Goal: Information Seeking & Learning: Learn about a topic

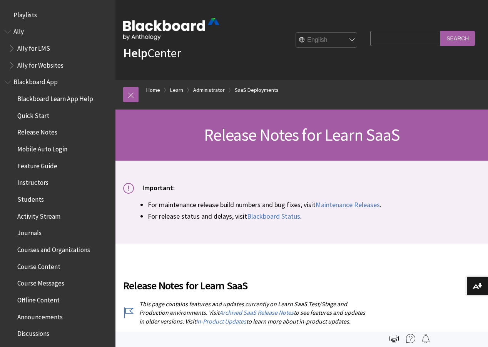
scroll to position [842, 0]
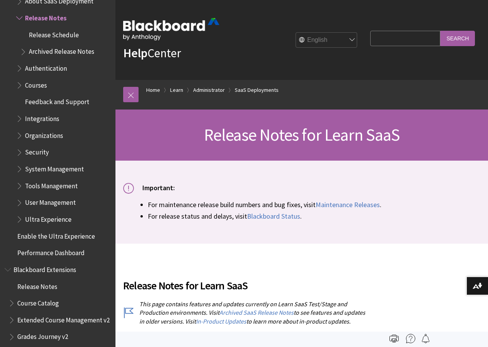
click at [41, 50] on span "Archived Release Notes" at bounding box center [61, 50] width 65 height 10
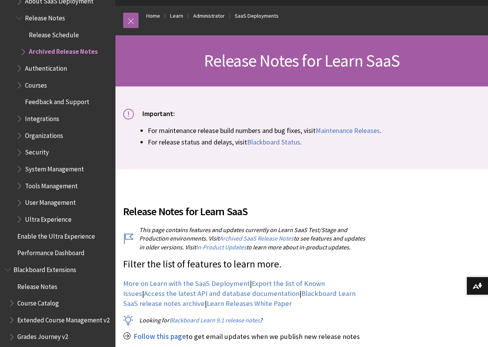
scroll to position [77, 0]
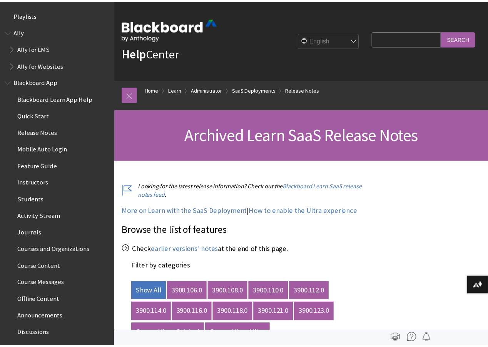
scroll to position [876, 0]
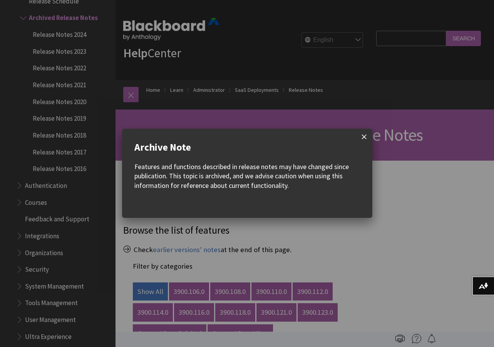
click at [362, 136] on span at bounding box center [364, 137] width 16 height 16
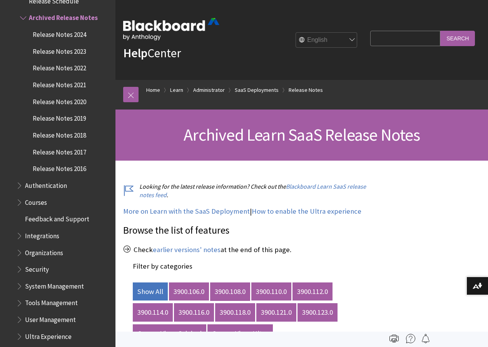
click at [243, 291] on link "3900.108.0" at bounding box center [230, 292] width 40 height 18
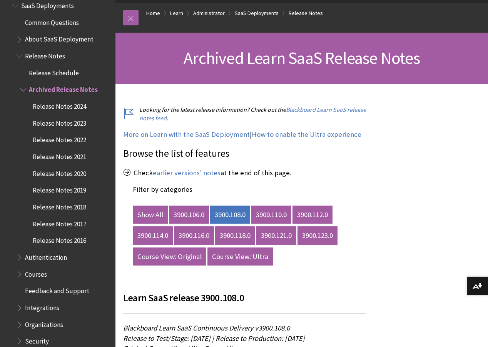
scroll to position [799, 0]
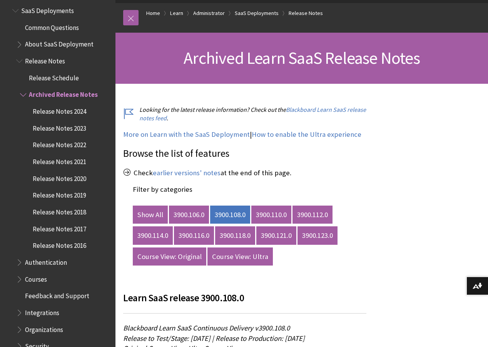
click at [46, 63] on span "Release Notes" at bounding box center [45, 60] width 40 height 10
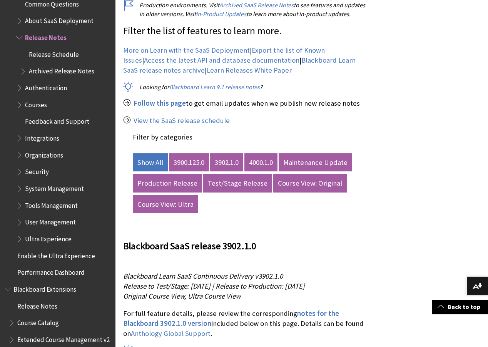
scroll to position [803, 0]
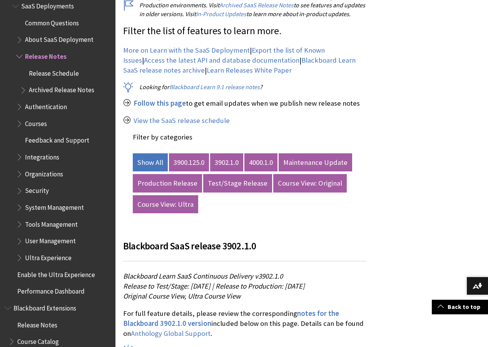
click at [58, 90] on span "Archived Release Notes" at bounding box center [61, 89] width 65 height 10
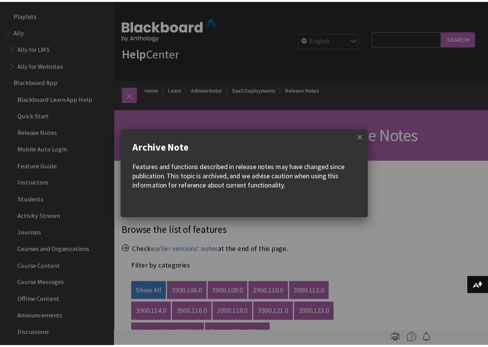
scroll to position [876, 0]
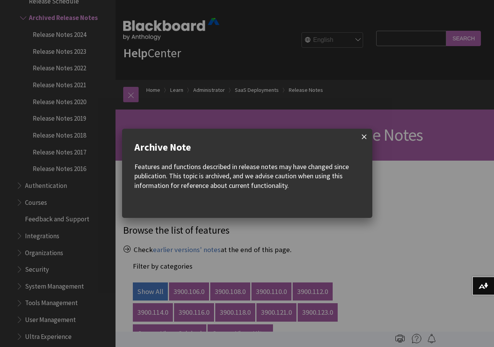
click at [363, 138] on span at bounding box center [364, 137] width 16 height 16
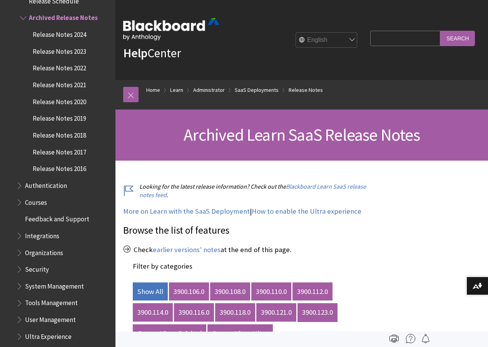
click at [334, 315] on link "3900.123.0" at bounding box center [317, 313] width 40 height 18
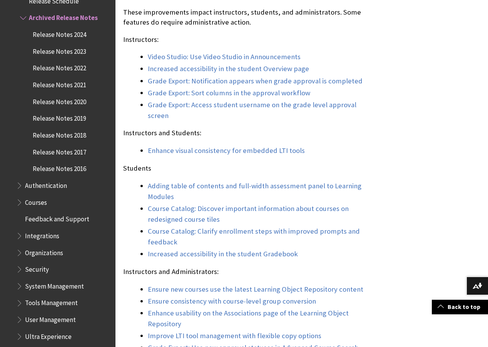
scroll to position [616, 0]
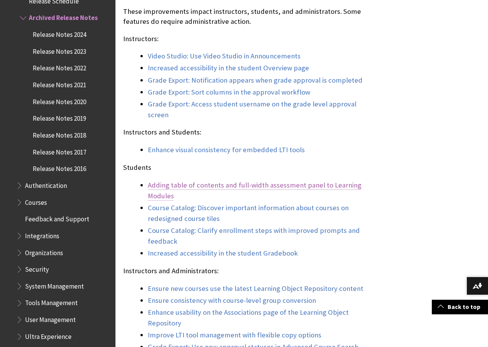
click at [239, 197] on link "Adding table of contents and full-width assessment panel to Learning Modules" at bounding box center [255, 191] width 214 height 20
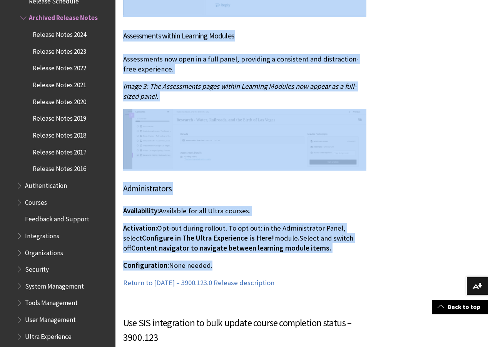
scroll to position [7408, 0]
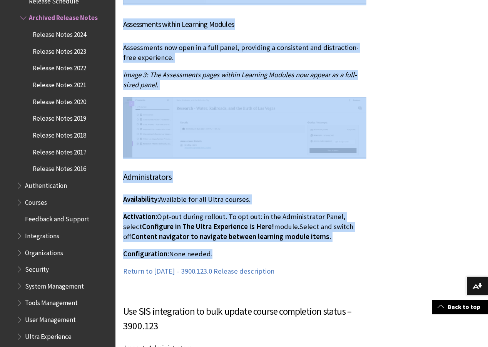
drag, startPoint x: 124, startPoint y: 80, endPoint x: 261, endPoint y: 226, distance: 200.9
copy div "Adding table of contents and full-width assessment panel to Learning Modules - …"
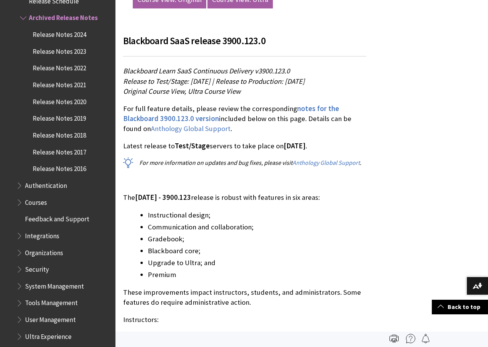
scroll to position [0, 0]
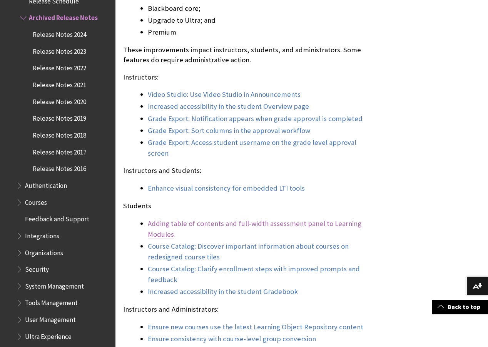
click at [276, 232] on link "Adding table of contents and full-width assessment panel to Learning Modules" at bounding box center [255, 229] width 214 height 20
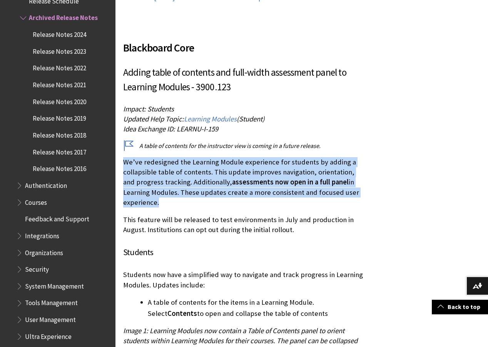
drag, startPoint x: 163, startPoint y: 171, endPoint x: 121, endPoint y: 135, distance: 54.8
copy p "We’ve redesigned the Learning Module experience for students by adding a collap…"
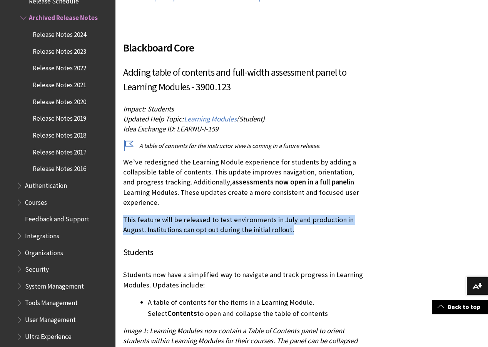
drag, startPoint x: 274, startPoint y: 200, endPoint x: 125, endPoint y: 192, distance: 149.9
click at [125, 215] on p "This feature will be released to test environments in July and production in Au…" at bounding box center [244, 225] width 243 height 20
copy p "This feature will be released to test environments in July and production in Au…"
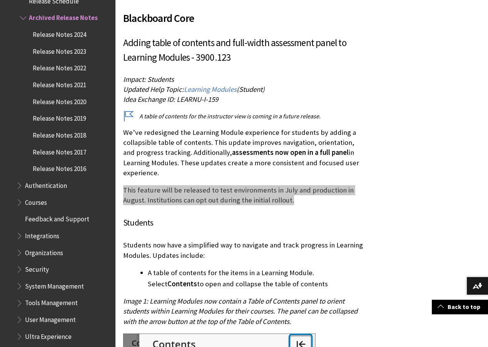
scroll to position [6600, 0]
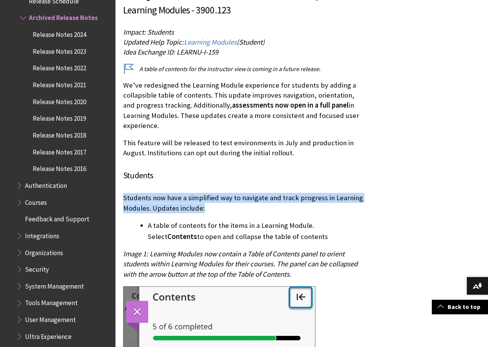
drag, startPoint x: 224, startPoint y: 179, endPoint x: 123, endPoint y: 170, distance: 101.7
copy p "Students now have a simplified way to navigate and track progress in Learning M…"
drag, startPoint x: 209, startPoint y: 202, endPoint x: 147, endPoint y: 194, distance: 62.6
click at [147, 220] on ul "A table of contents for the items in a Learning Module. Select Contents to open…" at bounding box center [244, 231] width 243 height 22
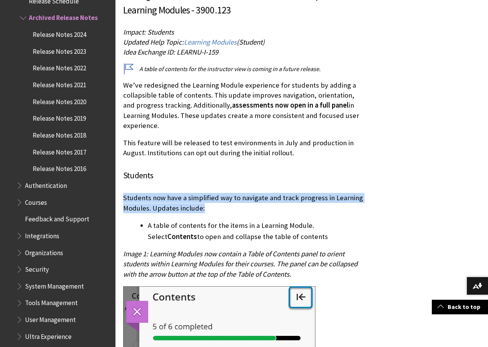
copy li "A table of contents for the items in a Learning Module. Select Contents to open…"
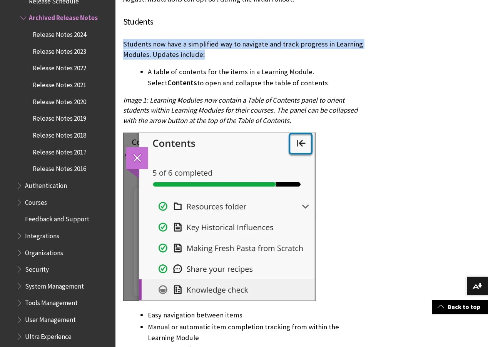
scroll to position [6831, 0]
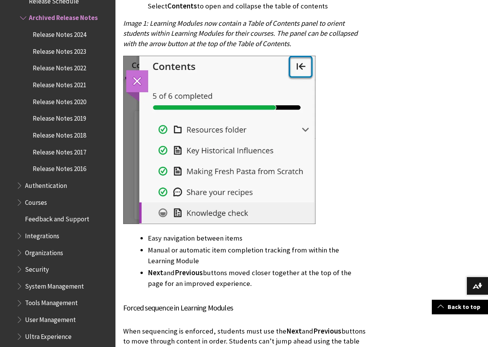
drag, startPoint x: 214, startPoint y: 210, endPoint x: 146, endPoint y: 210, distance: 68.1
click at [146, 233] on ul "Easy navigation between items Manual or automatic item completion tracking from…" at bounding box center [244, 261] width 243 height 56
copy li "Easy navigation between items"
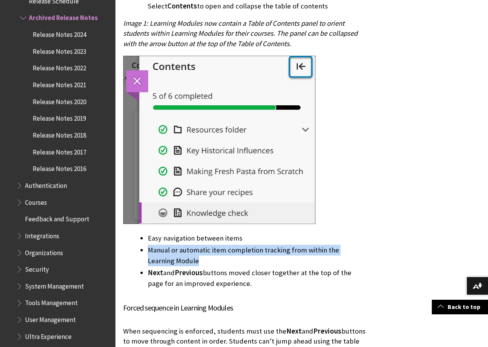
drag, startPoint x: 177, startPoint y: 229, endPoint x: 149, endPoint y: 222, distance: 28.9
click at [149, 245] on li "Manual or automatic item completion tracking from within the Learning Module" at bounding box center [257, 256] width 219 height 22
copy li "Manual or automatic item completion tracking from within the Learning Module"
drag, startPoint x: 205, startPoint y: 252, endPoint x: 150, endPoint y: 246, distance: 56.2
click at [150, 268] on li "Next and Previous buttons moved closer together at the top of the page for an i…" at bounding box center [257, 279] width 219 height 22
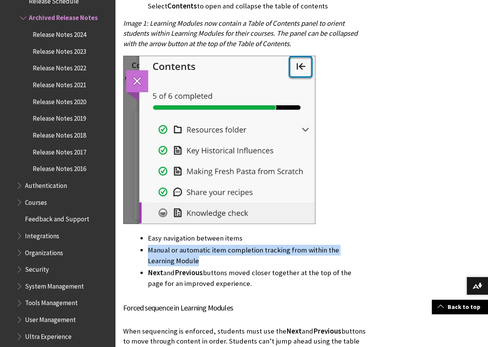
copy li "Next and Previous buttons moved closer together at the top of the page for an i…"
click at [137, 248] on ul "Easy navigation between items Manual or automatic item completion tracking from…" at bounding box center [244, 261] width 243 height 56
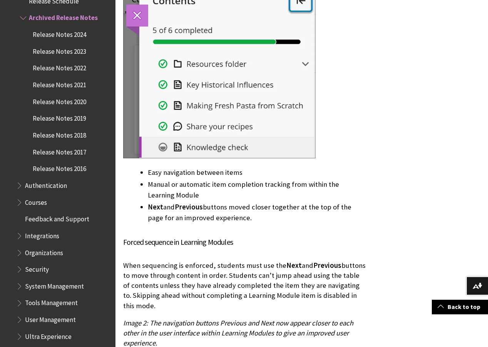
scroll to position [6908, 0]
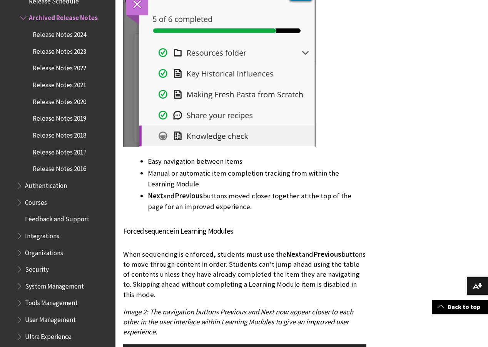
click at [227, 226] on h5 "Forced sequence in Learning Modules" at bounding box center [244, 232] width 243 height 12
drag, startPoint x: 214, startPoint y: 200, endPoint x: 124, endPoint y: 199, distance: 90.0
click at [124, 226] on h5 "Forced sequence in Learning Modules" at bounding box center [244, 232] width 243 height 12
copy h5 "Forced sequence in Learning Modules"
drag, startPoint x: 148, startPoint y: 261, endPoint x: 123, endPoint y: 227, distance: 42.4
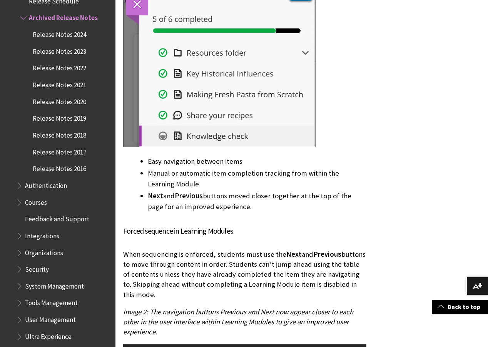
copy p "When sequencing is enforced, students must use the Next and Previous buttons to…"
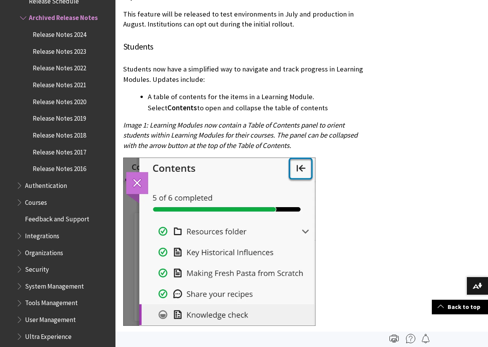
scroll to position [6715, 0]
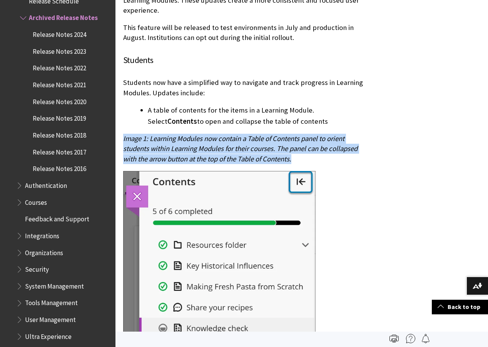
drag, startPoint x: 301, startPoint y: 130, endPoint x: 122, endPoint y: 112, distance: 179.9
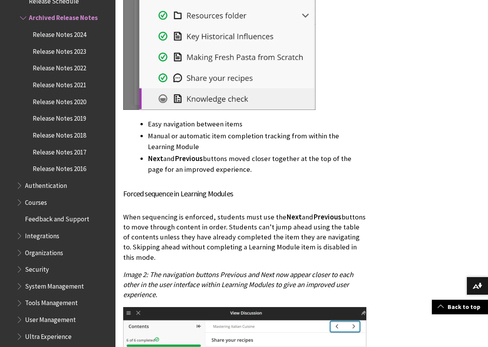
scroll to position [6985, 0]
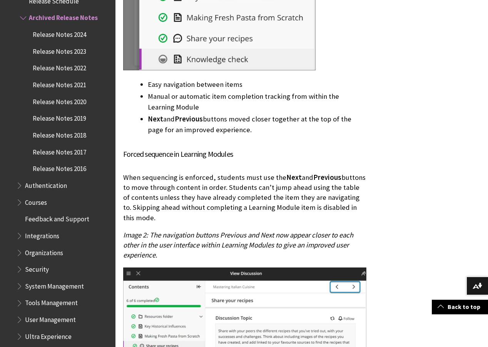
drag, startPoint x: 164, startPoint y: 225, endPoint x: 122, endPoint y: 209, distance: 44.7
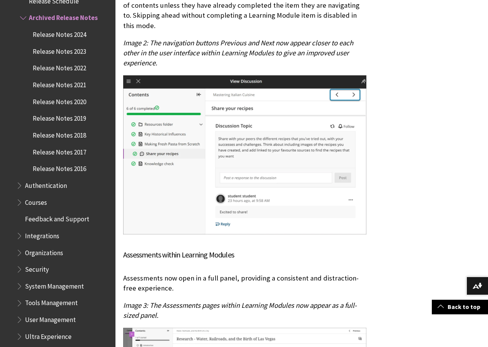
scroll to position [7216, 0]
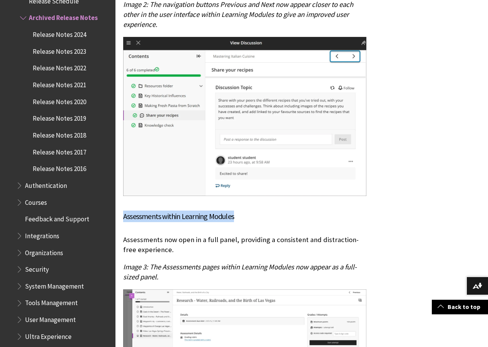
drag, startPoint x: 232, startPoint y: 185, endPoint x: 125, endPoint y: 187, distance: 107.8
click at [125, 211] on h5 "Assessments within Learning Modules" at bounding box center [244, 217] width 243 height 12
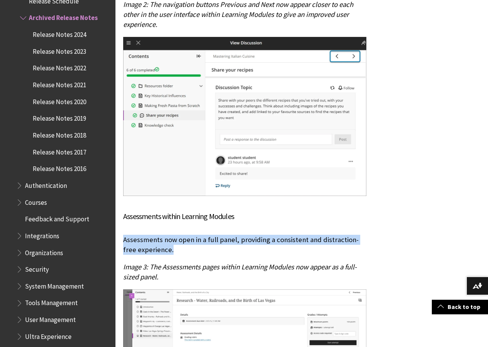
drag, startPoint x: 165, startPoint y: 219, endPoint x: 125, endPoint y: 213, distance: 40.5
click at [125, 235] on p "Assessments now open in a full panel, providing a consistent and distraction-fr…" at bounding box center [244, 245] width 243 height 20
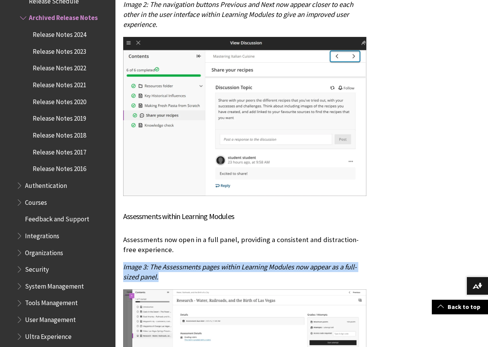
drag, startPoint x: 148, startPoint y: 247, endPoint x: 124, endPoint y: 241, distance: 25.6
click at [124, 262] on p "Image 3: The Assessments pages within Learning Modules now appear as a full-siz…" at bounding box center [244, 272] width 243 height 20
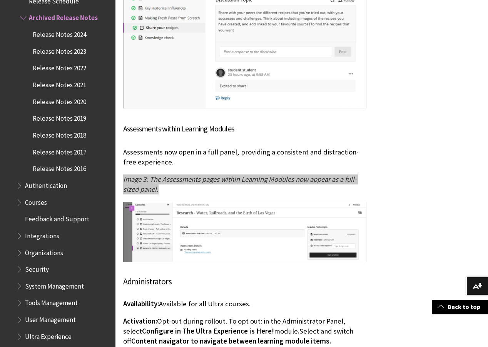
scroll to position [7331, 0]
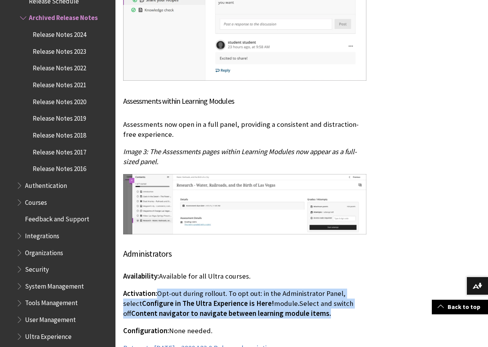
drag, startPoint x: 299, startPoint y: 283, endPoint x: 159, endPoint y: 268, distance: 140.1
click at [159, 289] on p "Activation: Opt-out during rollout. To opt out: in the Administrator Panel, sel…" at bounding box center [244, 304] width 243 height 30
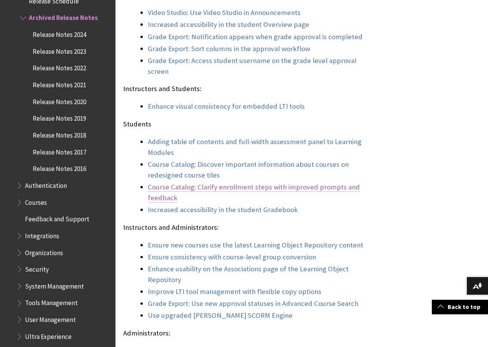
scroll to position [712, 0]
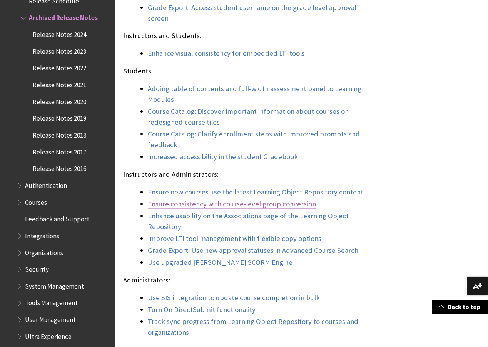
click at [219, 209] on link "Ensure consistency with course-level group conversion" at bounding box center [232, 204] width 168 height 9
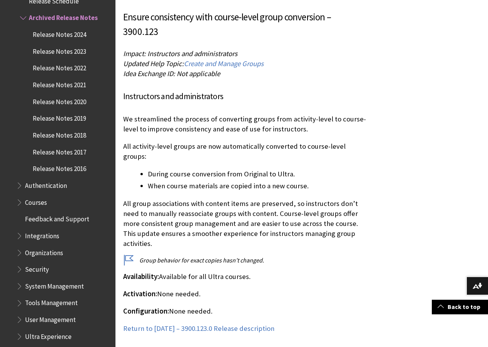
drag, startPoint x: 198, startPoint y: 121, endPoint x: 120, endPoint y: 113, distance: 78.2
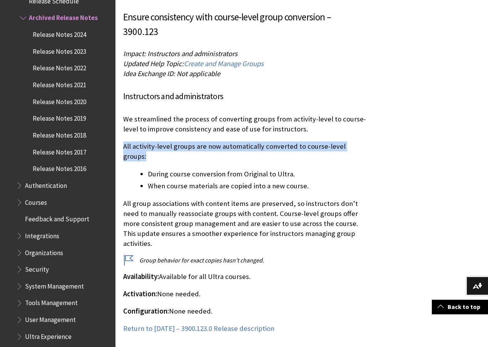
drag, startPoint x: 377, startPoint y: 138, endPoint x: 124, endPoint y: 138, distance: 252.8
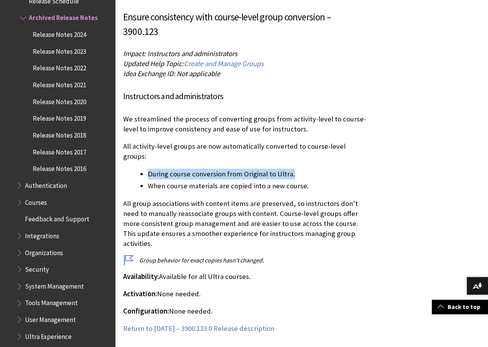
drag, startPoint x: 275, startPoint y: 157, endPoint x: 149, endPoint y: 157, distance: 126.6
click at [149, 169] on li "During course conversion from Original to Ultra." at bounding box center [257, 174] width 219 height 11
drag, startPoint x: 286, startPoint y: 167, endPoint x: 144, endPoint y: 167, distance: 142.4
click at [144, 169] on ul "During course conversion from Original to Ultra. When course materials are copi…" at bounding box center [244, 180] width 243 height 23
drag, startPoint x: 361, startPoint y: 215, endPoint x: 124, endPoint y: 185, distance: 238.9
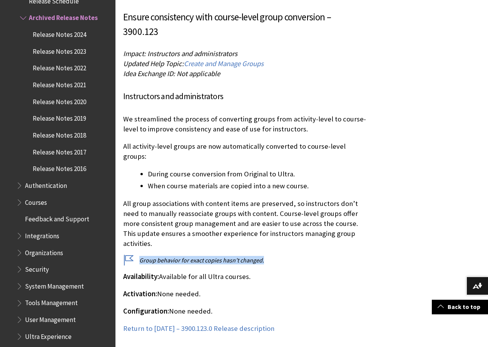
drag, startPoint x: 224, startPoint y: 233, endPoint x: 140, endPoint y: 234, distance: 83.5
click at [140, 256] on p "Group behavior for exact copies hasn’t changed." at bounding box center [244, 260] width 243 height 8
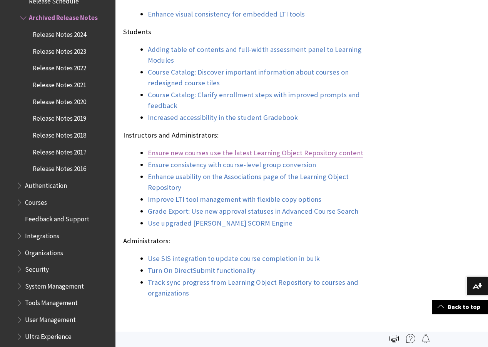
scroll to position [713, 0]
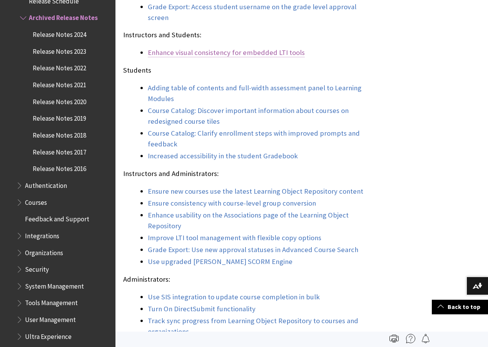
click at [199, 57] on link "Enhance visual consistency for embedded LTI tools" at bounding box center [226, 52] width 157 height 9
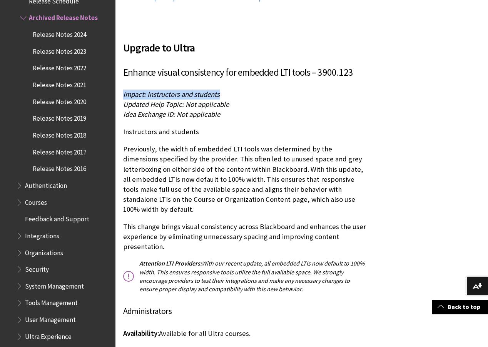
drag, startPoint x: 230, startPoint y: 63, endPoint x: 118, endPoint y: 65, distance: 111.6
drag, startPoint x: 236, startPoint y: 75, endPoint x: 125, endPoint y: 75, distance: 110.4
click at [125, 90] on p "Impact: Instructors and students Updated Help Topic: Not applicable Idea Exchan…" at bounding box center [244, 105] width 243 height 30
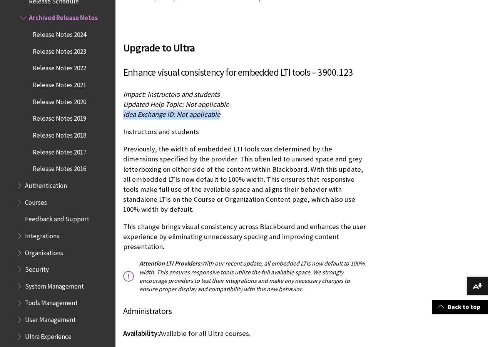
drag, startPoint x: 227, startPoint y: 84, endPoint x: 123, endPoint y: 83, distance: 104.7
drag, startPoint x: 334, startPoint y: 170, endPoint x: 122, endPoint y: 123, distance: 217.7
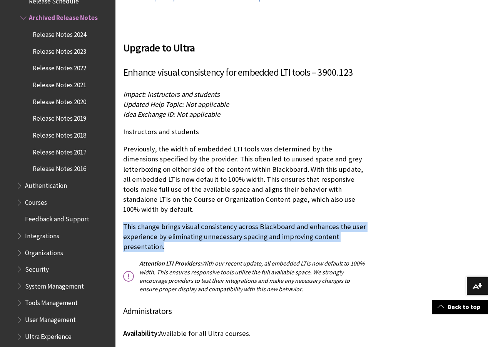
drag, startPoint x: 156, startPoint y: 205, endPoint x: 124, endPoint y: 189, distance: 36.0
click at [124, 222] on p "This change brings visual consistency across Blackboard and enhances the user e…" at bounding box center [244, 237] width 243 height 30
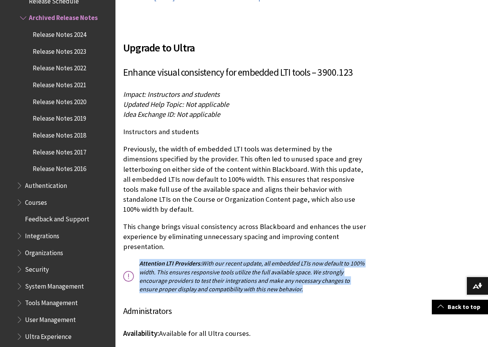
drag, startPoint x: 219, startPoint y: 241, endPoint x: 138, endPoint y: 226, distance: 82.7
click at [138, 259] on p "Attention LTI Providers: With our recent update, all embedded LTIs now default …" at bounding box center [244, 276] width 243 height 35
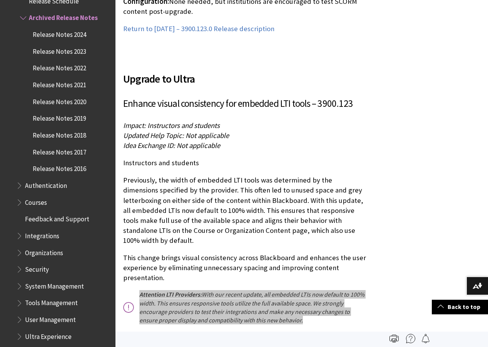
scroll to position [8399, 0]
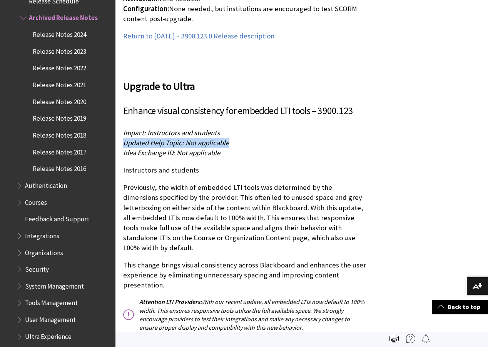
drag, startPoint x: 238, startPoint y: 114, endPoint x: 123, endPoint y: 114, distance: 115.1
drag, startPoint x: 229, startPoint y: 121, endPoint x: 122, endPoint y: 122, distance: 106.6
click at [160, 165] on p "Instructors and students" at bounding box center [244, 170] width 243 height 10
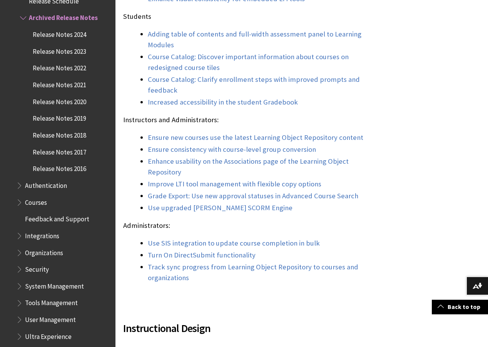
scroll to position [780, 0]
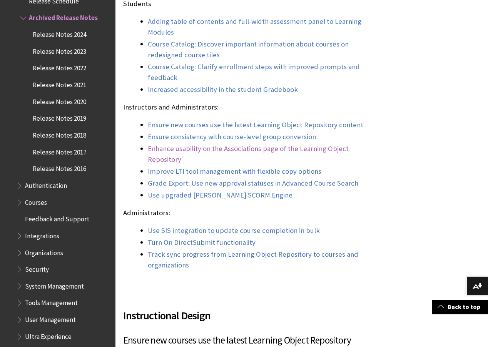
click at [169, 161] on link "Enhance usability on the Associations page of the Learning Object Repository" at bounding box center [248, 154] width 201 height 20
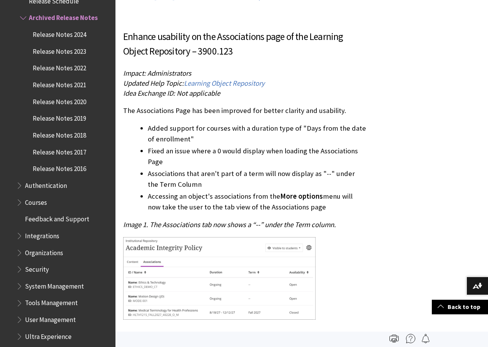
scroll to position [1751, 0]
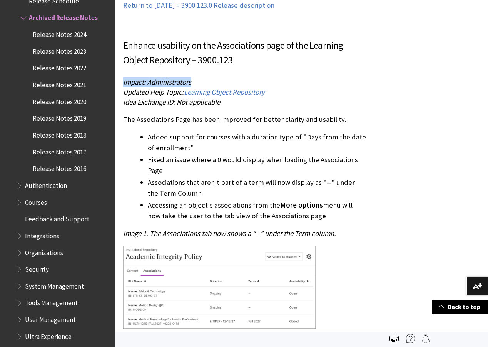
drag, startPoint x: 195, startPoint y: 82, endPoint x: 119, endPoint y: 83, distance: 76.2
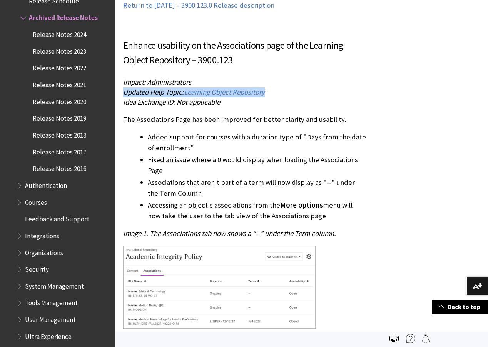
drag, startPoint x: 226, startPoint y: 93, endPoint x: 122, endPoint y: 93, distance: 103.5
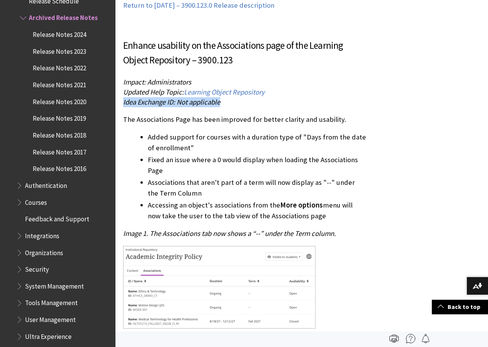
drag, startPoint x: 206, startPoint y: 103, endPoint x: 121, endPoint y: 103, distance: 85.0
drag, startPoint x: 317, startPoint y: 118, endPoint x: 117, endPoint y: 119, distance: 199.7
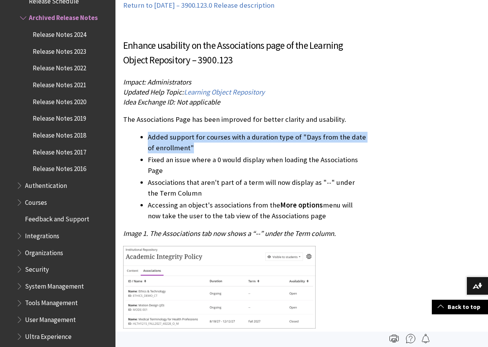
drag, startPoint x: 193, startPoint y: 146, endPoint x: 126, endPoint y: 137, distance: 67.5
click at [126, 137] on ul "Added support for courses with a duration type of "Days from the date of enroll…" at bounding box center [244, 177] width 243 height 90
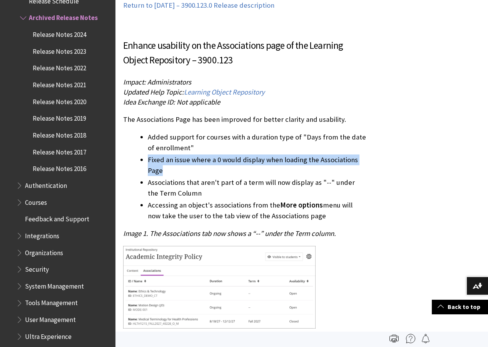
drag, startPoint x: 167, startPoint y: 174, endPoint x: 149, endPoint y: 161, distance: 22.0
click at [149, 161] on li "Fixed an issue where a 0 would display when loading the Associations Page" at bounding box center [257, 166] width 219 height 22
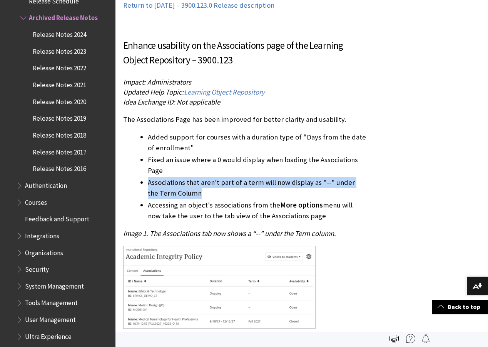
drag, startPoint x: 192, startPoint y: 192, endPoint x: 149, endPoint y: 183, distance: 44.1
click at [149, 183] on li "Associations that aren't part of a term will now display as "--" under the Term…" at bounding box center [257, 188] width 219 height 22
drag, startPoint x: 311, startPoint y: 219, endPoint x: 140, endPoint y: 208, distance: 171.2
click at [148, 208] on li "Accessing an object's associations from the More options menu will now take the…" at bounding box center [257, 211] width 219 height 22
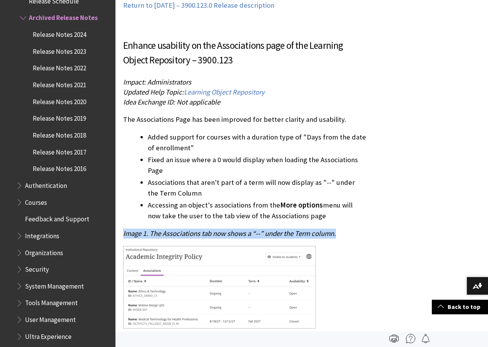
drag, startPoint x: 305, startPoint y: 236, endPoint x: 120, endPoint y: 235, distance: 184.3
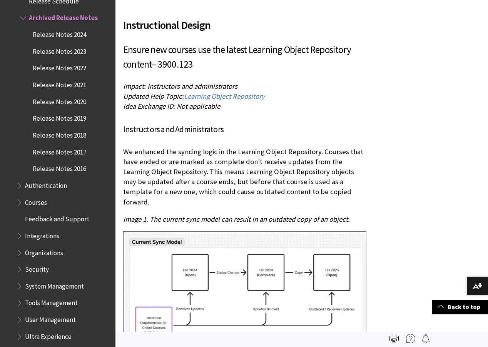
scroll to position [1059, 0]
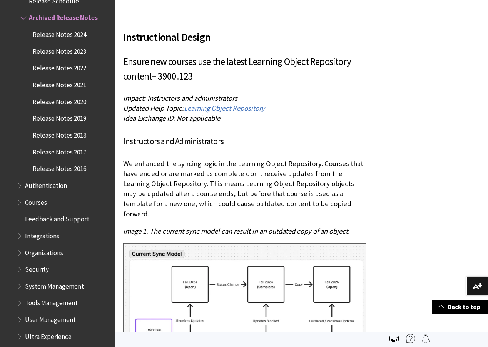
drag, startPoint x: 245, startPoint y: 108, endPoint x: 120, endPoint y: 111, distance: 124.7
drag, startPoint x: 269, startPoint y: 118, endPoint x: 123, endPoint y: 121, distance: 146.3
drag, startPoint x: 214, startPoint y: 129, endPoint x: 124, endPoint y: 132, distance: 90.5
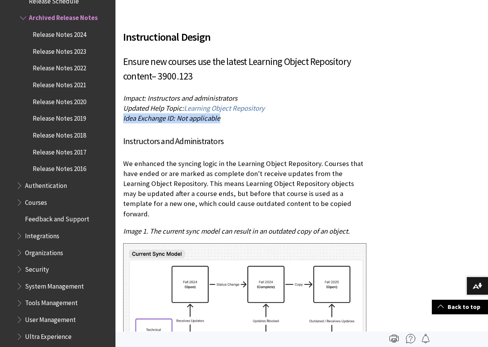
click at [124, 124] on p "Impact: Instructors and administrators Updated Help Topic: Learning Object Repo…" at bounding box center [244, 109] width 243 height 30
drag, startPoint x: 336, startPoint y: 214, endPoint x: 122, endPoint y: 176, distance: 217.0
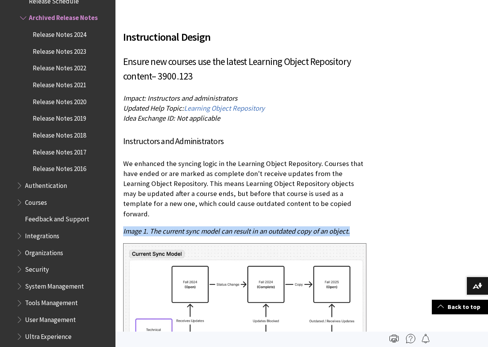
drag, startPoint x: 326, startPoint y: 233, endPoint x: 122, endPoint y: 231, distance: 203.6
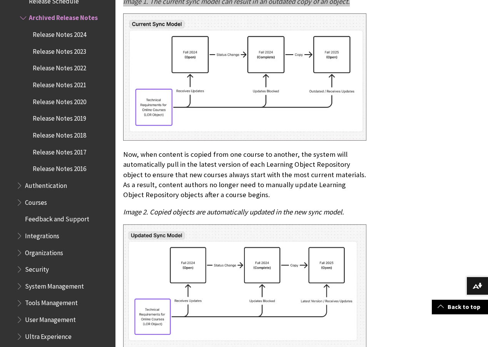
scroll to position [1290, 0]
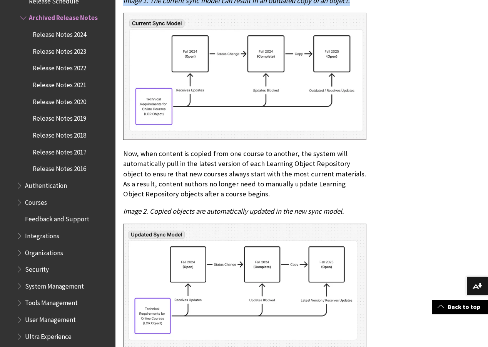
drag, startPoint x: 251, startPoint y: 194, endPoint x: 122, endPoint y: 156, distance: 134.3
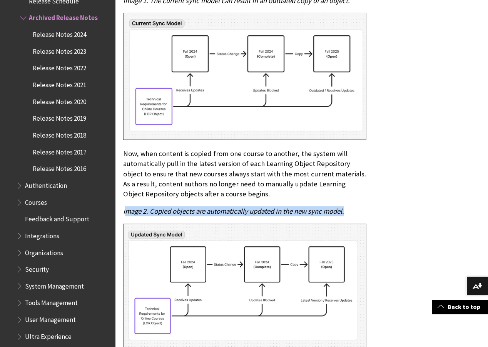
drag, startPoint x: 353, startPoint y: 211, endPoint x: 124, endPoint y: 213, distance: 229.0
click at [124, 213] on p "Image 2. Copied objects are automatically updated in the new sync model." at bounding box center [244, 212] width 243 height 10
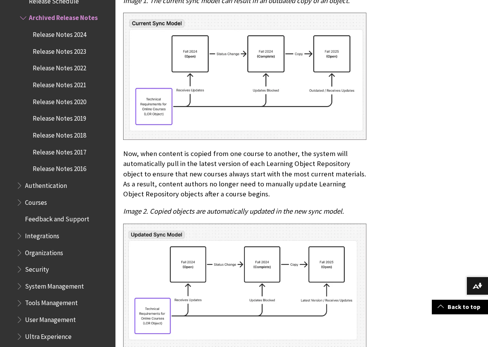
click at [124, 213] on span "Image 2. Copied objects are automatically updated in the new sync model." at bounding box center [233, 211] width 221 height 9
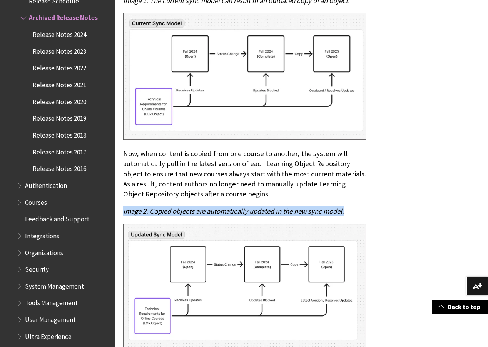
drag, startPoint x: 350, startPoint y: 212, endPoint x: 120, endPoint y: 213, distance: 230.5
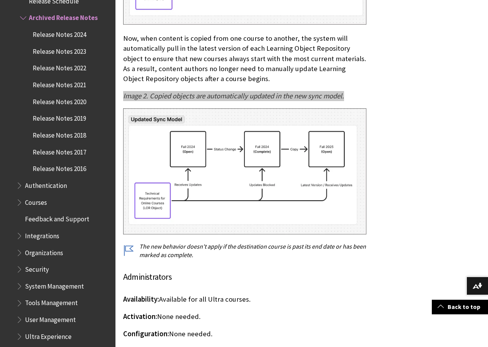
scroll to position [1482, 0]
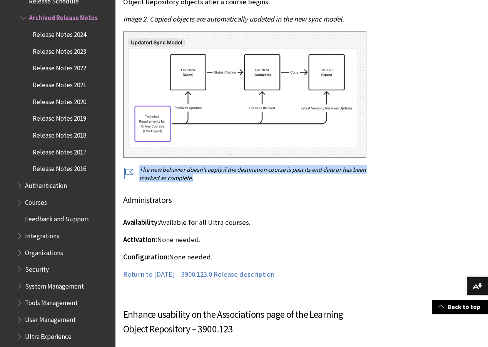
drag, startPoint x: 207, startPoint y: 180, endPoint x: 139, endPoint y: 171, distance: 69.4
click at [139, 171] on p "The new behavior doesn't apply if the destination course is past its end date o…" at bounding box center [244, 173] width 243 height 17
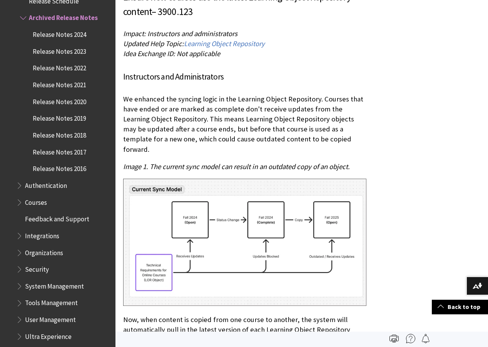
scroll to position [1097, 0]
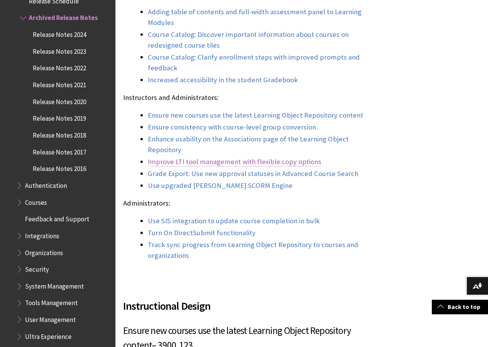
click at [211, 167] on link "Improve LTI tool management with flexible copy options" at bounding box center [235, 161] width 174 height 9
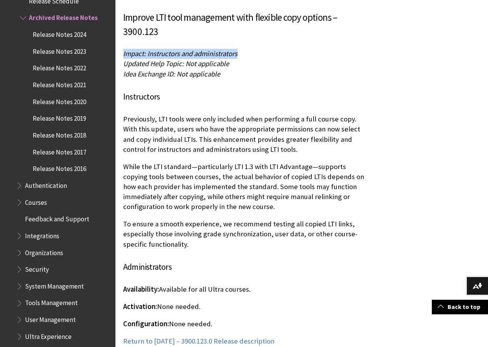
drag, startPoint x: 246, startPoint y: 44, endPoint x: 120, endPoint y: 46, distance: 125.5
drag, startPoint x: 237, startPoint y: 53, endPoint x: 123, endPoint y: 59, distance: 114.1
click at [123, 59] on p "Impact: Instructors and administrators Updated Help Topic: Not applicable Idea …" at bounding box center [244, 64] width 243 height 30
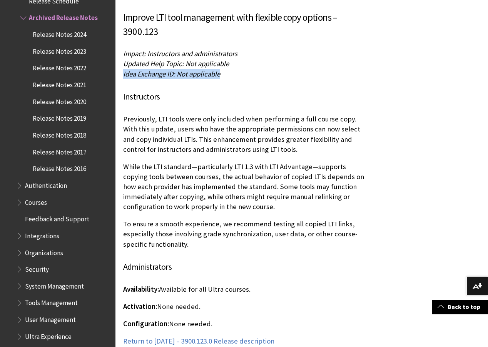
drag, startPoint x: 227, startPoint y: 63, endPoint x: 123, endPoint y: 64, distance: 103.9
drag, startPoint x: 187, startPoint y: 131, endPoint x: 124, endPoint y: 111, distance: 66.1
click at [124, 114] on p "Previously, LTI tools were only included when performing a full course copy. Wi…" at bounding box center [244, 134] width 243 height 40
drag, startPoint x: 227, startPoint y: 198, endPoint x: 125, endPoint y: 160, distance: 109.0
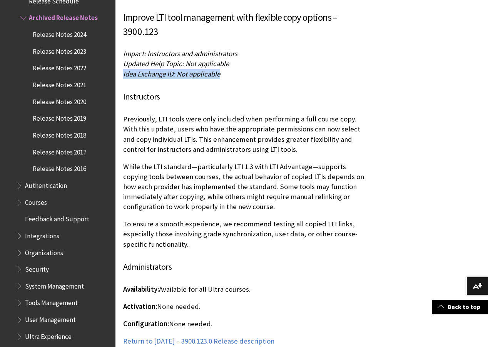
click at [125, 162] on p "While the LTI standard—particularly LTI 1.3 with LTI Advantage—supports copying…" at bounding box center [244, 187] width 243 height 50
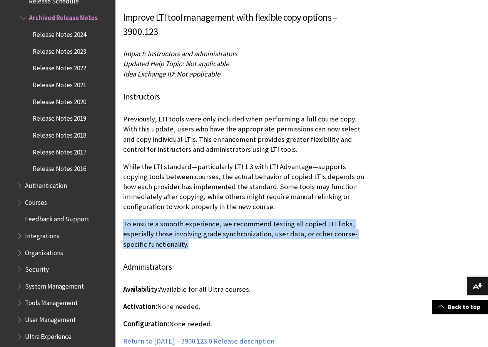
drag, startPoint x: 194, startPoint y: 232, endPoint x: 125, endPoint y: 217, distance: 71.0
click at [125, 219] on p "To ensure a smooth experience, we recommend testing all copied LTI links, espec…" at bounding box center [244, 234] width 243 height 30
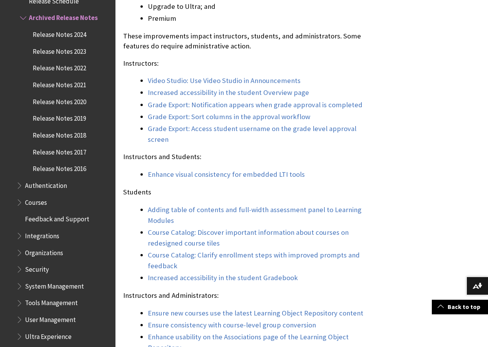
scroll to position [645, 0]
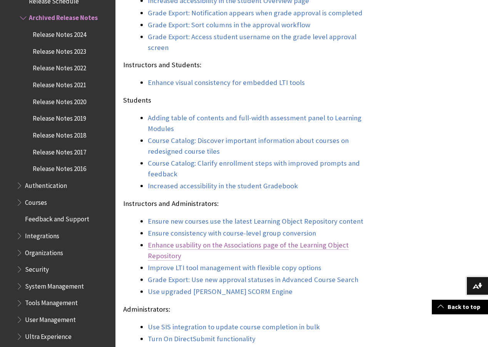
click at [162, 256] on link "Enhance usability on the Associations page of the Learning Object Repository" at bounding box center [248, 251] width 201 height 20
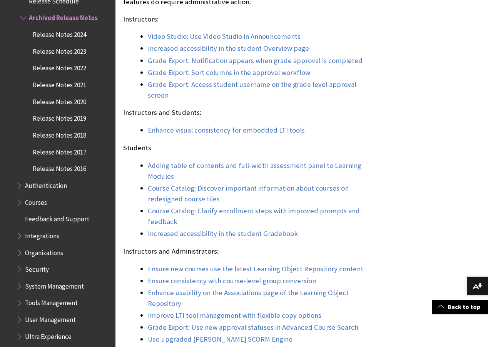
scroll to position [828, 0]
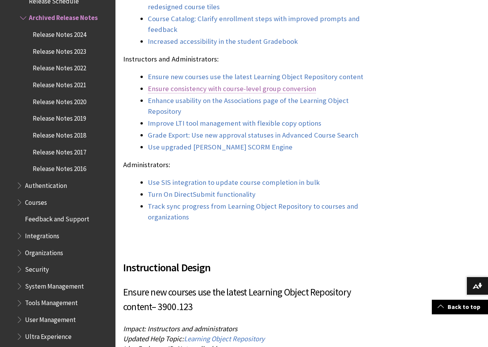
click at [192, 94] on link "Ensure consistency with course-level group conversion" at bounding box center [232, 88] width 168 height 9
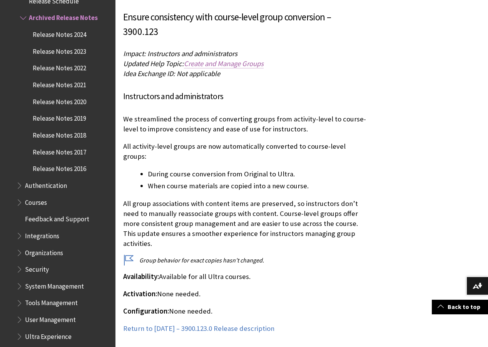
click at [211, 59] on span "Create and Manage Groups" at bounding box center [224, 63] width 80 height 9
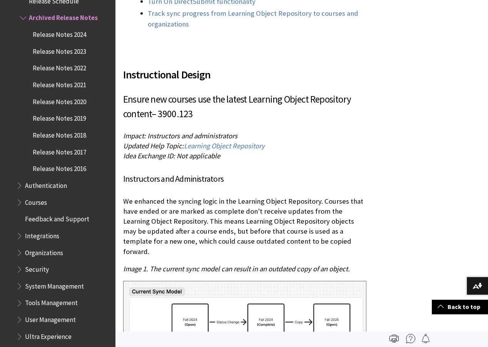
scroll to position [752, 0]
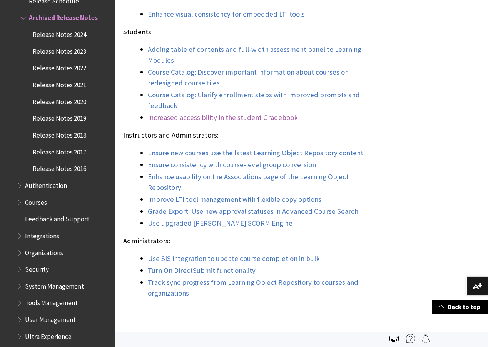
click at [214, 122] on link "Increased accessibility in the student Gradebook" at bounding box center [223, 117] width 150 height 9
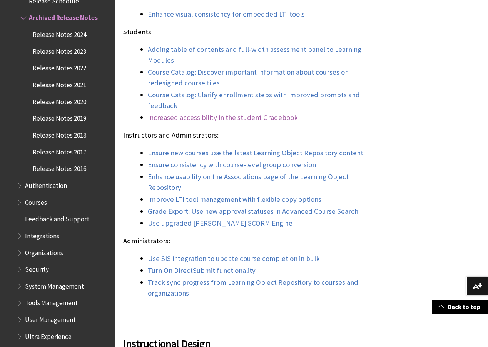
scroll to position [3854, 0]
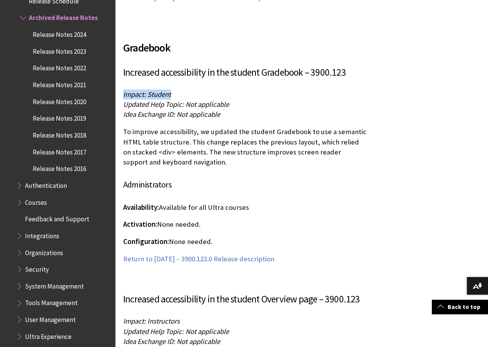
drag, startPoint x: 160, startPoint y: 65, endPoint x: 122, endPoint y: 65, distance: 38.5
drag, startPoint x: 234, startPoint y: 75, endPoint x: 123, endPoint y: 75, distance: 110.8
drag, startPoint x: 201, startPoint y: 87, endPoint x: 122, endPoint y: 87, distance: 78.9
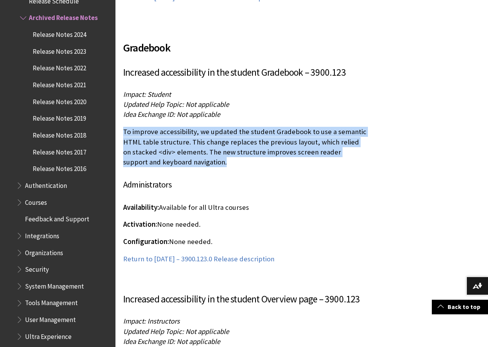
drag, startPoint x: 184, startPoint y: 129, endPoint x: 119, endPoint y: 106, distance: 68.8
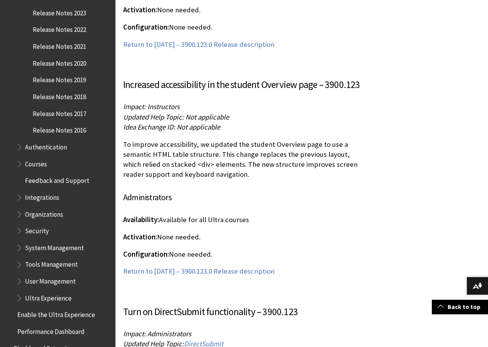
scroll to position [4084, 0]
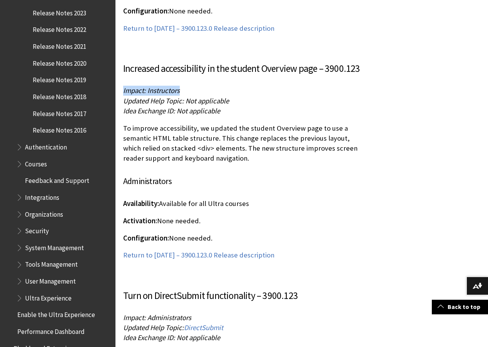
drag, startPoint x: 190, startPoint y: 62, endPoint x: 115, endPoint y: 63, distance: 74.3
drag, startPoint x: 198, startPoint y: 72, endPoint x: 123, endPoint y: 72, distance: 75.4
drag, startPoint x: 180, startPoint y: 81, endPoint x: 122, endPoint y: 81, distance: 58.5
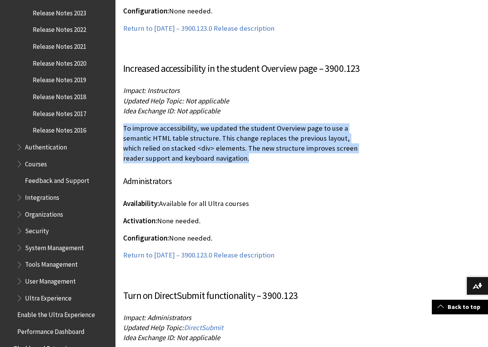
drag, startPoint x: 231, startPoint y: 130, endPoint x: 123, endPoint y: 100, distance: 112.7
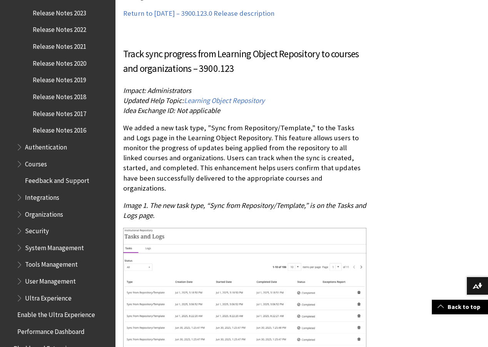
scroll to position [2199, 0]
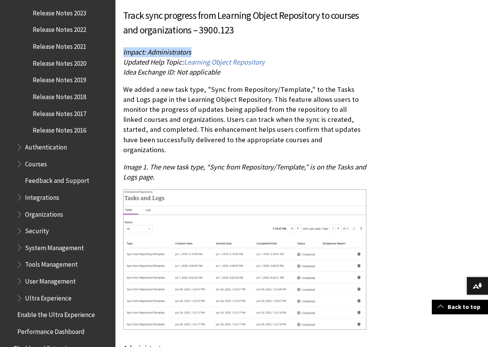
drag, startPoint x: 210, startPoint y: 51, endPoint x: 122, endPoint y: 54, distance: 88.6
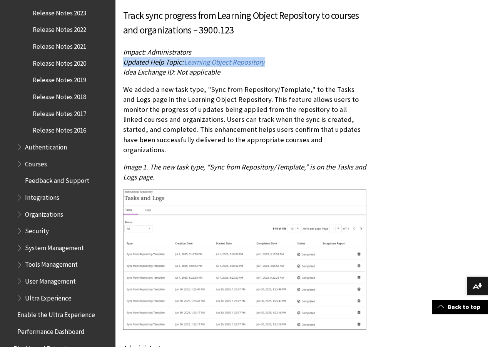
drag, startPoint x: 265, startPoint y: 62, endPoint x: 122, endPoint y: 62, distance: 143.2
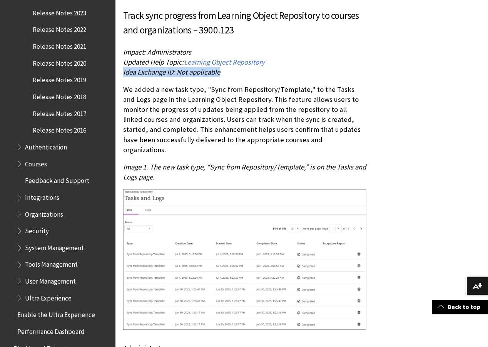
drag, startPoint x: 186, startPoint y: 71, endPoint x: 122, endPoint y: 71, distance: 63.9
drag, startPoint x: 332, startPoint y: 139, endPoint x: 123, endPoint y: 84, distance: 216.3
click at [124, 85] on p "We added a new task type, "Sync from Repository/Template," to the Tasks and Log…" at bounding box center [244, 120] width 243 height 70
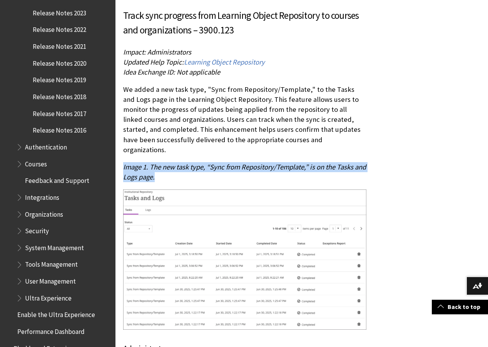
drag, startPoint x: 172, startPoint y: 169, endPoint x: 123, endPoint y: 159, distance: 49.4
click at [123, 162] on p "Image 1. The new task type, “Sync from Repository/Template,” is on the Tasks an…" at bounding box center [244, 172] width 243 height 20
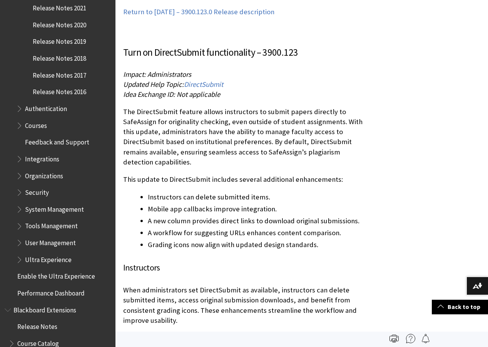
scroll to position [4277, 0]
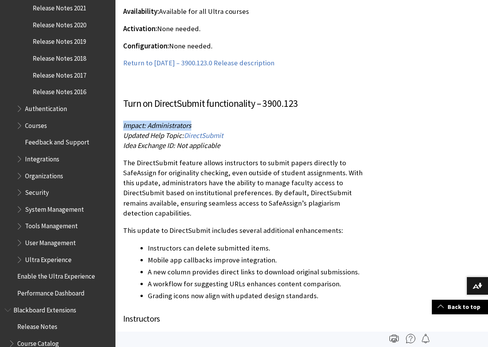
drag, startPoint x: 200, startPoint y: 96, endPoint x: 121, endPoint y: 97, distance: 79.7
drag, startPoint x: 197, startPoint y: 108, endPoint x: 123, endPoint y: 107, distance: 74.7
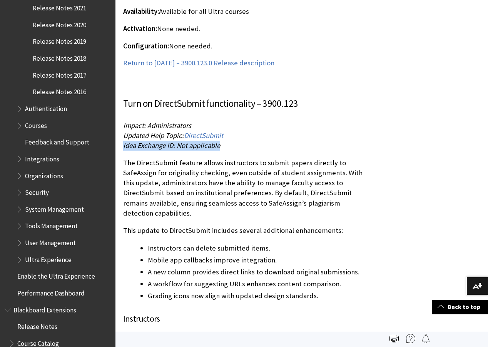
drag, startPoint x: 227, startPoint y: 117, endPoint x: 120, endPoint y: 116, distance: 107.0
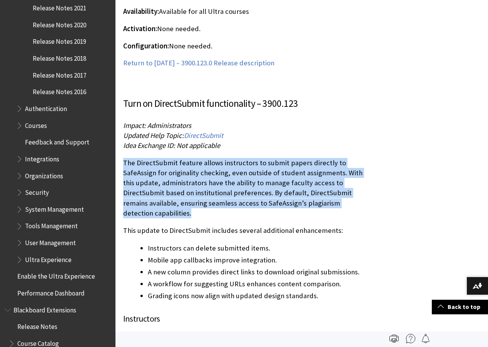
drag, startPoint x: 160, startPoint y: 184, endPoint x: 122, endPoint y: 134, distance: 62.9
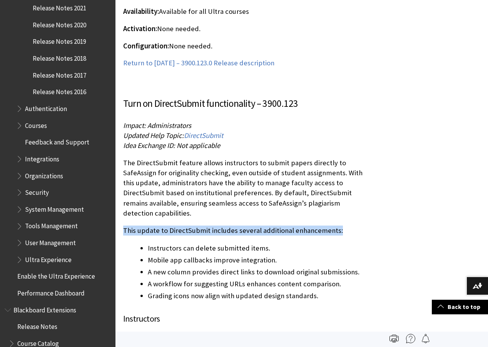
drag, startPoint x: 344, startPoint y: 199, endPoint x: 120, endPoint y: 199, distance: 224.0
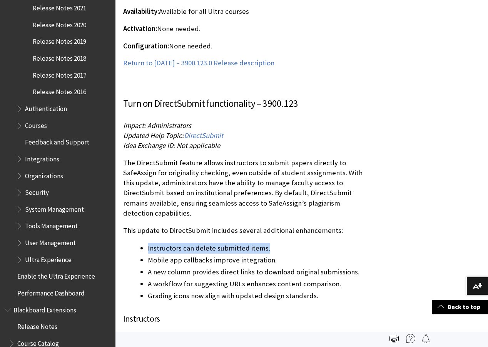
drag, startPoint x: 269, startPoint y: 217, endPoint x: 148, endPoint y: 219, distance: 121.2
click at [148, 243] on li "Instructors can delete submitted items." at bounding box center [257, 248] width 219 height 11
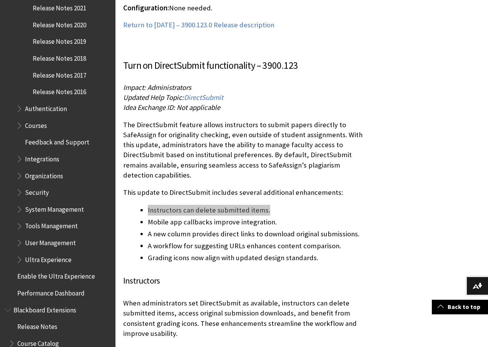
scroll to position [4315, 0]
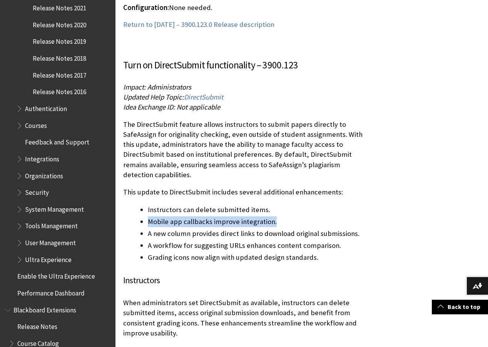
drag, startPoint x: 283, startPoint y: 192, endPoint x: 144, endPoint y: 192, distance: 138.9
click at [144, 205] on ul "Instructors can delete submitted items. Mobile app callbacks improve integratio…" at bounding box center [244, 234] width 243 height 58
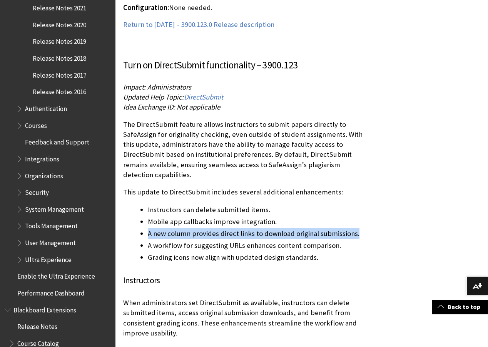
drag, startPoint x: 367, startPoint y: 204, endPoint x: 148, endPoint y: 206, distance: 219.4
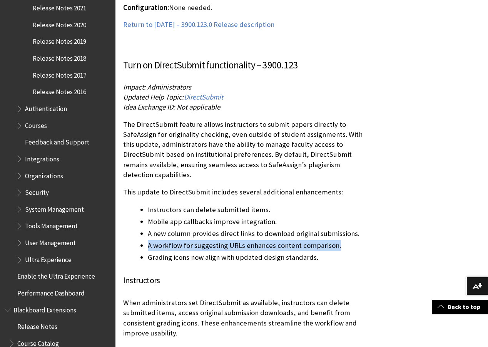
drag, startPoint x: 340, startPoint y: 215, endPoint x: 139, endPoint y: 217, distance: 201.3
click at [139, 217] on ul "Instructors can delete submitted items. Mobile app callbacks improve integratio…" at bounding box center [244, 234] width 243 height 58
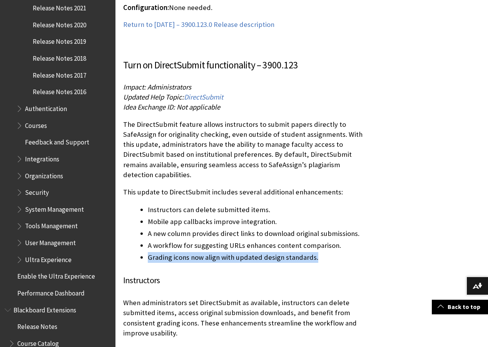
drag, startPoint x: 322, startPoint y: 227, endPoint x: 139, endPoint y: 227, distance: 182.4
click at [139, 227] on ul "Instructors can delete submitted items. Mobile app callbacks improve integratio…" at bounding box center [244, 234] width 243 height 58
drag, startPoint x: 184, startPoint y: 305, endPoint x: 122, endPoint y: 277, distance: 67.8
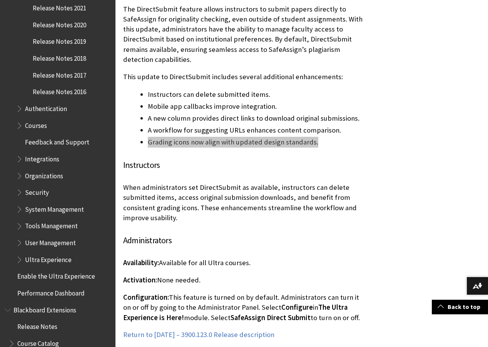
scroll to position [4469, 0]
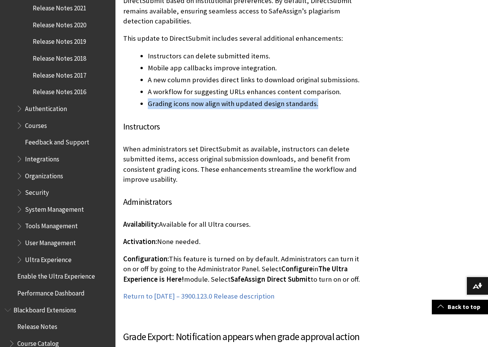
drag, startPoint x: 359, startPoint y: 249, endPoint x: 169, endPoint y: 232, distance: 191.2
click at [169, 254] on p "Configuration: This feature is turned on by default. Administrators can turn it…" at bounding box center [244, 269] width 243 height 30
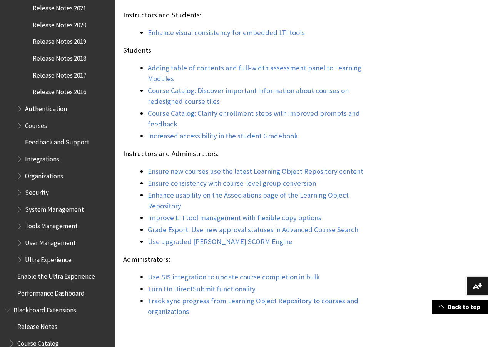
scroll to position [737, 0]
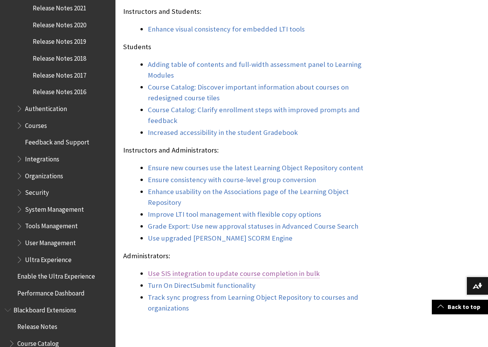
click at [157, 279] on link "Use SIS integration to update course completion in bulk" at bounding box center [234, 273] width 172 height 9
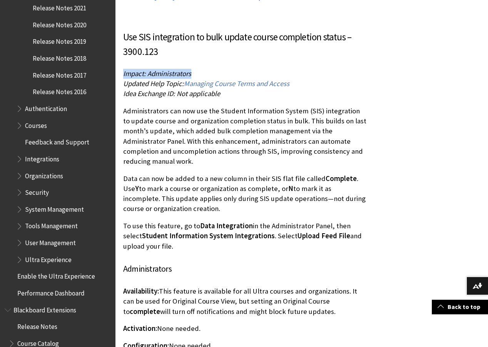
drag, startPoint x: 199, startPoint y: 43, endPoint x: 124, endPoint y: 43, distance: 75.0
click at [124, 69] on p "Impact: Administrators Updated Help Topic: Managing Course Terms and Access Ide…" at bounding box center [244, 84] width 243 height 30
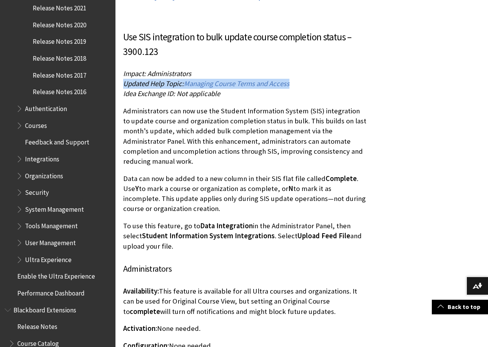
drag, startPoint x: 304, startPoint y: 54, endPoint x: 119, endPoint y: 55, distance: 185.1
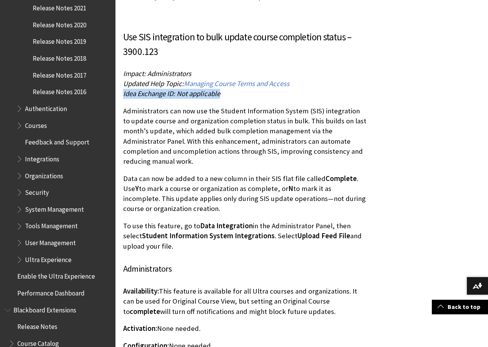
drag, startPoint x: 233, startPoint y: 66, endPoint x: 121, endPoint y: 66, distance: 112.0
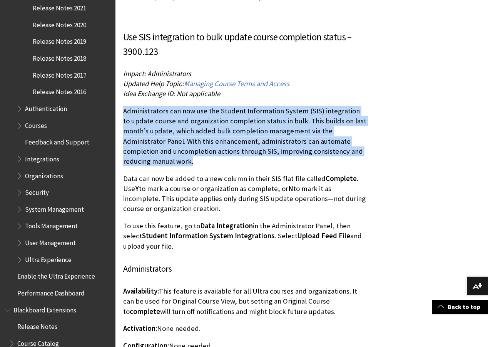
drag, startPoint x: 175, startPoint y: 127, endPoint x: 122, endPoint y: 84, distance: 69.0
drag, startPoint x: 179, startPoint y: 172, endPoint x: 124, endPoint y: 150, distance: 59.5
click at [124, 174] on p "Data can now be added to a new column in their SIS flat file called Complete . …" at bounding box center [244, 194] width 243 height 40
drag, startPoint x: 152, startPoint y: 217, endPoint x: 123, endPoint y: 201, distance: 33.3
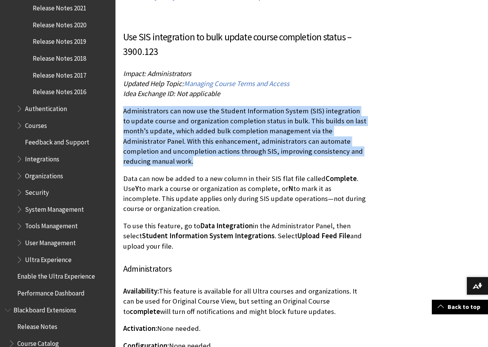
click at [123, 221] on p "To use this feature, go to Data Integration in the Administrator Panel, then se…" at bounding box center [244, 236] width 243 height 30
drag, startPoint x: 290, startPoint y: 282, endPoint x: 163, endPoint y: 264, distance: 128.7
click at [163, 287] on p "Availability: This feature is available for all Ultra courses and organizations…" at bounding box center [244, 302] width 243 height 30
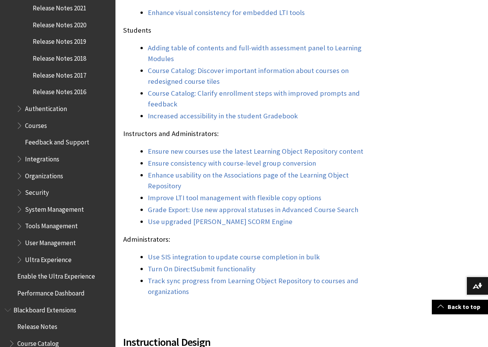
scroll to position [756, 0]
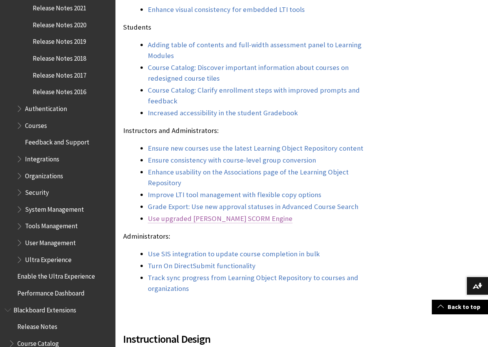
click at [180, 224] on link "Use upgraded Rustici SCORM Engine" at bounding box center [220, 218] width 145 height 9
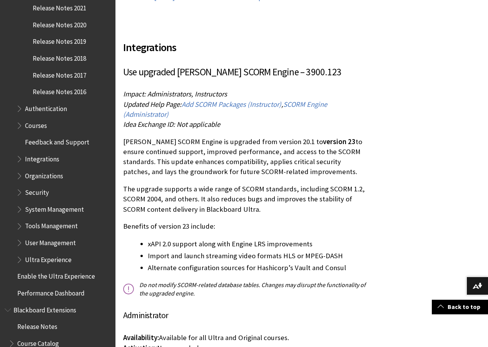
drag, startPoint x: 246, startPoint y: 64, endPoint x: 119, endPoint y: 64, distance: 126.6
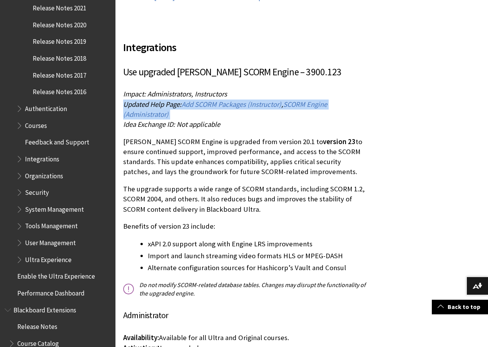
drag, startPoint x: 174, startPoint y: 84, endPoint x: 122, endPoint y: 77, distance: 52.7
drag, startPoint x: 237, startPoint y: 95, endPoint x: 109, endPoint y: 95, distance: 127.8
click at [143, 120] on span "Idea Exchange ID: Not applicable" at bounding box center [171, 124] width 97 height 9
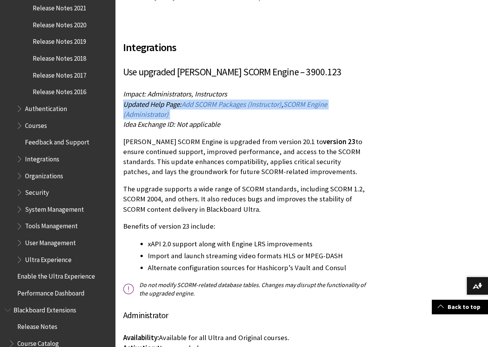
click at [155, 120] on span "Idea Exchange ID: Not applicable" at bounding box center [171, 124] width 97 height 9
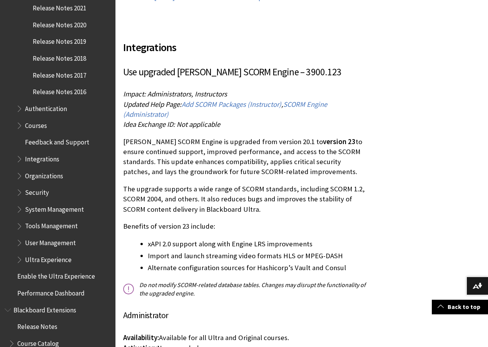
drag, startPoint x: 209, startPoint y: 97, endPoint x: 122, endPoint y: 97, distance: 87.0
drag, startPoint x: 286, startPoint y: 142, endPoint x: 122, endPoint y: 114, distance: 166.4
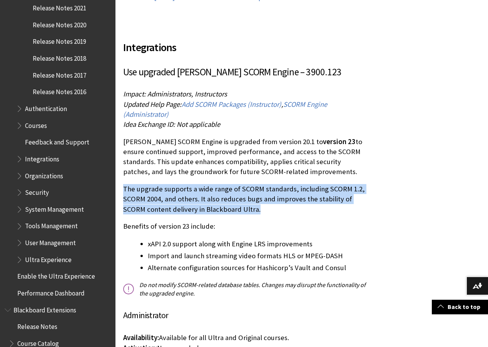
drag, startPoint x: 260, startPoint y: 180, endPoint x: 121, endPoint y: 163, distance: 139.9
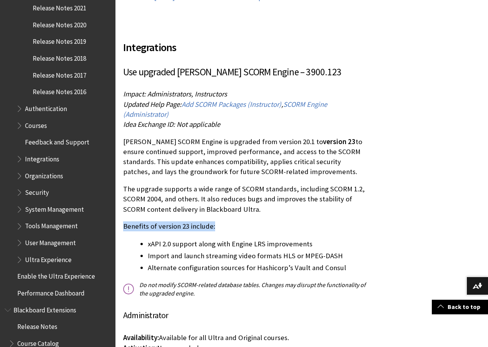
drag, startPoint x: 205, startPoint y: 199, endPoint x: 125, endPoint y: 199, distance: 80.4
click at [125, 222] on p "Benefits of version 23 include:" at bounding box center [244, 227] width 243 height 10
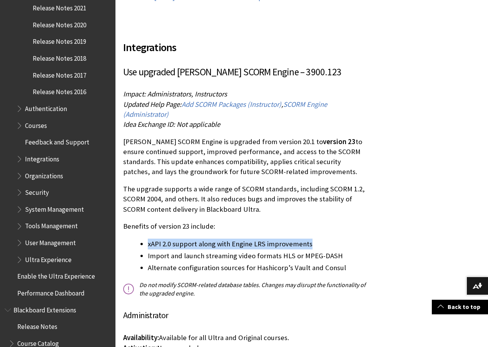
drag, startPoint x: 312, startPoint y: 214, endPoint x: 148, endPoint y: 217, distance: 164.0
click at [148, 239] on li "xAPI 2.0 support along with Engine LRS improvements" at bounding box center [257, 244] width 219 height 11
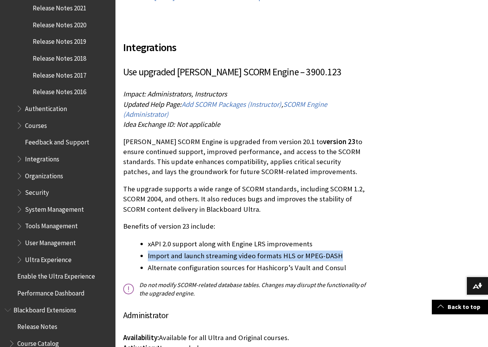
drag, startPoint x: 301, startPoint y: 225, endPoint x: 148, endPoint y: 227, distance: 152.8
click at [148, 251] on li "Import and launch streaming video formats HLS or MPEG-DASH" at bounding box center [257, 256] width 219 height 11
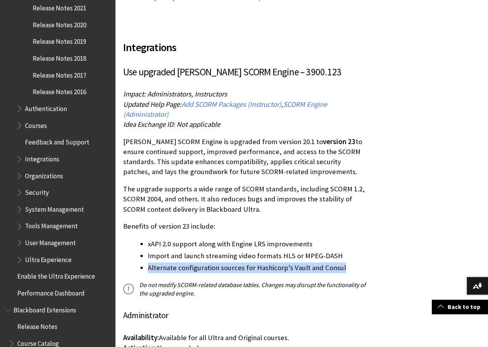
drag, startPoint x: 340, startPoint y: 239, endPoint x: 146, endPoint y: 239, distance: 193.9
click at [146, 239] on ul "xAPI 2.0 support along with Engine LRS improvements Import and launch streaming…" at bounding box center [244, 256] width 243 height 35
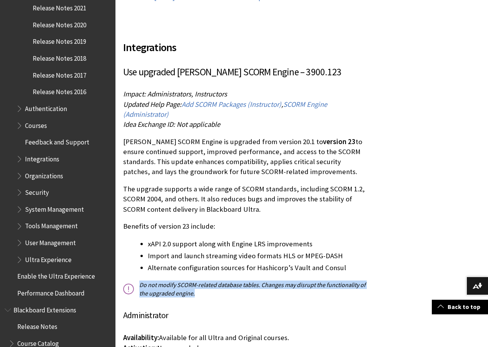
drag, startPoint x: 205, startPoint y: 266, endPoint x: 138, endPoint y: 257, distance: 67.8
click at [138, 281] on p "Do not modify SCORM-related database tables. Changes may disrupt the functional…" at bounding box center [244, 289] width 243 height 17
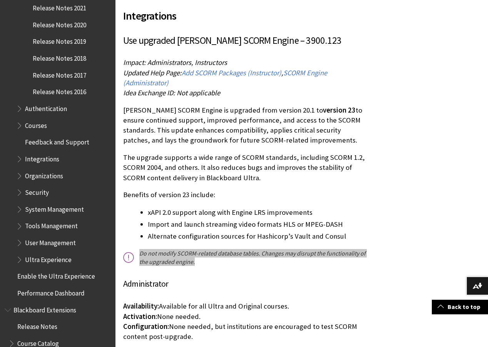
scroll to position [8126, 0]
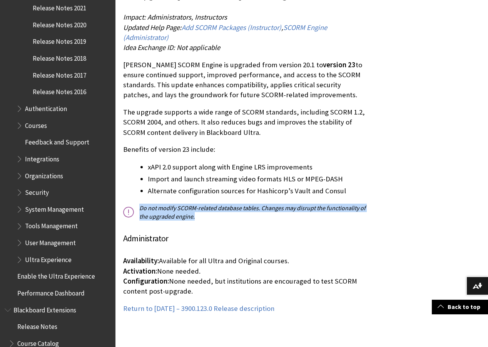
drag, startPoint x: 205, startPoint y: 264, endPoint x: 171, endPoint y: 255, distance: 34.6
click at [171, 256] on p "Availability: Available for all Ultra and Original courses. Activation: None ne…" at bounding box center [244, 276] width 243 height 40
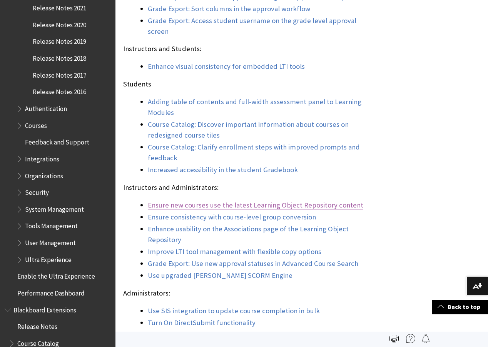
scroll to position [661, 0]
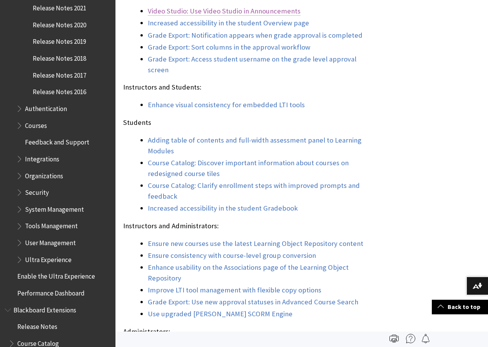
click at [200, 16] on link "Video Studio: Use Video Studio in Announcements" at bounding box center [224, 11] width 153 height 9
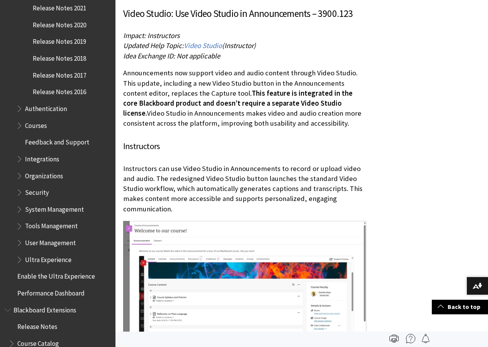
scroll to position [3010, 0]
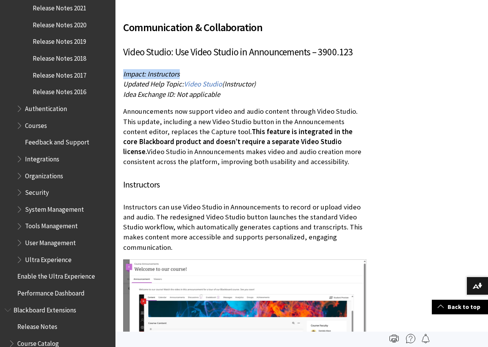
drag, startPoint x: 187, startPoint y: 65, endPoint x: 123, endPoint y: 65, distance: 64.7
drag, startPoint x: 245, startPoint y: 76, endPoint x: 122, endPoint y: 76, distance: 122.4
drag, startPoint x: 228, startPoint y: 83, endPoint x: 123, endPoint y: 84, distance: 105.1
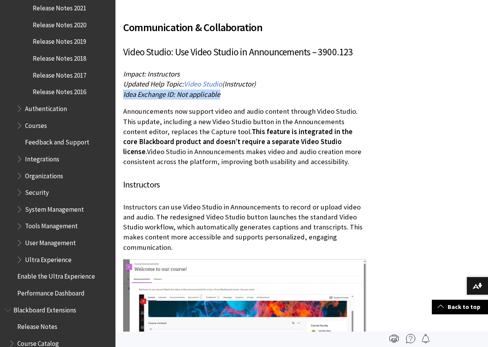
click at [123, 84] on p "Impact: Instructors Updated Help Topic: Video Studio (Instructor) Idea Exchange…" at bounding box center [244, 84] width 243 height 30
drag, startPoint x: 316, startPoint y: 153, endPoint x: 120, endPoint y: 100, distance: 203.1
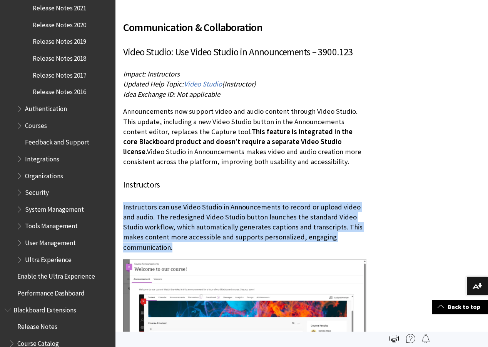
drag, startPoint x: 176, startPoint y: 236, endPoint x: 121, endPoint y: 202, distance: 65.0
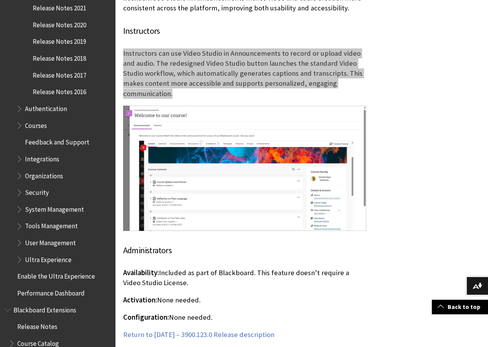
scroll to position [3202, 0]
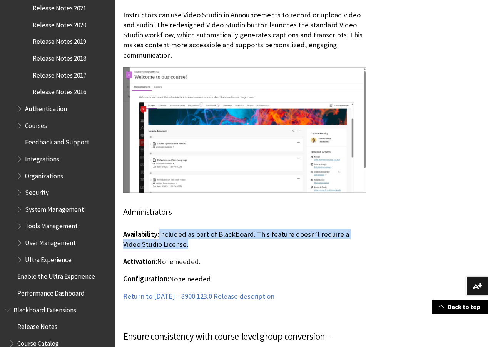
drag, startPoint x: 184, startPoint y: 236, endPoint x: 162, endPoint y: 228, distance: 23.6
click at [162, 230] on p "Availability: Included as part of Blackboard. This feature doesn’t require a Vi…" at bounding box center [244, 240] width 243 height 20
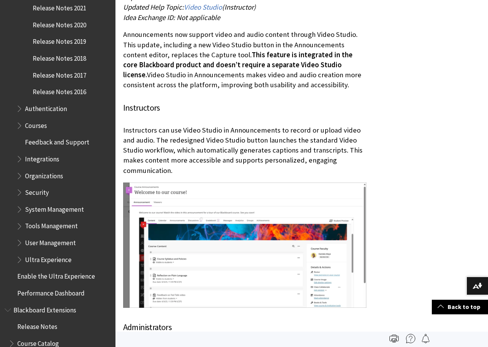
scroll to position [3049, 0]
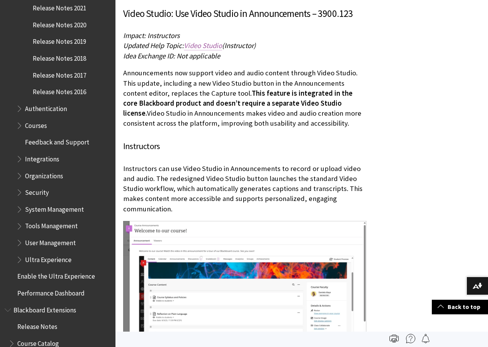
click at [207, 41] on span "Video Studio" at bounding box center [203, 45] width 38 height 9
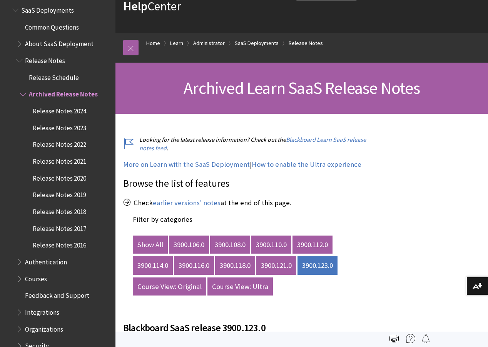
scroll to position [799, 0]
click at [43, 62] on span "Release Notes" at bounding box center [45, 60] width 40 height 10
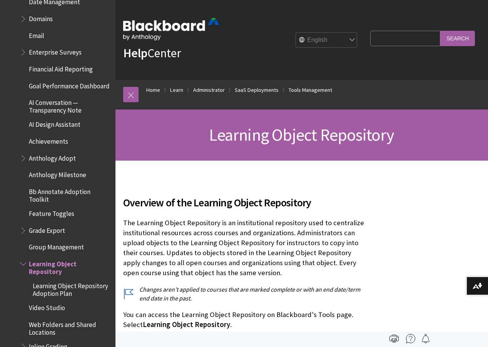
scroll to position [1249, 0]
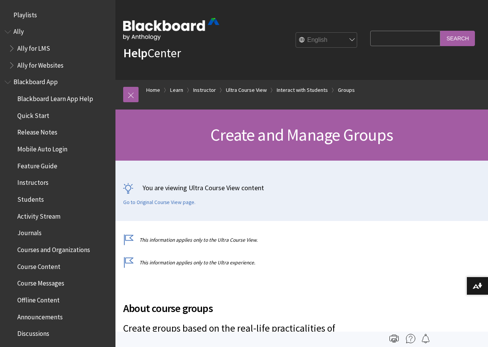
scroll to position [1323, 0]
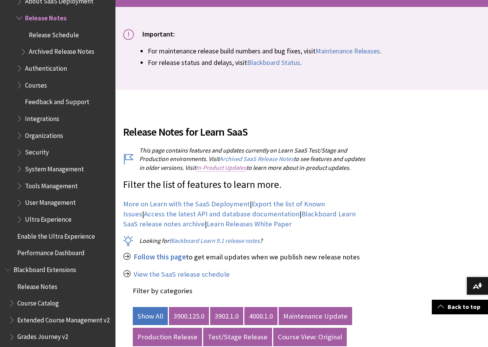
scroll to position [192, 0]
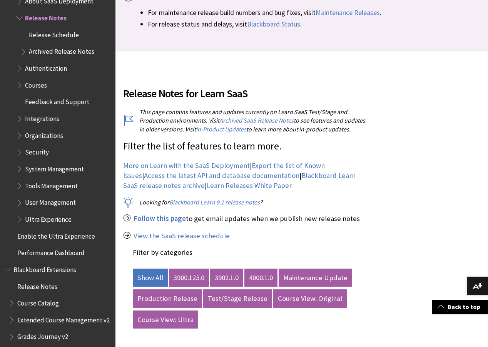
click at [190, 276] on link "3900.125.0" at bounding box center [189, 278] width 40 height 18
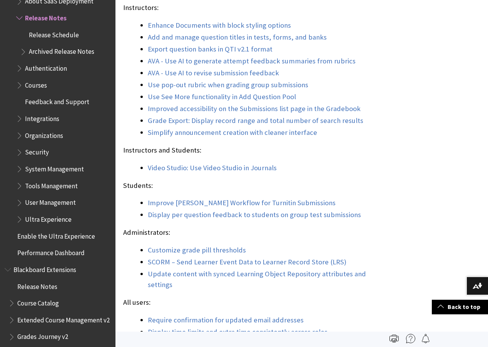
scroll to position [770, 0]
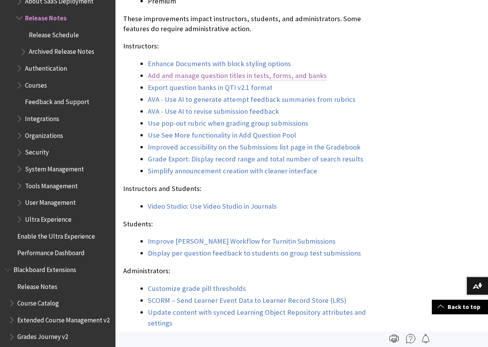
click at [190, 80] on link "Add and manage question titles in tests, forms, and banks" at bounding box center [237, 75] width 179 height 9
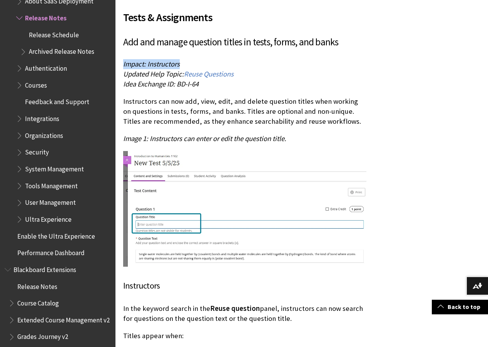
drag, startPoint x: 197, startPoint y: 63, endPoint x: 123, endPoint y: 65, distance: 73.5
click at [123, 65] on p "Impact: Instructors Updated Help Topic: Reuse Questions Idea Exchange ID: BD-I-…" at bounding box center [244, 74] width 243 height 30
copy span "Impact: Instructors"
drag, startPoint x: 249, startPoint y: 75, endPoint x: 124, endPoint y: 75, distance: 125.1
click at [124, 75] on p "Impact: Instructors Updated Help Topic: Reuse Questions Idea Exchange ID: BD-I-…" at bounding box center [244, 74] width 243 height 30
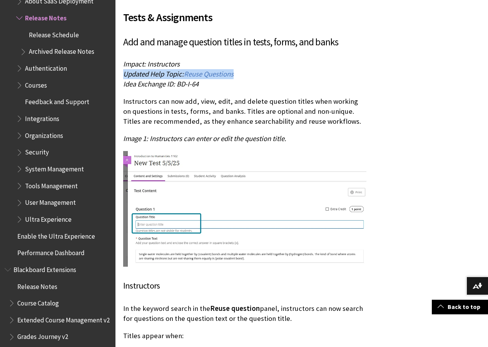
copy p "Updated Help Topic: Reuse Questions"
drag, startPoint x: 207, startPoint y: 84, endPoint x: 124, endPoint y: 84, distance: 82.7
click at [124, 84] on p "Impact: Instructors Updated Help Topic: Reuse Questions Idea Exchange ID: BD-I-…" at bounding box center [244, 74] width 243 height 30
copy span "Idea Exchange ID: BD-I-64"
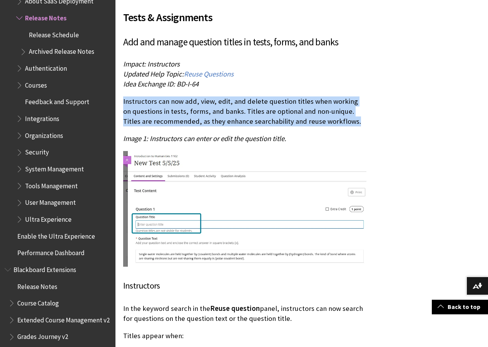
drag, startPoint x: 340, startPoint y: 124, endPoint x: 124, endPoint y: 104, distance: 217.1
click at [124, 104] on p "Instructors can now add, view, edit, and delete question titles when working on…" at bounding box center [244, 112] width 243 height 30
copy p "Instructors can now add, view, edit, and delete question titles when working on…"
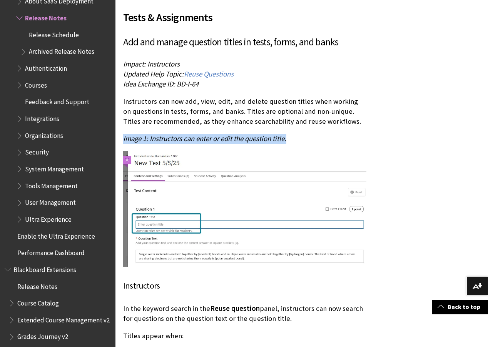
drag, startPoint x: 292, startPoint y: 140, endPoint x: 122, endPoint y: 140, distance: 169.7
copy span "Image 1: Instructors can enter or edit the question title."
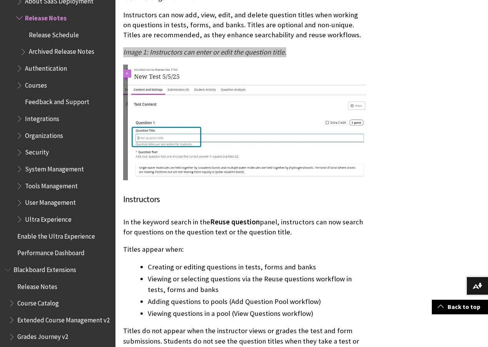
scroll to position [2462, 0]
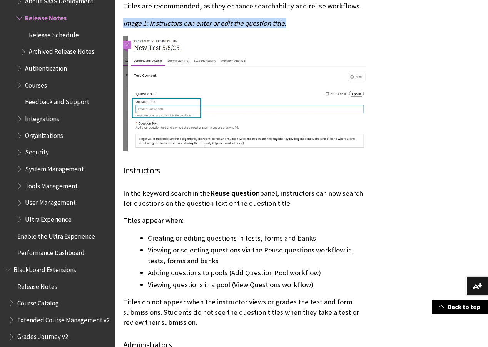
drag, startPoint x: 295, startPoint y: 205, endPoint x: 122, endPoint y: 195, distance: 172.6
copy p "In the keyword search in the Reuse question panel, instructors can now search f…"
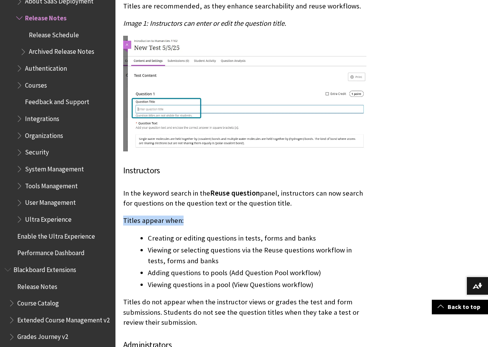
drag, startPoint x: 192, startPoint y: 221, endPoint x: 124, endPoint y: 221, distance: 67.7
click at [124, 221] on p "Titles appear when:" at bounding box center [244, 221] width 243 height 10
copy p "Titles appear when:"
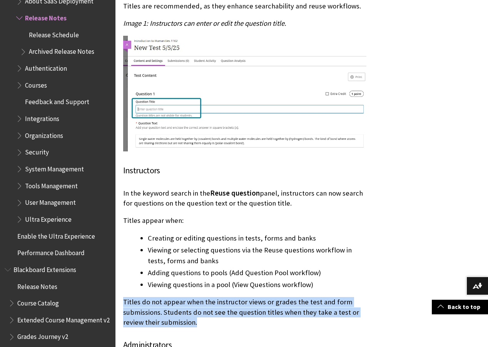
drag, startPoint x: 203, startPoint y: 321, endPoint x: 124, endPoint y: 305, distance: 80.5
click at [124, 305] on p "Titles do not appear when the instructor views or grades the test and form subm…" at bounding box center [244, 312] width 243 height 30
copy p "Titles do not appear when the instructor views or grades the test and form subm…"
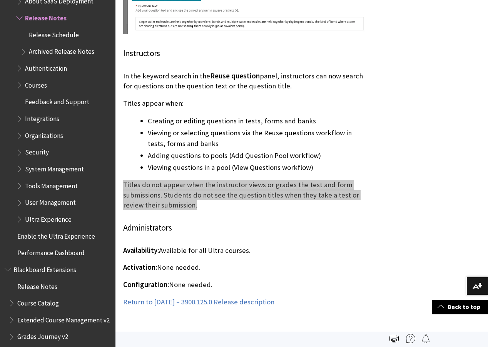
scroll to position [2578, 0]
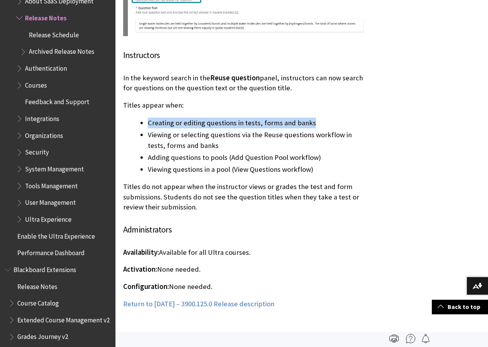
drag, startPoint x: 319, startPoint y: 123, endPoint x: 142, endPoint y: 127, distance: 176.3
click at [148, 127] on li "Creating or editing questions in tests, forms and banks" at bounding box center [257, 123] width 219 height 11
copy li "Creating or editing questions in tests, forms and banks"
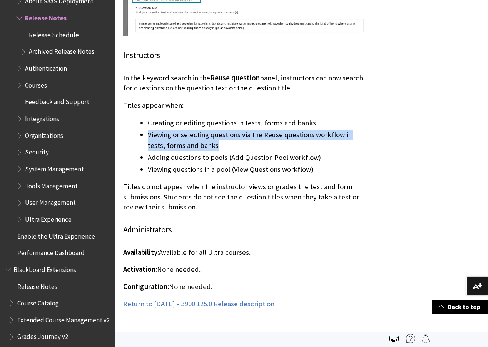
drag, startPoint x: 198, startPoint y: 145, endPoint x: 147, endPoint y: 137, distance: 52.1
click at [147, 137] on ul "Creating or editing questions in tests, forms and banks Viewing or selecting qu…" at bounding box center [244, 146] width 243 height 57
copy li "Viewing or selecting questions via the Reuse questions workflow in tests, forms…"
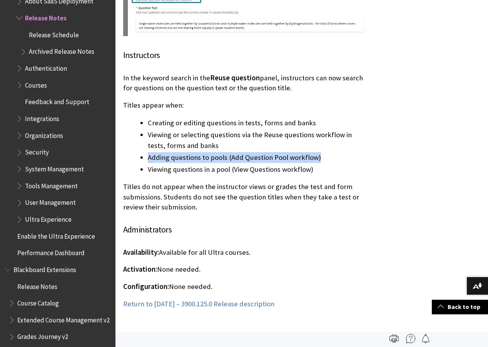
drag, startPoint x: 321, startPoint y: 157, endPoint x: 147, endPoint y: 160, distance: 173.2
click at [147, 160] on ul "Creating or editing questions in tests, forms and banks Viewing or selecting qu…" at bounding box center [244, 146] width 243 height 57
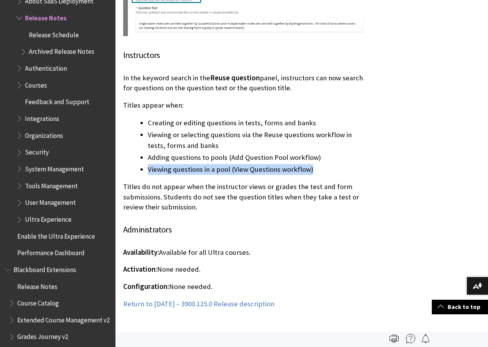
drag, startPoint x: 302, startPoint y: 170, endPoint x: 149, endPoint y: 170, distance: 152.8
click at [149, 170] on li "Viewing questions in a pool (View Questions workflow)" at bounding box center [257, 169] width 219 height 11
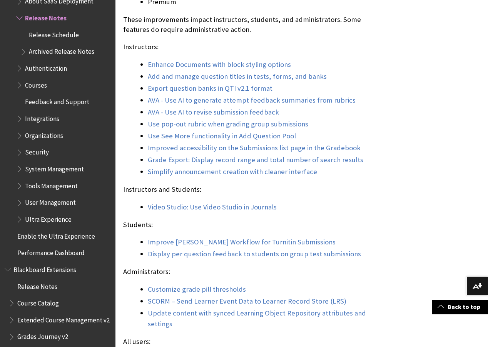
scroll to position [769, 0]
click at [194, 105] on link "AVA - Use AI to generate attempt feedback summaries from rubrics" at bounding box center [252, 99] width 208 height 9
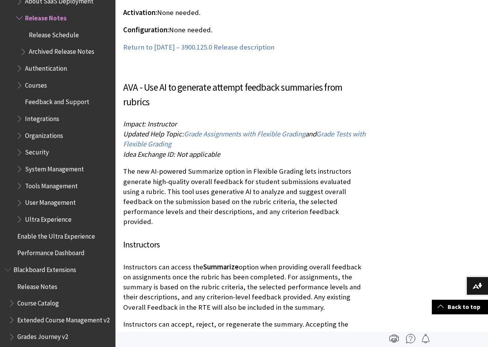
scroll to position [9519, 0]
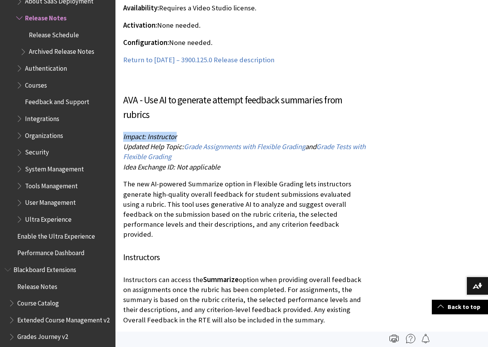
drag, startPoint x: 187, startPoint y: 82, endPoint x: 122, endPoint y: 85, distance: 64.3
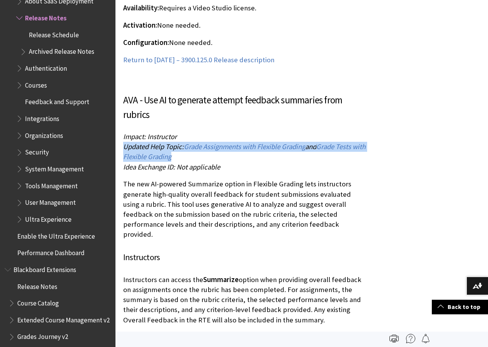
drag, startPoint x: 192, startPoint y: 101, endPoint x: 124, endPoint y: 94, distance: 68.1
click at [124, 132] on p "Impact: Instructor Updated Help Topic: Grade Assignments with Flexible Grading …" at bounding box center [244, 152] width 243 height 40
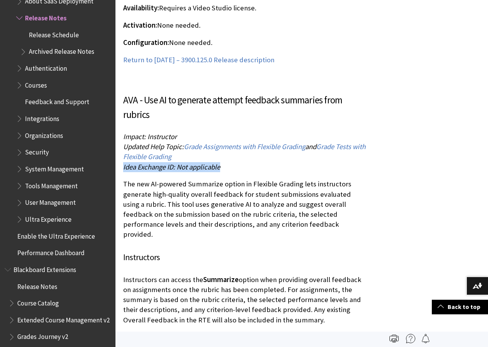
drag, startPoint x: 227, startPoint y: 111, endPoint x: 124, endPoint y: 115, distance: 104.0
click at [124, 132] on p "Impact: Instructor Updated Help Topic: Grade Assignments with Flexible Grading …" at bounding box center [244, 152] width 243 height 40
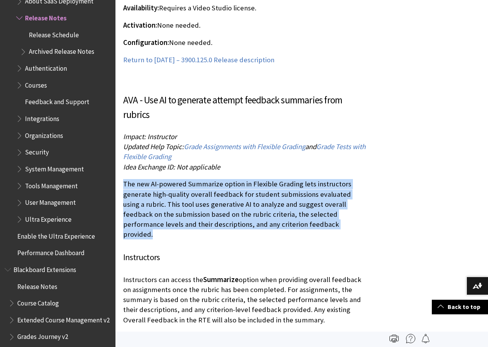
drag, startPoint x: 294, startPoint y: 172, endPoint x: 122, endPoint y: 133, distance: 176.3
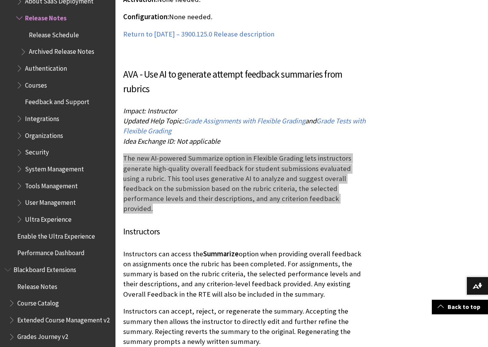
scroll to position [9558, 0]
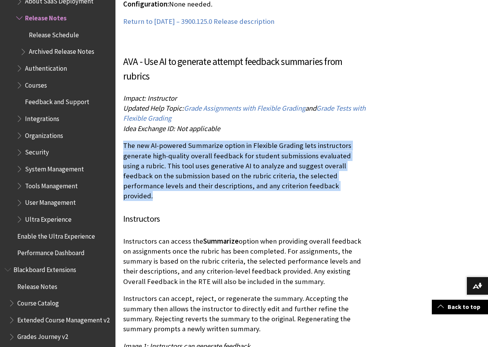
drag, startPoint x: 301, startPoint y: 217, endPoint x: 122, endPoint y: 179, distance: 183.0
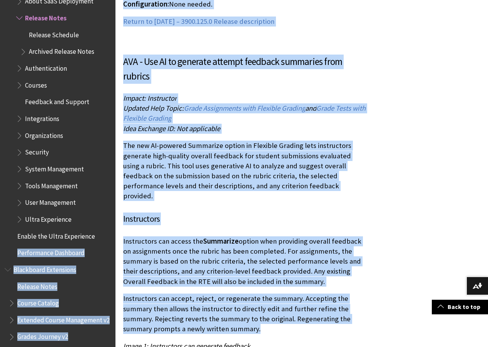
drag, startPoint x: 262, startPoint y: 267, endPoint x: 115, endPoint y: 235, distance: 150.0
click at [137, 294] on p "Instructors can accept, reject, or regenerate the summary. Accepting the summar…" at bounding box center [244, 314] width 243 height 40
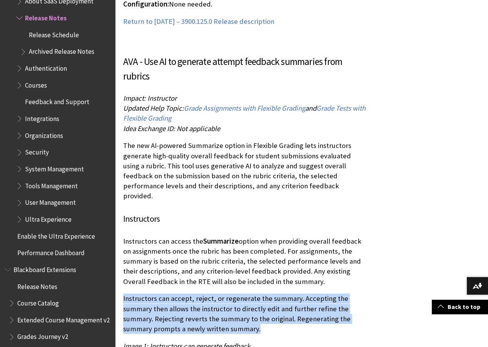
drag, startPoint x: 262, startPoint y: 261, endPoint x: 123, endPoint y: 234, distance: 142.3
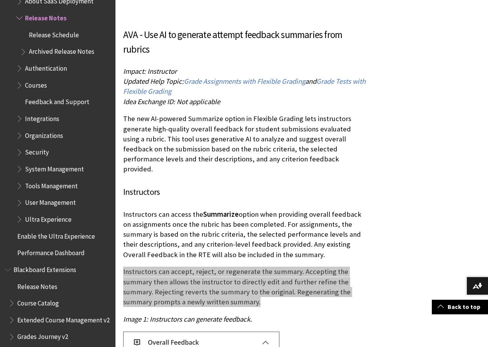
scroll to position [9596, 0]
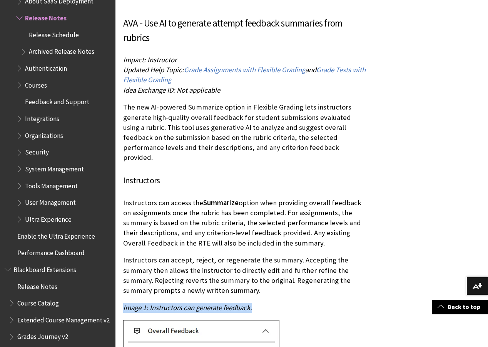
drag, startPoint x: 256, startPoint y: 245, endPoint x: 124, endPoint y: 243, distance: 132.4
click at [124, 303] on p "Image 1: Instructors can generate feedback." at bounding box center [244, 308] width 243 height 10
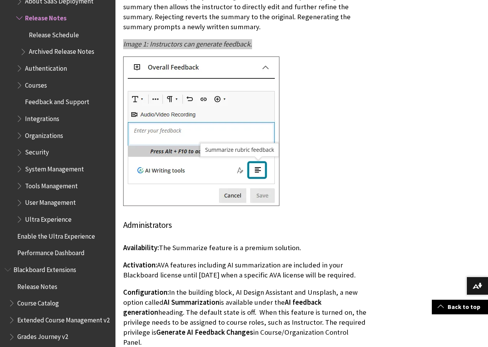
scroll to position [9866, 0]
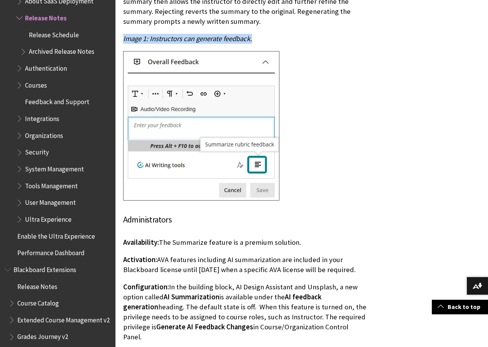
drag, startPoint x: 310, startPoint y: 175, endPoint x: 164, endPoint y: 180, distance: 146.7
click at [164, 238] on p "Availability: The Summarize feature is a premium solution." at bounding box center [244, 243] width 243 height 10
drag, startPoint x: 159, startPoint y: 215, endPoint x: 160, endPoint y: 199, distance: 16.2
click at [160, 255] on p "Activation: AVA features including AI summarization are included in your Blackb…" at bounding box center [244, 265] width 243 height 20
drag, startPoint x: 322, startPoint y: 271, endPoint x: 170, endPoint y: 237, distance: 155.7
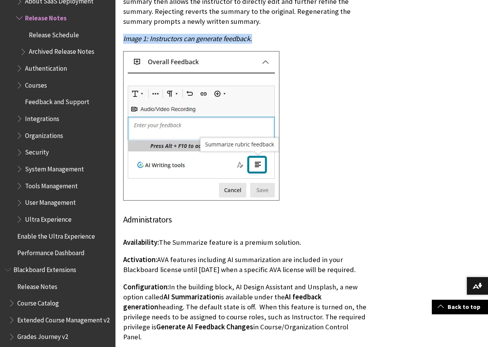
click at [170, 282] on p "Configuration: In the building block, AI Design Assistant and Unsplash, a new o…" at bounding box center [244, 312] width 243 height 60
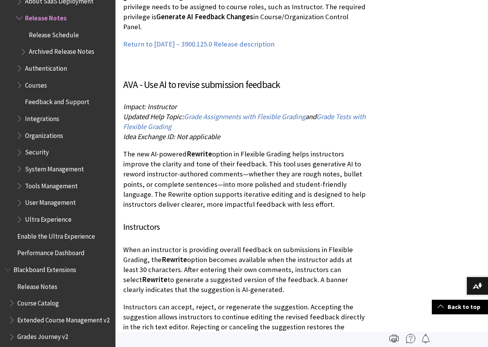
scroll to position [10173, 0]
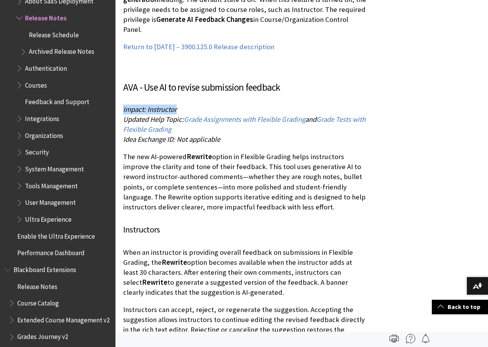
drag, startPoint x: 184, startPoint y: 44, endPoint x: 117, endPoint y: 44, distance: 67.3
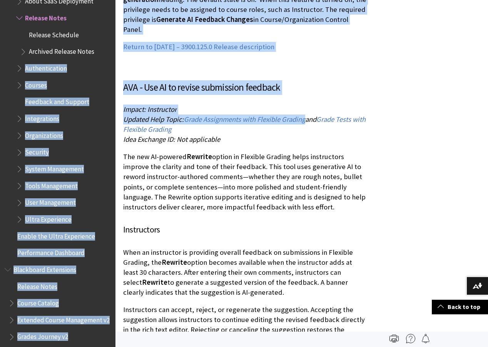
drag, startPoint x: 308, startPoint y: 57, endPoint x: 109, endPoint y: 57, distance: 199.7
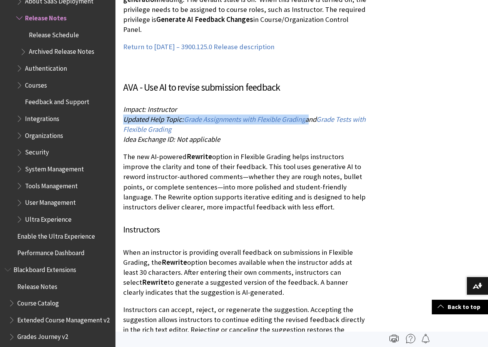
drag, startPoint x: 147, startPoint y: 56, endPoint x: 309, endPoint y: 56, distance: 161.6
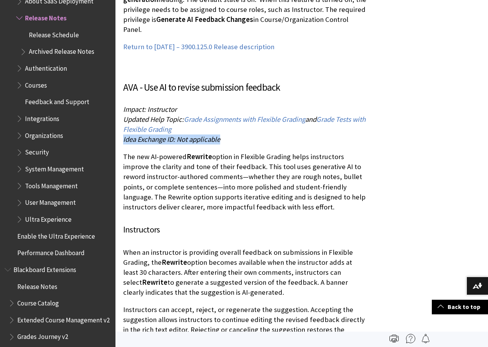
drag, startPoint x: 227, startPoint y: 76, endPoint x: 124, endPoint y: 77, distance: 103.5
click at [124, 105] on p "Impact: Instructor Updated Help Topic: Grade Assignments with Flexible Grading …" at bounding box center [244, 125] width 243 height 40
drag, startPoint x: 296, startPoint y: 143, endPoint x: 124, endPoint y: 95, distance: 178.5
click at [124, 152] on p "The new AI-powered Rewrite option in Flexible Grading helps instructors improve…" at bounding box center [244, 182] width 243 height 60
drag, startPoint x: 217, startPoint y: 230, endPoint x: 125, endPoint y: 191, distance: 100.7
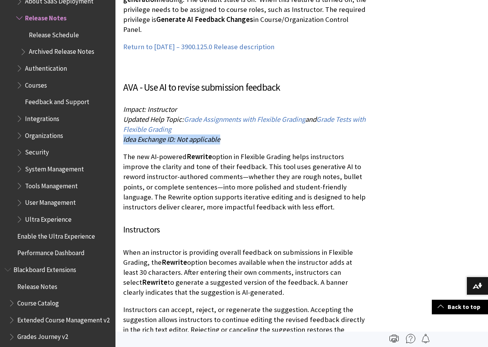
click at [125, 248] on p "When an instructor is providing overall feedback on submissions in Flexible Gra…" at bounding box center [244, 273] width 243 height 50
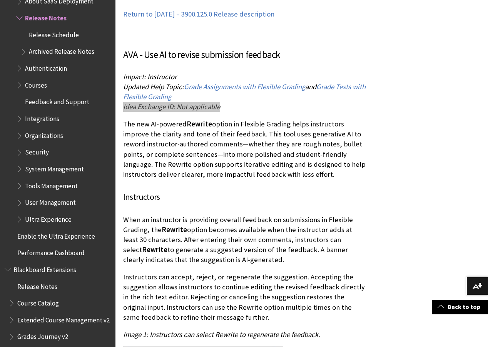
scroll to position [10250, 0]
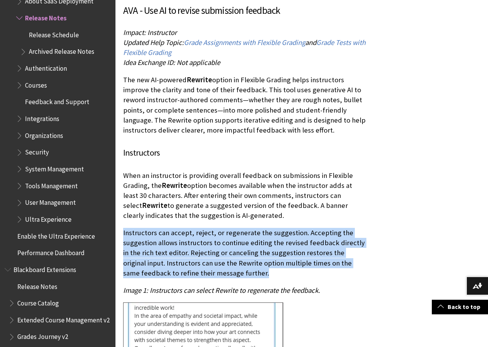
drag, startPoint x: 183, startPoint y: 189, endPoint x: 122, endPoint y: 170, distance: 63.3
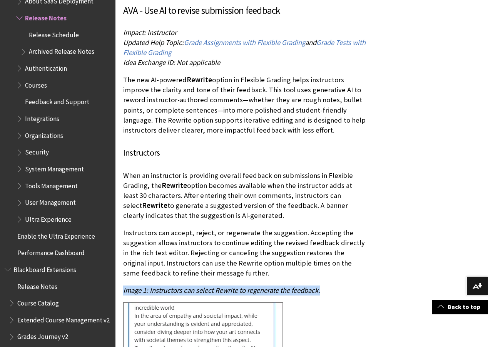
drag, startPoint x: 322, startPoint y: 227, endPoint x: 122, endPoint y: 226, distance: 200.9
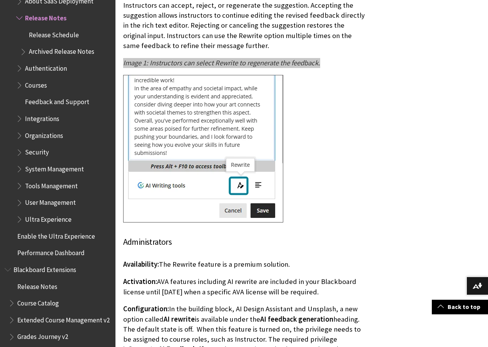
scroll to position [10481, 0]
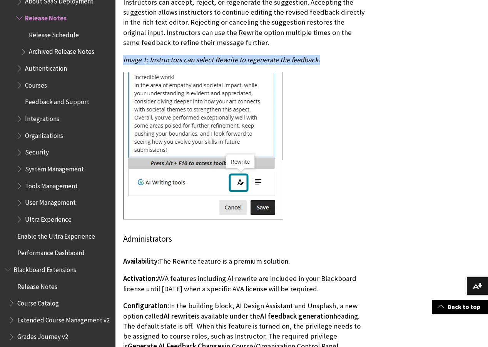
drag, startPoint x: 251, startPoint y: 198, endPoint x: 164, endPoint y: 195, distance: 87.8
click at [164, 257] on p "Availability: The Rewrite feature is a premium solution." at bounding box center [244, 262] width 243 height 10
drag, startPoint x: 311, startPoint y: 222, endPoint x: 160, endPoint y: 217, distance: 150.9
click at [160, 274] on p "Activation: AVA features including AI rewrite are included in your Blackboard l…" at bounding box center [244, 284] width 243 height 20
drag, startPoint x: 294, startPoint y: 283, endPoint x: 171, endPoint y: 245, distance: 128.8
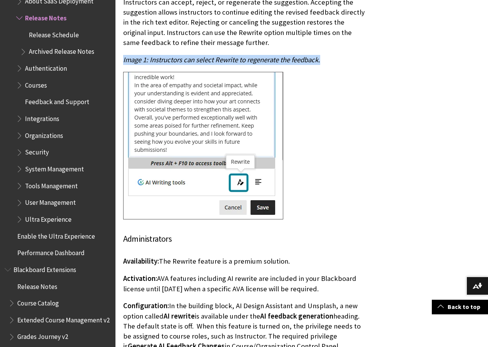
click at [171, 301] on p "Configuration: In the building block, AI Design Assistant and Unsplash, a new o…" at bounding box center [244, 326] width 243 height 50
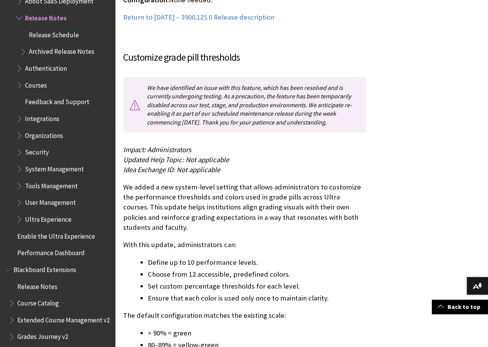
scroll to position [6825, 0]
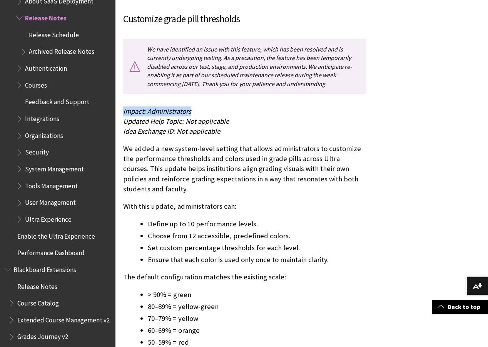
drag, startPoint x: 192, startPoint y: 101, endPoint x: 121, endPoint y: 102, distance: 71.6
drag, startPoint x: 232, startPoint y: 111, endPoint x: 124, endPoint y: 111, distance: 107.7
click at [124, 111] on p "Impact: Administrators Updated Help Topic: Not applicable Idea Exchange ID: Not…" at bounding box center [244, 122] width 243 height 30
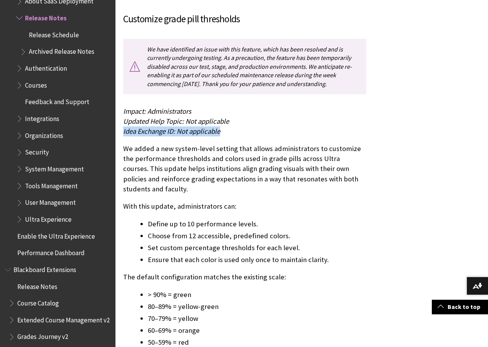
drag, startPoint x: 226, startPoint y: 122, endPoint x: 119, endPoint y: 123, distance: 107.0
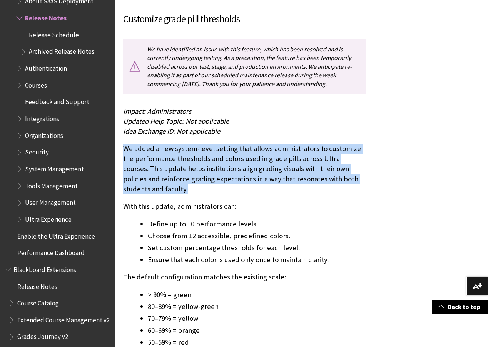
drag, startPoint x: 142, startPoint y: 175, endPoint x: 123, endPoint y: 142, distance: 38.8
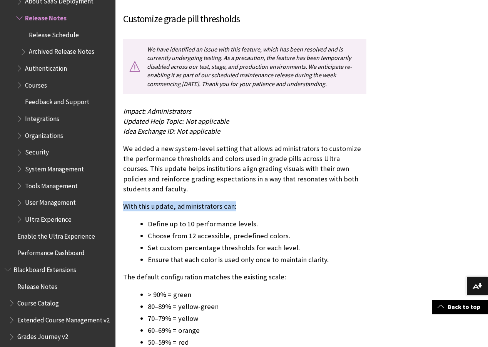
drag, startPoint x: 239, startPoint y: 197, endPoint x: 123, endPoint y: 200, distance: 116.2
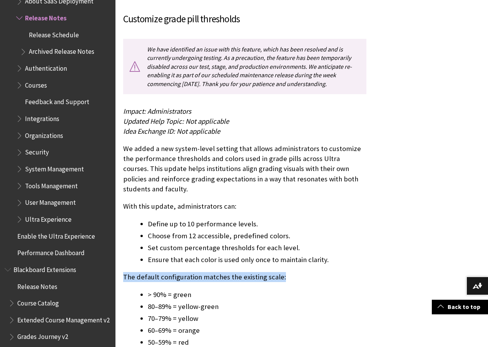
drag, startPoint x: 284, startPoint y: 267, endPoint x: 124, endPoint y: 268, distance: 159.3
click at [124, 272] on p "The default configuration matches the existing scale:" at bounding box center [244, 277] width 243 height 10
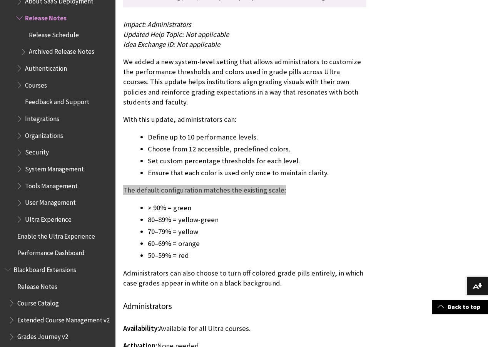
scroll to position [6941, 0]
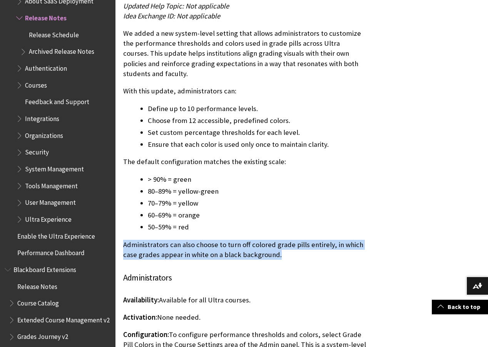
drag, startPoint x: 286, startPoint y: 246, endPoint x: 124, endPoint y: 237, distance: 163.0
click at [124, 240] on p "Administrators can also choose to turn off colored grade pills entirely, in whi…" at bounding box center [244, 250] width 243 height 20
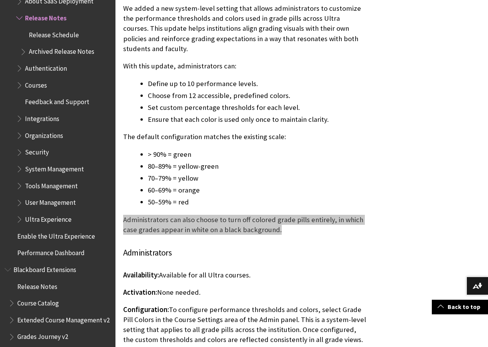
scroll to position [6979, 0]
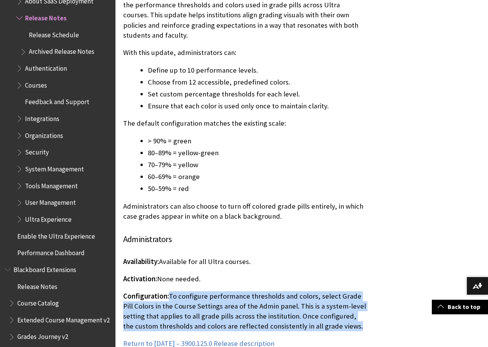
drag, startPoint x: 342, startPoint y: 317, endPoint x: 170, endPoint y: 290, distance: 174.8
click at [170, 292] on p "Configuration: To configure performance thresholds and colors, select Grade Pil…" at bounding box center [244, 312] width 243 height 40
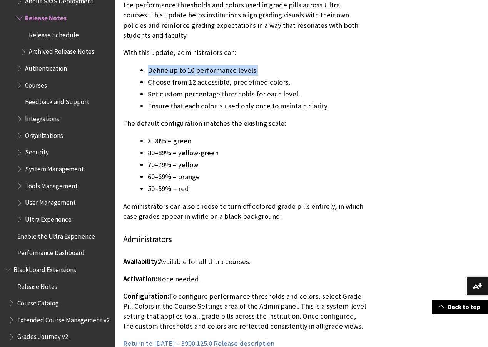
drag, startPoint x: 222, startPoint y: 61, endPoint x: 147, endPoint y: 64, distance: 74.4
click at [147, 65] on ul "Define up to 10 performance levels. Choose from 12 accessible, predefined color…" at bounding box center [244, 88] width 243 height 47
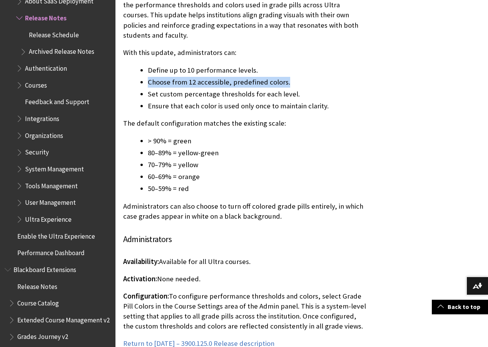
drag, startPoint x: 288, startPoint y: 73, endPoint x: 149, endPoint y: 74, distance: 139.3
click at [149, 77] on li "Choose from 12 accessible, predefined colors." at bounding box center [257, 82] width 219 height 11
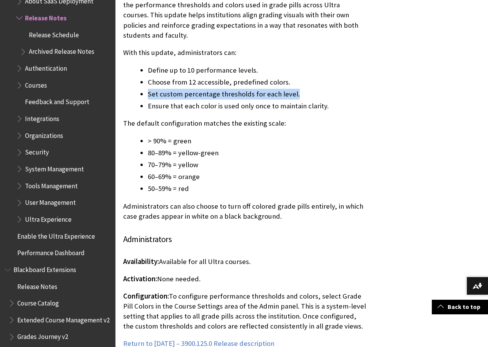
drag, startPoint x: 286, startPoint y: 84, endPoint x: 148, endPoint y: 87, distance: 138.6
click at [148, 89] on li "Set custom percentage thresholds for each level." at bounding box center [257, 94] width 219 height 11
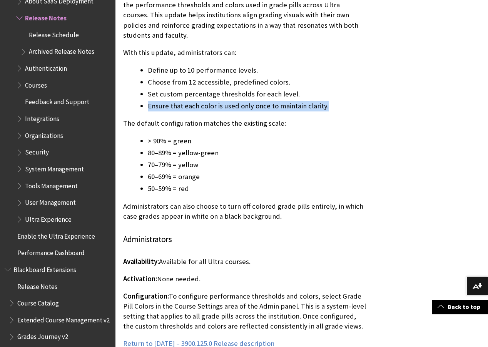
drag, startPoint x: 331, startPoint y: 96, endPoint x: 149, endPoint y: 99, distance: 181.7
click at [149, 101] on li "Ensure that each color is used only once to maintain clarity." at bounding box center [257, 106] width 219 height 11
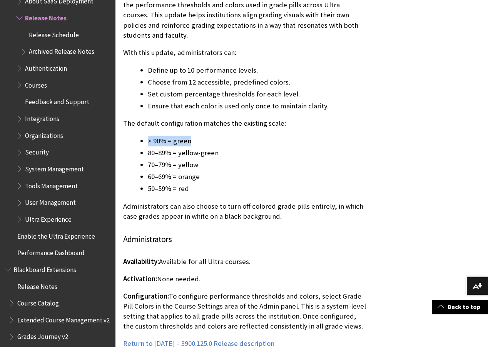
drag, startPoint x: 191, startPoint y: 132, endPoint x: 146, endPoint y: 132, distance: 45.0
click at [146, 136] on ul "> 90% = green 80–89% = yellow-green 70–79% = yellow 60–69% = orange 50–59% = red" at bounding box center [244, 165] width 243 height 58
drag, startPoint x: 220, startPoint y: 144, endPoint x: 145, endPoint y: 144, distance: 74.3
click at [145, 144] on ul "> 90% = green 80–89% = yellow-green 70–79% = yellow 60–69% = orange 50–59% = red" at bounding box center [244, 165] width 243 height 58
drag, startPoint x: 203, startPoint y: 157, endPoint x: 148, endPoint y: 157, distance: 55.0
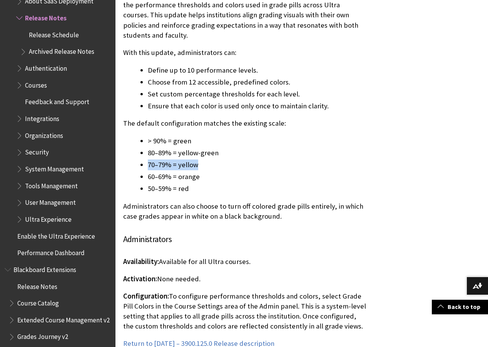
click at [148, 160] on li "70–79% = yellow" at bounding box center [257, 165] width 219 height 11
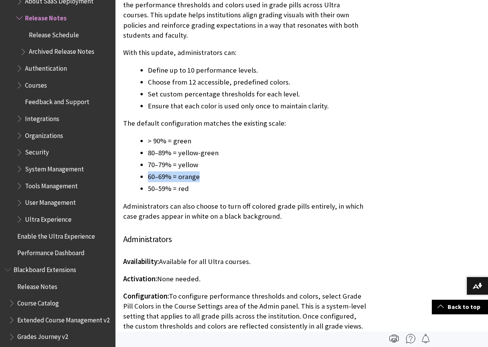
drag, startPoint x: 200, startPoint y: 169, endPoint x: 147, endPoint y: 169, distance: 53.1
click at [147, 169] on ul "> 90% = green 80–89% = yellow-green 70–79% = yellow 60–69% = orange 50–59% = red" at bounding box center [244, 165] width 243 height 58
drag, startPoint x: 187, startPoint y: 179, endPoint x: 149, endPoint y: 179, distance: 38.1
click at [149, 184] on li "50–59% = red" at bounding box center [257, 189] width 219 height 11
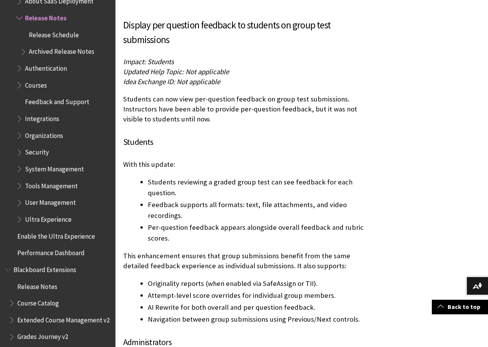
scroll to position [5556, 0]
drag, startPoint x: 185, startPoint y: 53, endPoint x: 117, endPoint y: 53, distance: 68.5
click at [117, 53] on div "Filter by Category Show All Course View: Original Course View: Ultra Production…" at bounding box center [244, 51] width 259 height 10726
drag, startPoint x: 230, startPoint y: 63, endPoint x: 124, endPoint y: 65, distance: 105.9
click at [124, 65] on p "Impact: Students Updated Help Topic: Not applicable Idea Exchange ID: Not appli…" at bounding box center [244, 72] width 243 height 30
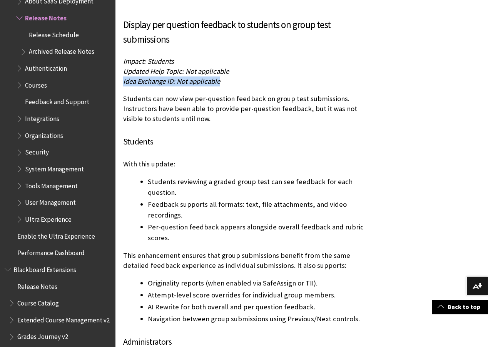
drag, startPoint x: 231, startPoint y: 71, endPoint x: 124, endPoint y: 72, distance: 107.4
click at [124, 72] on p "Impact: Students Updated Help Topic: Not applicable Idea Exchange ID: Not appli…" at bounding box center [244, 72] width 243 height 30
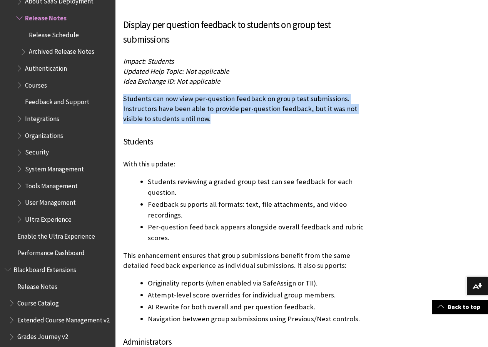
drag, startPoint x: 220, startPoint y: 108, endPoint x: 122, endPoint y: 92, distance: 99.4
click at [122, 92] on div "Filter by Category Show All Course View: Original Course View: Ultra Production…" at bounding box center [244, 51] width 259 height 10726
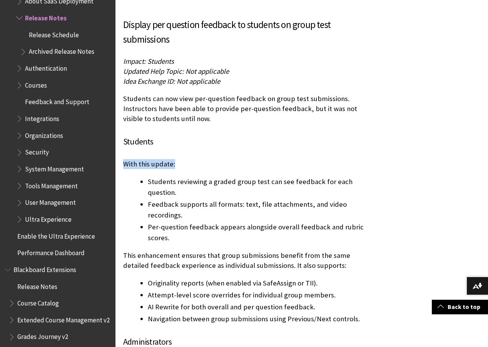
drag, startPoint x: 184, startPoint y: 155, endPoint x: 124, endPoint y: 155, distance: 59.6
click at [124, 159] on p "With this update:" at bounding box center [244, 164] width 243 height 10
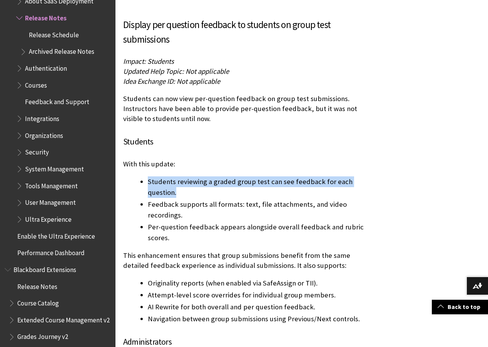
drag, startPoint x: 177, startPoint y: 183, endPoint x: 148, endPoint y: 174, distance: 30.2
click at [148, 177] on li "Students reviewing a graded group test can see feedback for each question." at bounding box center [257, 188] width 219 height 22
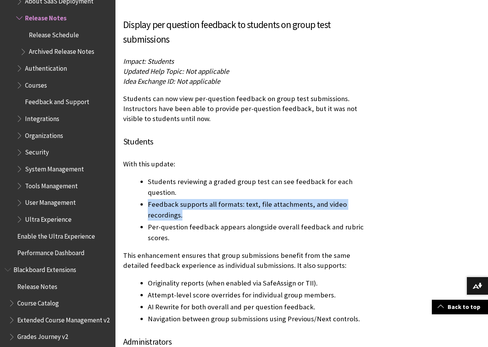
drag, startPoint x: 182, startPoint y: 205, endPoint x: 147, endPoint y: 196, distance: 35.3
click at [147, 196] on ul "Students reviewing a graded group test can see feedback for each question. Feed…" at bounding box center [244, 210] width 243 height 67
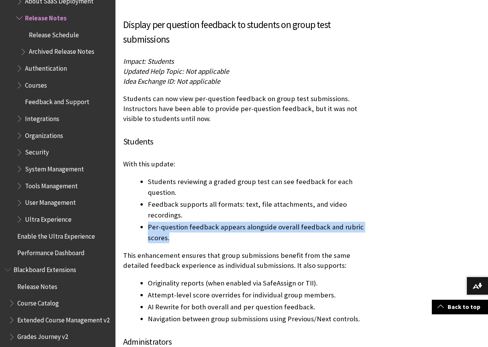
drag, startPoint x: 169, startPoint y: 229, endPoint x: 148, endPoint y: 221, distance: 22.0
click at [148, 222] on li "Per-question feedback appears alongside overall feedback and rubric scores." at bounding box center [257, 233] width 219 height 22
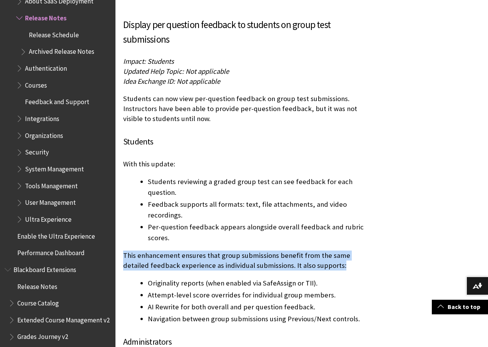
drag, startPoint x: 344, startPoint y: 255, endPoint x: 117, endPoint y: 249, distance: 226.7
click at [117, 249] on div "Filter by Category Show All Course View: Original Course View: Ultra Production…" at bounding box center [244, 51] width 259 height 10726
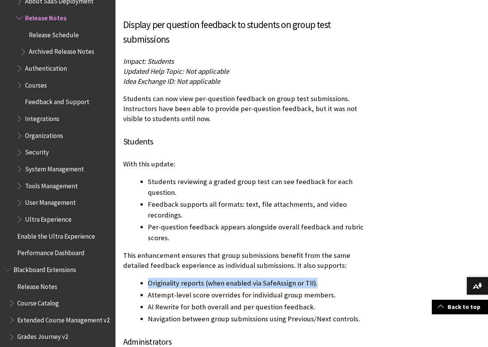
drag, startPoint x: 317, startPoint y: 274, endPoint x: 145, endPoint y: 274, distance: 172.4
click at [145, 278] on ul "Originality reports (when enabled via SafeAssign or TII). Attempt-level score o…" at bounding box center [244, 301] width 243 height 47
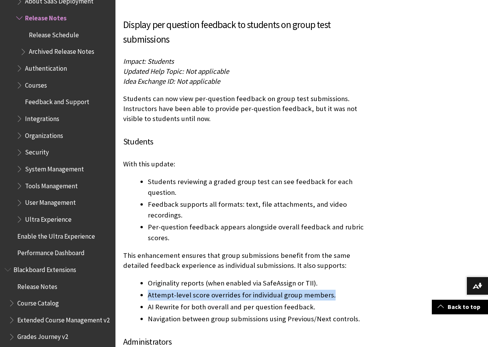
drag, startPoint x: 314, startPoint y: 286, endPoint x: 142, endPoint y: 284, distance: 172.0
click at [148, 290] on li "Attempt-level score overrides for individual group members." at bounding box center [257, 295] width 219 height 11
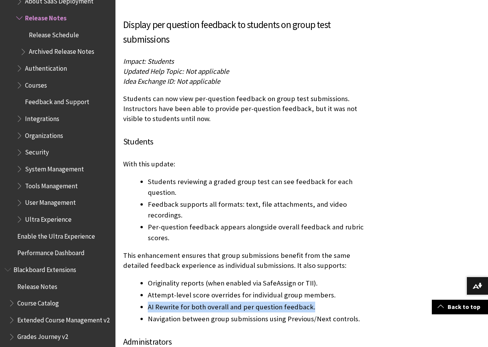
drag, startPoint x: 314, startPoint y: 297, endPoint x: 143, endPoint y: 297, distance: 170.9
click at [148, 302] on li "AI Rewrite for both overall and per question feedback." at bounding box center [257, 307] width 219 height 11
drag, startPoint x: 357, startPoint y: 311, endPoint x: 149, endPoint y: 311, distance: 207.8
click at [149, 314] on li "Navigation between group submissions using Previous/Next controls." at bounding box center [257, 319] width 219 height 11
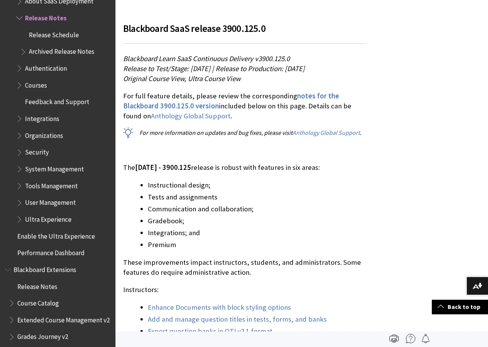
scroll to position [361, 0]
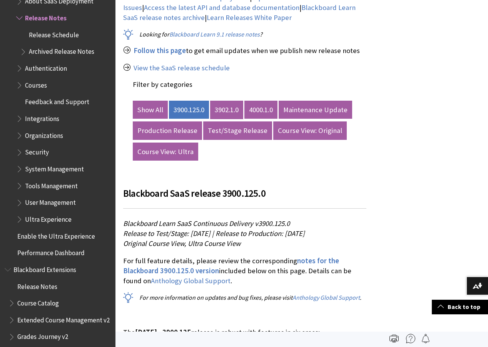
click at [227, 111] on link "3902.1.0" at bounding box center [226, 110] width 33 height 18
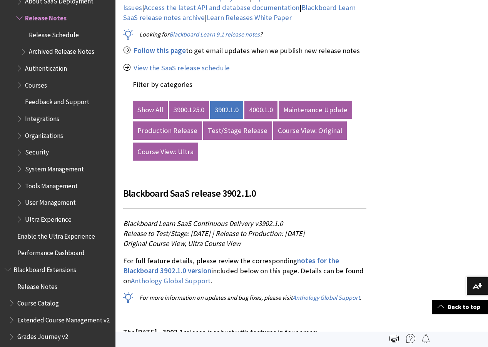
click at [182, 107] on link "3900.125.0" at bounding box center [189, 110] width 40 height 18
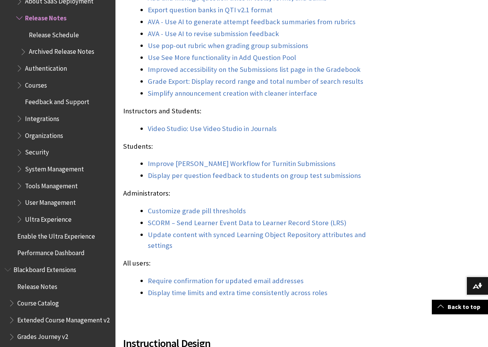
scroll to position [861, 0]
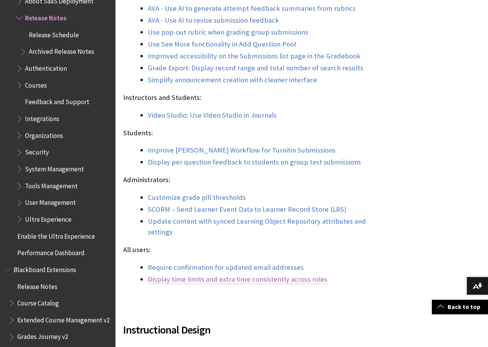
click at [176, 284] on link "Display time limits and extra time consistently across roles" at bounding box center [238, 279] width 180 height 9
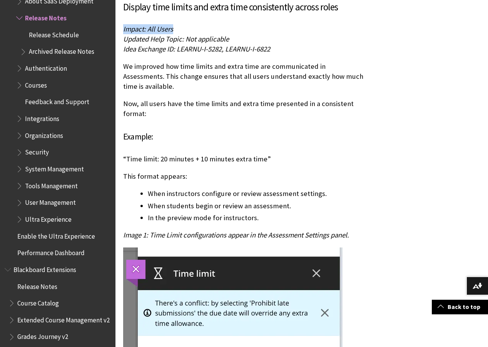
drag, startPoint x: 177, startPoint y: 31, endPoint x: 120, endPoint y: 31, distance: 57.3
drag, startPoint x: 247, startPoint y: 39, endPoint x: 122, endPoint y: 39, distance: 125.8
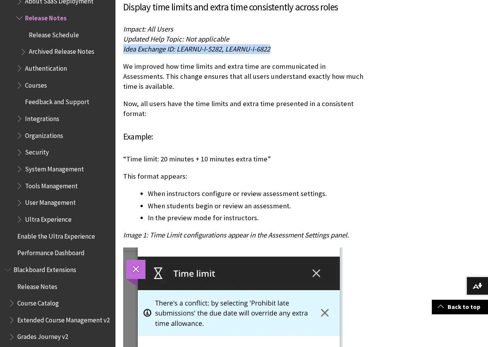
drag, startPoint x: 282, startPoint y: 49, endPoint x: 122, endPoint y: 49, distance: 159.3
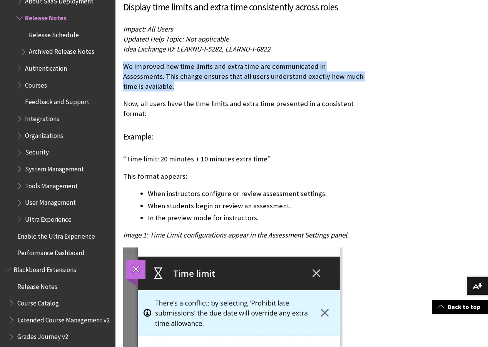
drag, startPoint x: 148, startPoint y: 84, endPoint x: 123, endPoint y: 71, distance: 27.7
click at [123, 71] on p "We improved how time limits and extra time are communicated in Assessments. Thi…" at bounding box center [244, 77] width 243 height 30
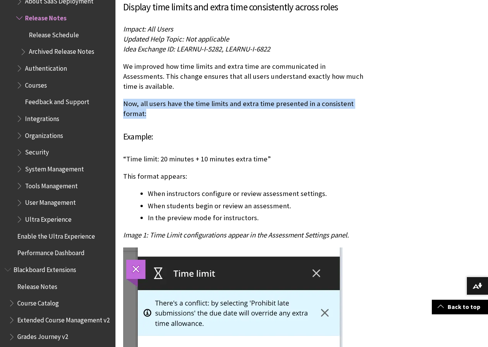
drag, startPoint x: 155, startPoint y: 111, endPoint x: 124, endPoint y: 104, distance: 31.9
click at [124, 104] on p "Now, all users have the time limits and extra time presented in a consistent fo…" at bounding box center [244, 109] width 243 height 20
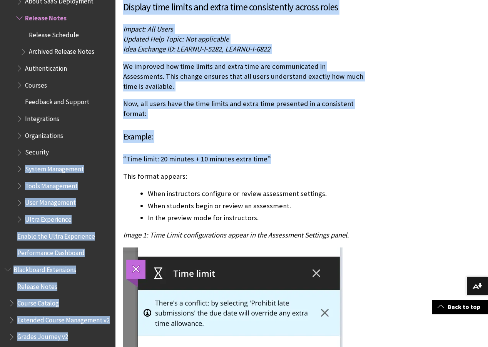
drag, startPoint x: 261, startPoint y: 158, endPoint x: 115, endPoint y: 159, distance: 146.2
click at [134, 159] on p "“Time limit: 20 minutes + 10 minutes extra time”" at bounding box center [244, 159] width 243 height 10
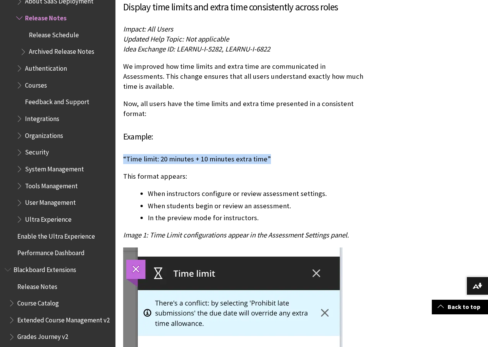
drag, startPoint x: 269, startPoint y: 157, endPoint x: 120, endPoint y: 157, distance: 149.3
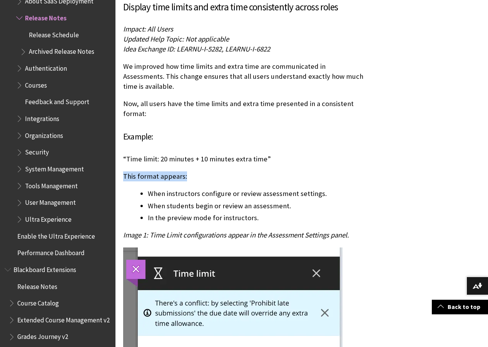
drag, startPoint x: 189, startPoint y: 177, endPoint x: 121, endPoint y: 177, distance: 67.7
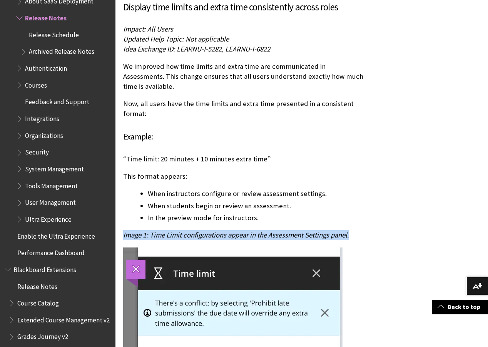
drag, startPoint x: 349, startPoint y: 237, endPoint x: 121, endPoint y: 235, distance: 228.6
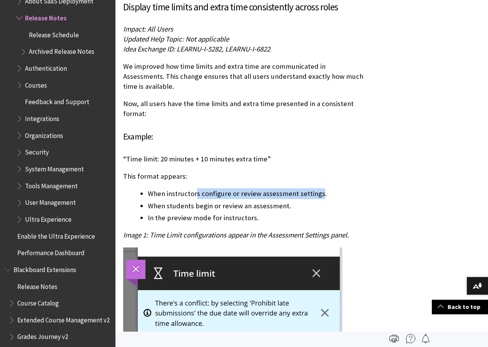
drag, startPoint x: 319, startPoint y: 194, endPoint x: 189, endPoint y: 196, distance: 130.9
click at [194, 195] on li "When instructors configure or review assessment settings." at bounding box center [257, 194] width 219 height 11
click at [175, 196] on li "When instructors configure or review assessment settings." at bounding box center [257, 194] width 219 height 11
drag, startPoint x: 199, startPoint y: 195, endPoint x: 322, endPoint y: 196, distance: 123.5
click at [322, 196] on ul "When instructors configure or review assessment settings. When students begin o…" at bounding box center [244, 206] width 243 height 35
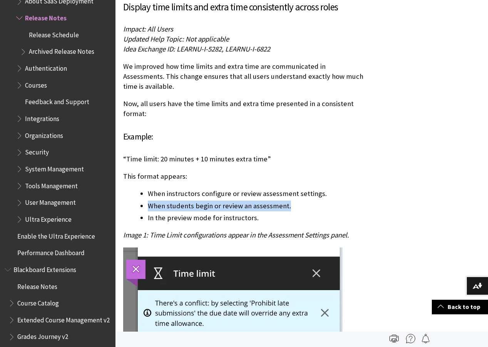
drag, startPoint x: 289, startPoint y: 206, endPoint x: 140, endPoint y: 207, distance: 148.9
click at [140, 207] on ul "When instructors configure or review assessment settings. When students begin o…" at bounding box center [244, 206] width 243 height 35
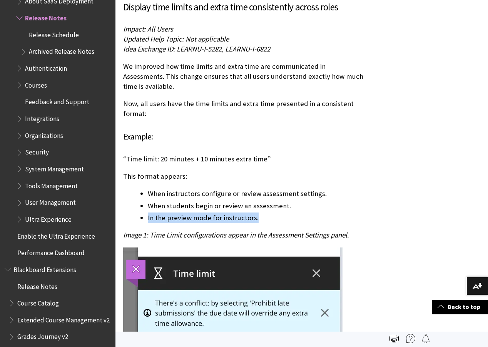
drag, startPoint x: 259, startPoint y: 218, endPoint x: 147, endPoint y: 219, distance: 112.4
click at [147, 219] on ul "When instructors configure or review assessment settings. When students begin o…" at bounding box center [244, 206] width 243 height 35
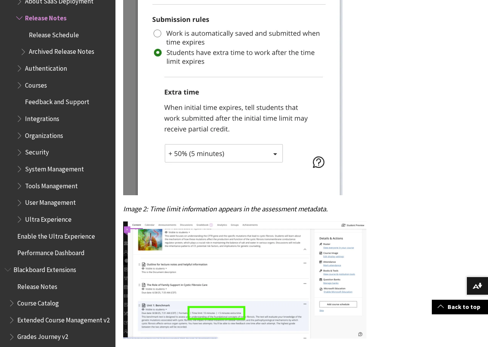
scroll to position [3767, 0]
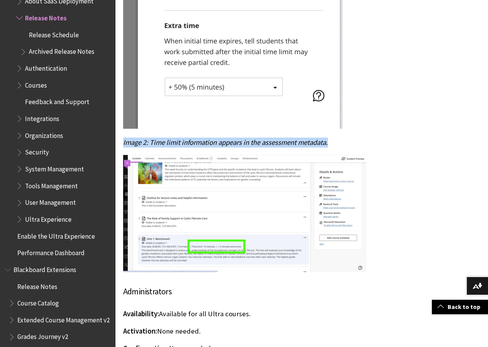
drag, startPoint x: 336, startPoint y: 143, endPoint x: 118, endPoint y: 143, distance: 217.8
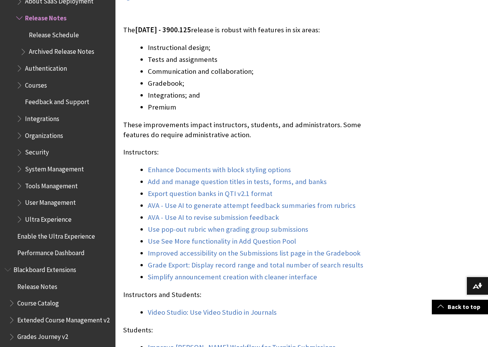
scroll to position [766, 0]
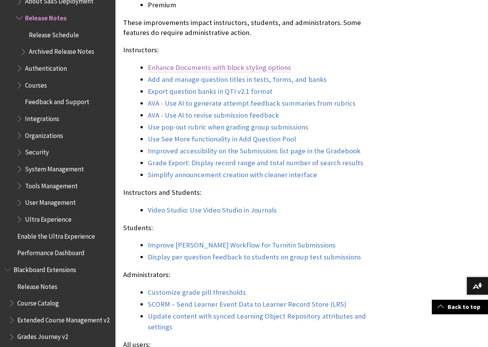
click at [187, 72] on link "Enhance Documents with block styling options" at bounding box center [219, 67] width 143 height 9
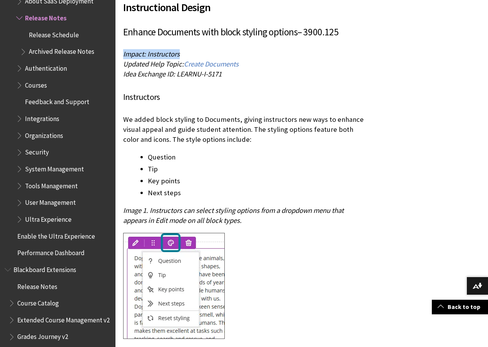
drag, startPoint x: 192, startPoint y: 64, endPoint x: 116, endPoint y: 65, distance: 75.8
drag, startPoint x: 248, startPoint y: 75, endPoint x: 124, endPoint y: 75, distance: 123.9
click at [124, 75] on p "Impact: Instructors Updated Help Topic: Create Documents Idea Exchange ID: LEAR…" at bounding box center [244, 64] width 243 height 30
drag, startPoint x: 225, startPoint y: 85, endPoint x: 120, endPoint y: 85, distance: 105.1
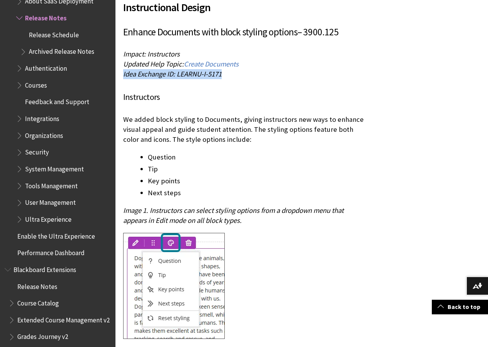
drag, startPoint x: 239, startPoint y: 149, endPoint x: 123, endPoint y: 133, distance: 117.0
click at [123, 133] on p "We added block styling to Documents, giving instructors new ways to enhance vis…" at bounding box center [244, 130] width 243 height 30
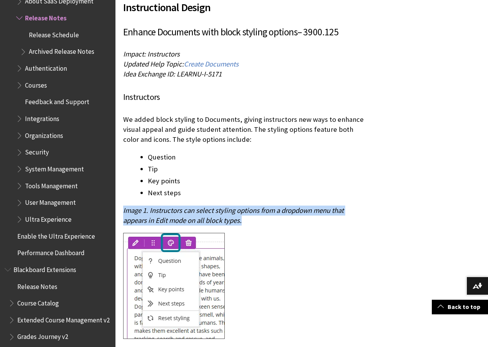
drag, startPoint x: 247, startPoint y: 231, endPoint x: 122, endPoint y: 225, distance: 125.6
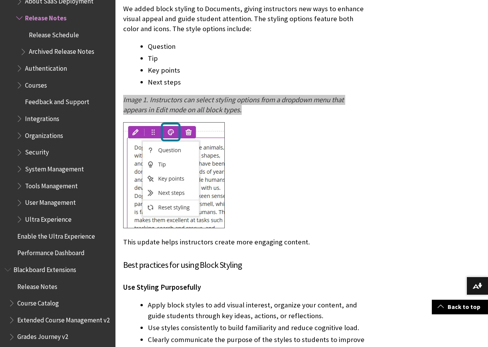
scroll to position [1299, 0]
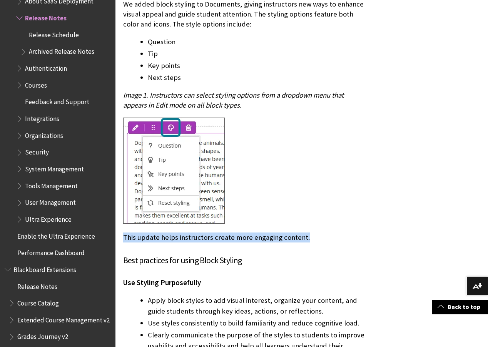
drag, startPoint x: 306, startPoint y: 247, endPoint x: 116, endPoint y: 247, distance: 189.7
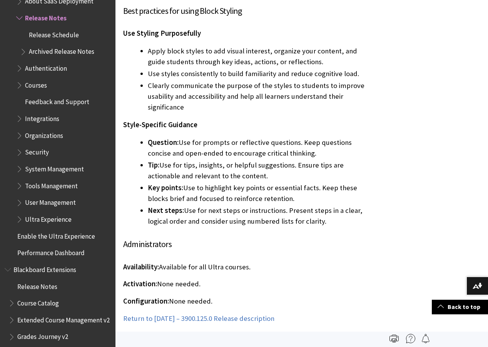
scroll to position [1530, 0]
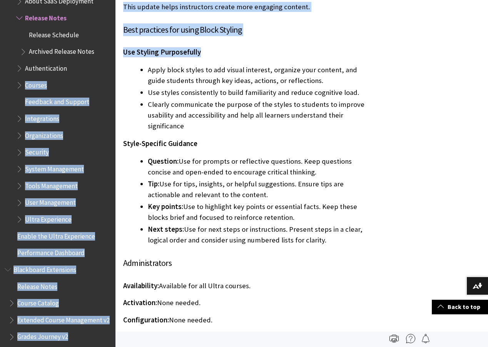
drag, startPoint x: 206, startPoint y: 63, endPoint x: 112, endPoint y: 63, distance: 94.7
click at [166, 57] on span "Use Styling Purposefully" at bounding box center [162, 52] width 78 height 9
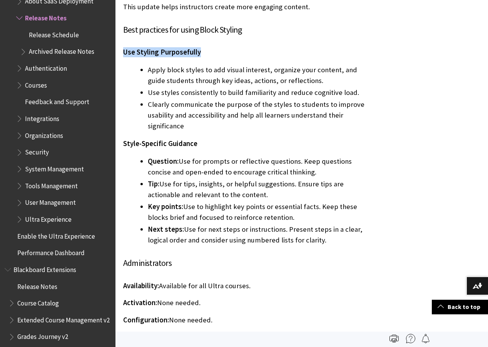
drag, startPoint x: 215, startPoint y: 63, endPoint x: 124, endPoint y: 63, distance: 91.2
click at [124, 57] on p "Use Styling Purposefully" at bounding box center [244, 52] width 243 height 10
drag, startPoint x: 194, startPoint y: 156, endPoint x: 123, endPoint y: 157, distance: 71.2
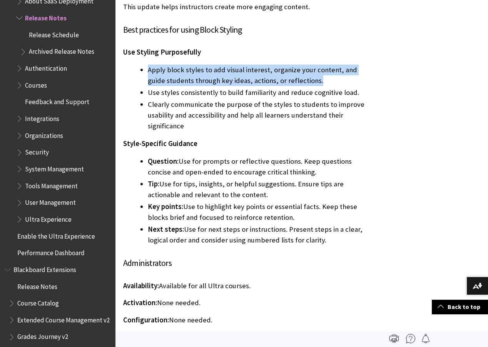
drag, startPoint x: 252, startPoint y: 90, endPoint x: 147, endPoint y: 81, distance: 104.7
click at [147, 81] on ul "Apply block styles to add visual interest, organize your content, and guide stu…" at bounding box center [244, 98] width 243 height 67
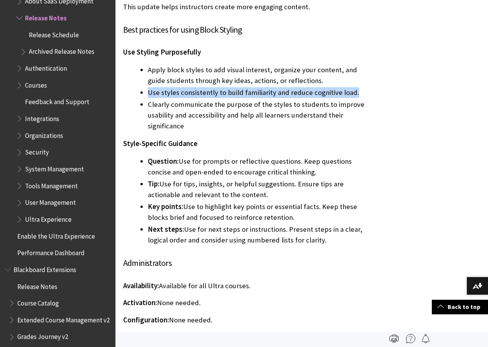
drag, startPoint x: 353, startPoint y: 102, endPoint x: 143, endPoint y: 103, distance: 210.1
click at [143, 103] on ul "Apply block styles to add visual interest, organize your content, and guide stu…" at bounding box center [244, 98] width 243 height 67
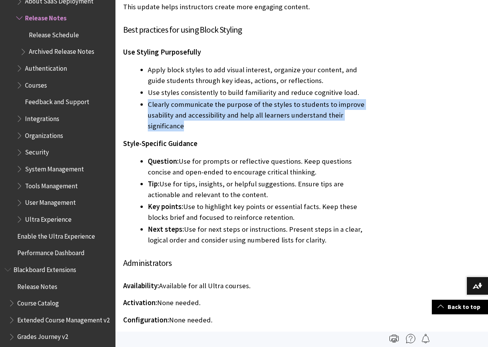
drag, startPoint x: 170, startPoint y: 131, endPoint x: 149, endPoint y: 117, distance: 25.5
click at [149, 117] on li "Clearly communicate the purpose of the styles to students to improve usability …" at bounding box center [257, 115] width 219 height 32
drag, startPoint x: 317, startPoint y: 179, endPoint x: 144, endPoint y: 174, distance: 173.3
click at [144, 174] on ul "Question: Use for prompts or reflective questions. Keep questions concise and o…" at bounding box center [244, 201] width 243 height 90
drag, startPoint x: 272, startPoint y: 206, endPoint x: 148, endPoint y: 196, distance: 125.1
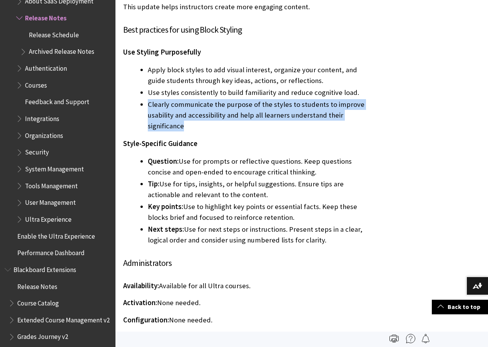
click at [148, 196] on li "Tip: Use for tips, insights, or helpful suggestions. Ensure tips are actionable…" at bounding box center [257, 190] width 219 height 22
drag, startPoint x: 290, startPoint y: 226, endPoint x: 142, endPoint y: 216, distance: 148.1
click at [148, 216] on li "Key points: Use to highlight key points or essential facts. Keep these blocks b…" at bounding box center [257, 213] width 219 height 22
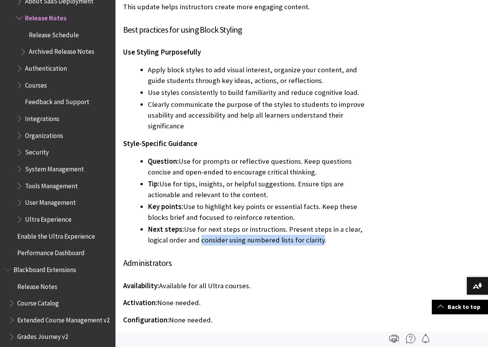
drag, startPoint x: 320, startPoint y: 249, endPoint x: 201, endPoint y: 249, distance: 118.5
click at [199, 246] on li "Next steps: Use for next steps or instructions. Present steps in a clear, logic…" at bounding box center [257, 235] width 219 height 22
drag, startPoint x: 336, startPoint y: 249, endPoint x: 146, endPoint y: 244, distance: 190.2
click at [146, 244] on ul "Question: Use for prompts or reflective questions. Keep questions concise and o…" at bounding box center [244, 201] width 243 height 90
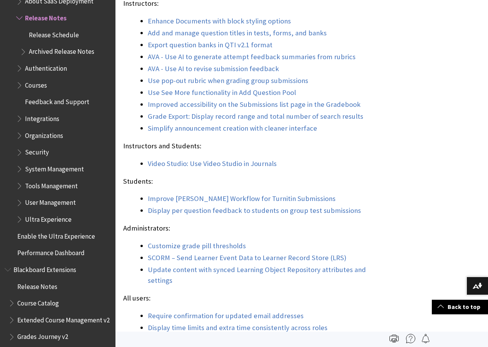
scroll to position [799, 0]
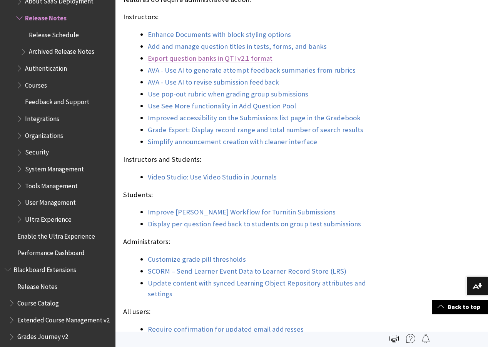
click at [217, 63] on link "Export question banks in QTI v2.1 format" at bounding box center [210, 58] width 125 height 9
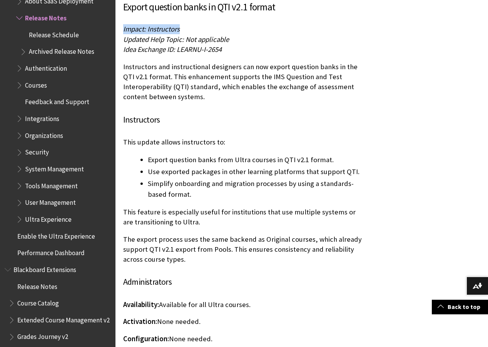
drag, startPoint x: 188, startPoint y: 33, endPoint x: 123, endPoint y: 32, distance: 64.7
click at [123, 32] on p "Impact: Instructors Updated Help Topic: Not applicable Idea Exchange ID: LEARNU…" at bounding box center [244, 39] width 243 height 30
drag, startPoint x: 232, startPoint y: 38, endPoint x: 123, endPoint y: 39, distance: 108.9
drag, startPoint x: 202, startPoint y: 48, endPoint x: 122, endPoint y: 49, distance: 80.0
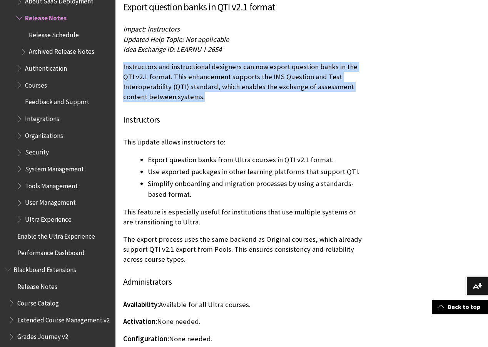
drag, startPoint x: 204, startPoint y: 96, endPoint x: 122, endPoint y: 68, distance: 86.4
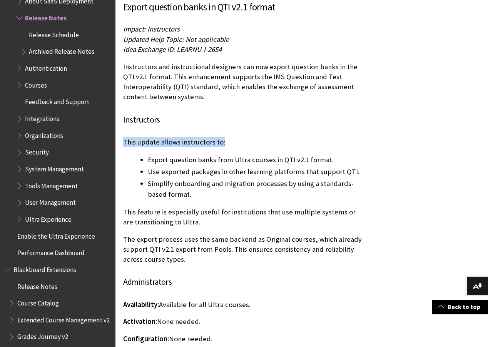
drag, startPoint x: 196, startPoint y: 143, endPoint x: 122, endPoint y: 143, distance: 74.3
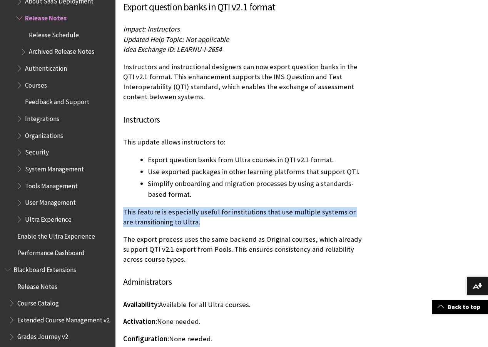
drag, startPoint x: 154, startPoint y: 221, endPoint x: 122, endPoint y: 214, distance: 32.7
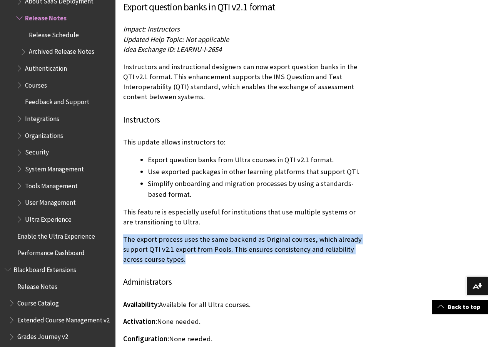
drag, startPoint x: 186, startPoint y: 261, endPoint x: 125, endPoint y: 242, distance: 64.0
click at [125, 242] on p "The export process uses the same backend as Original courses, which already sup…" at bounding box center [244, 250] width 243 height 30
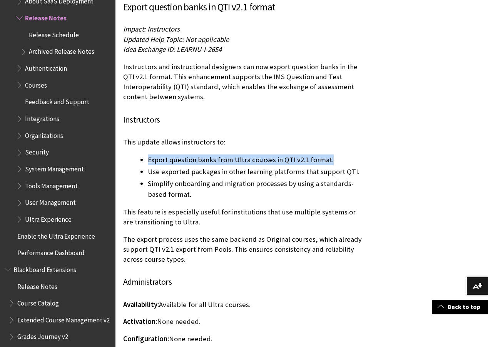
drag, startPoint x: 337, startPoint y: 158, endPoint x: 149, endPoint y: 160, distance: 188.2
click at [149, 160] on li "Export question banks from Ultra courses in QTI v2.1 format." at bounding box center [257, 160] width 219 height 11
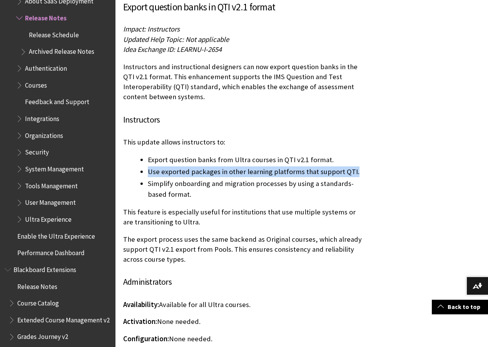
drag, startPoint x: 356, startPoint y: 173, endPoint x: 146, endPoint y: 176, distance: 209.4
click at [146, 176] on ul "Export question banks from Ultra courses in QTI v2.1 format. Use exported packa…" at bounding box center [244, 177] width 243 height 45
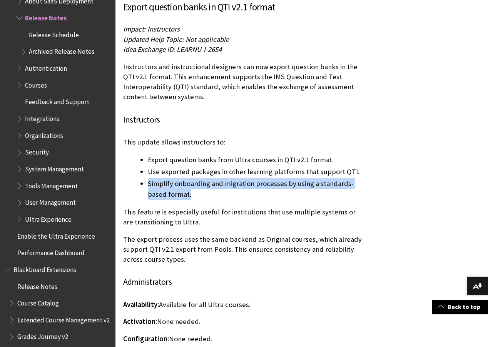
drag, startPoint x: 194, startPoint y: 194, endPoint x: 149, endPoint y: 187, distance: 46.0
click at [149, 187] on li "Simplify onboarding and migration processes by using a standards-based format." at bounding box center [257, 190] width 219 height 22
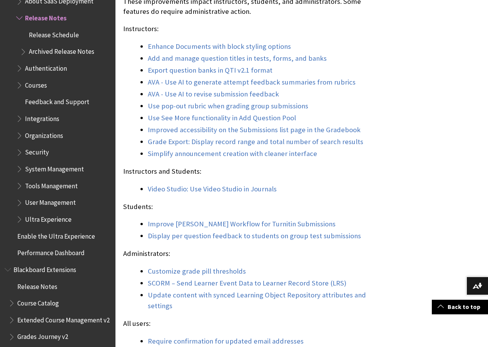
scroll to position [837, 0]
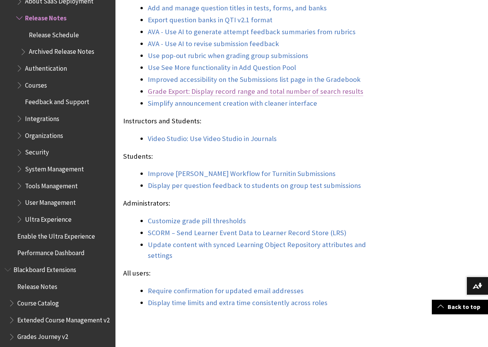
click at [190, 96] on link "Grade Export: Display record range and total number of search results" at bounding box center [255, 91] width 215 height 9
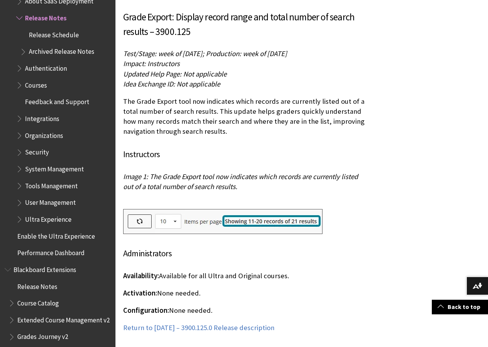
drag, startPoint x: 341, startPoint y: 45, endPoint x: 125, endPoint y: 44, distance: 216.3
click at [125, 49] on p "Test/Stage: week of 11 August 2025; Production: week of 11 August 2025 Impact: …" at bounding box center [244, 69] width 243 height 40
drag, startPoint x: 187, startPoint y: 53, endPoint x: 120, endPoint y: 55, distance: 67.0
drag, startPoint x: 213, startPoint y: 62, endPoint x: 123, endPoint y: 67, distance: 89.8
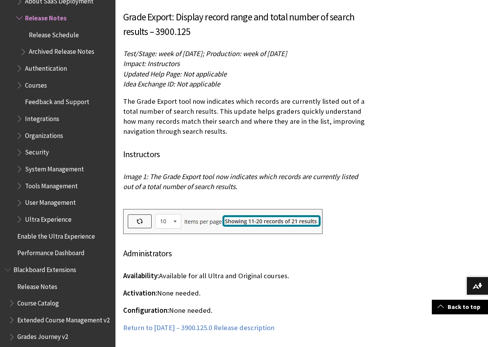
click at [123, 67] on p "Test/Stage: week of 11 August 2025; Production: week of 11 August 2025 Impact: …" at bounding box center [244, 69] width 243 height 40
drag, startPoint x: 222, startPoint y: 73, endPoint x: 122, endPoint y: 76, distance: 100.9
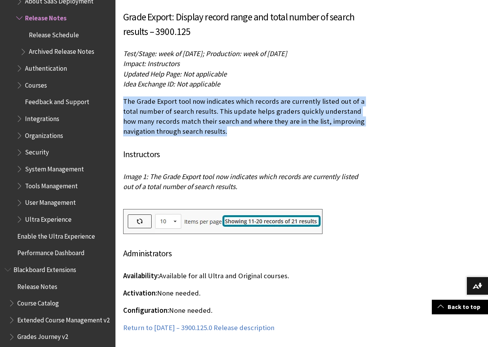
drag, startPoint x: 235, startPoint y: 120, endPoint x: 123, endPoint y: 92, distance: 115.4
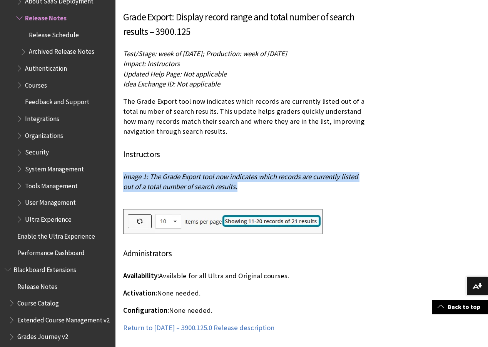
drag, startPoint x: 214, startPoint y: 176, endPoint x: 123, endPoint y: 170, distance: 91.0
click at [123, 172] on p "Image 1: The Grade Export tool now indicates which records are currently listed…" at bounding box center [244, 187] width 243 height 30
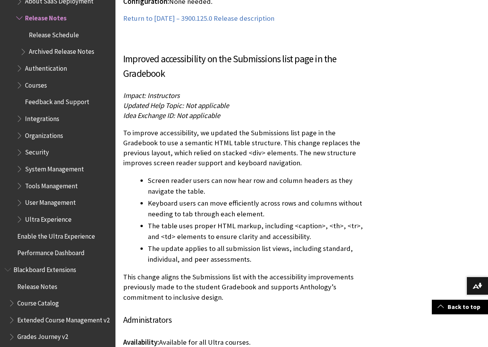
scroll to position [6423, 0]
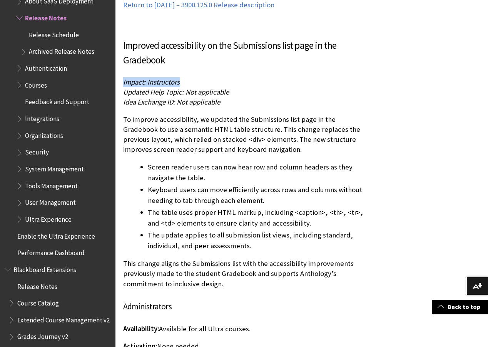
drag, startPoint x: 191, startPoint y: 72, endPoint x: 119, endPoint y: 76, distance: 72.1
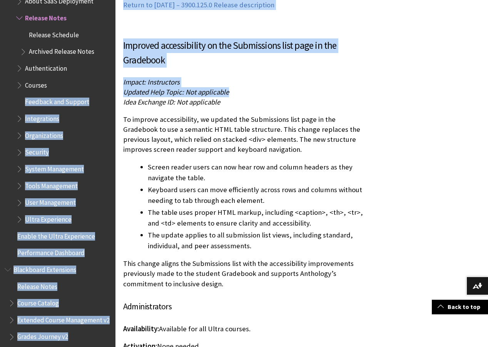
drag, startPoint x: 200, startPoint y: 84, endPoint x: 115, endPoint y: 84, distance: 85.4
click at [130, 88] on span "Updated Help Topic: Not applicable" at bounding box center [176, 92] width 106 height 9
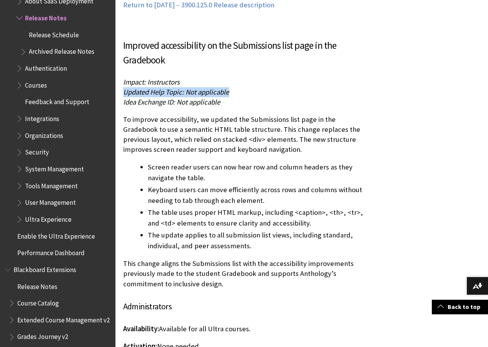
drag, startPoint x: 230, startPoint y: 80, endPoint x: 124, endPoint y: 82, distance: 105.8
click at [124, 82] on p "Impact: Instructors Updated Help Topic: Not applicable Idea Exchange ID: Not ap…" at bounding box center [244, 92] width 243 height 30
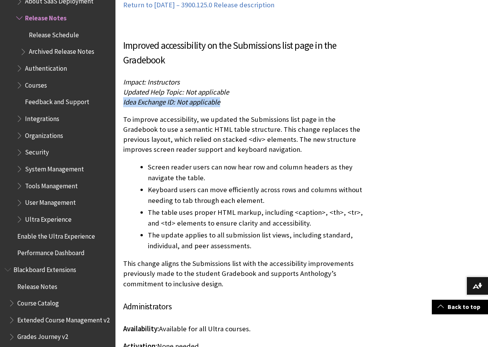
drag, startPoint x: 222, startPoint y: 92, endPoint x: 123, endPoint y: 95, distance: 98.5
click at [123, 95] on p "Impact: Instructors Updated Help Topic: Not applicable Idea Exchange ID: Not ap…" at bounding box center [244, 92] width 243 height 30
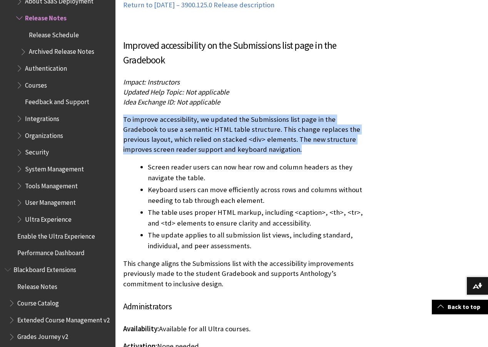
drag, startPoint x: 265, startPoint y: 140, endPoint x: 117, endPoint y: 110, distance: 151.0
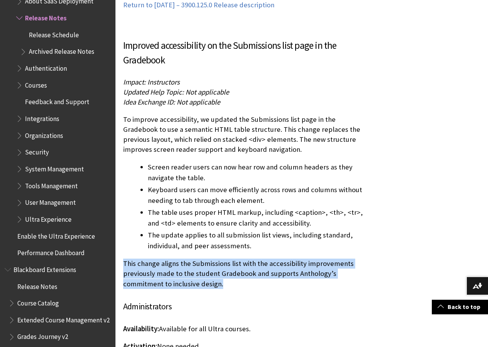
drag, startPoint x: 213, startPoint y: 272, endPoint x: 124, endPoint y: 256, distance: 90.3
click at [124, 259] on p "This change aligns the Submissions list with the accessibility improvements pre…" at bounding box center [244, 274] width 243 height 30
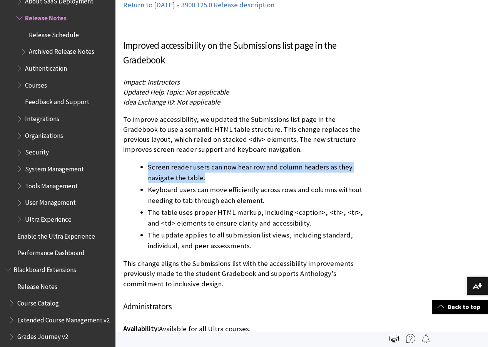
drag, startPoint x: 207, startPoint y: 170, endPoint x: 146, endPoint y: 162, distance: 62.0
click at [146, 162] on ul "Screen reader users can now hear row and column headers as they navigate the ta…" at bounding box center [244, 207] width 243 height 90
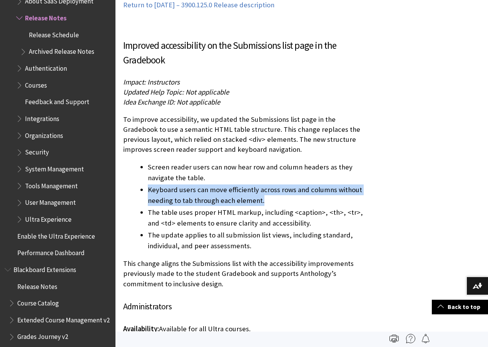
drag, startPoint x: 247, startPoint y: 188, endPoint x: 148, endPoint y: 184, distance: 99.8
click at [148, 185] on li "Keyboard users can move efficiently across rows and columns without needing to …" at bounding box center [257, 196] width 219 height 22
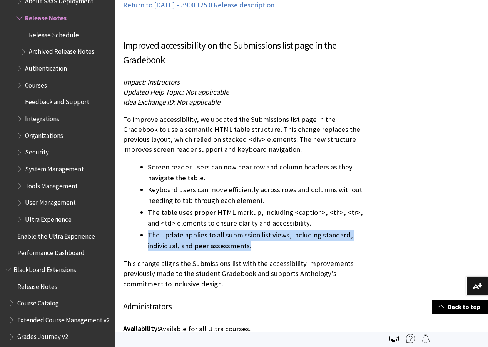
drag, startPoint x: 256, startPoint y: 237, endPoint x: 147, endPoint y: 231, distance: 108.7
click at [147, 231] on ul "Screen reader users can now hear row and column headers as they navigate the ta…" at bounding box center [244, 207] width 243 height 90
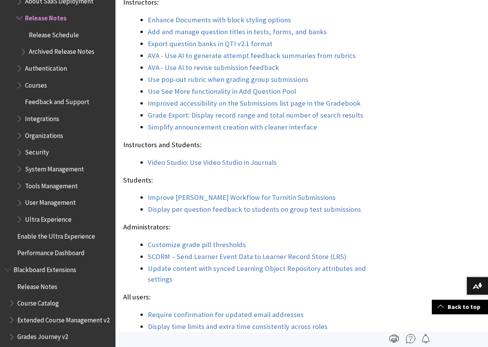
scroll to position [805, 0]
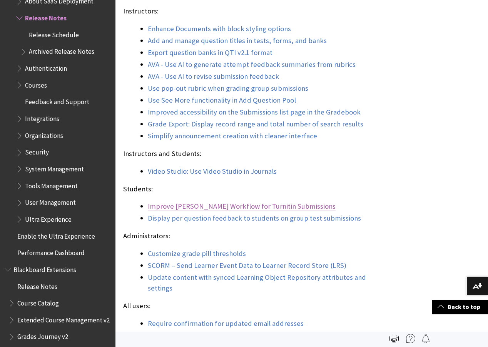
click at [170, 211] on link "Improve EULA Workflow for Turnitin Submissions" at bounding box center [242, 206] width 188 height 9
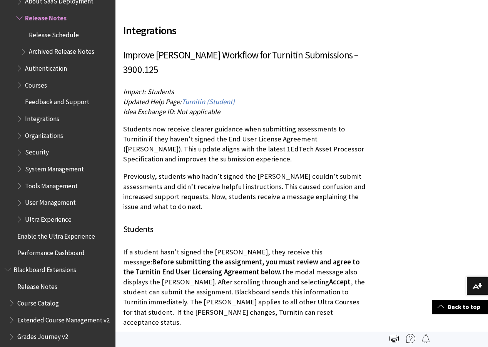
scroll to position [7694, 0]
drag, startPoint x: 184, startPoint y: 65, endPoint x: 122, endPoint y: 68, distance: 62.1
drag, startPoint x: 243, startPoint y: 77, endPoint x: 124, endPoint y: 78, distance: 119.3
click at [124, 87] on p "Impact: Students Updated Help Page: Turnitin (Student) Idea Exchange ID: Not ap…" at bounding box center [244, 102] width 243 height 30
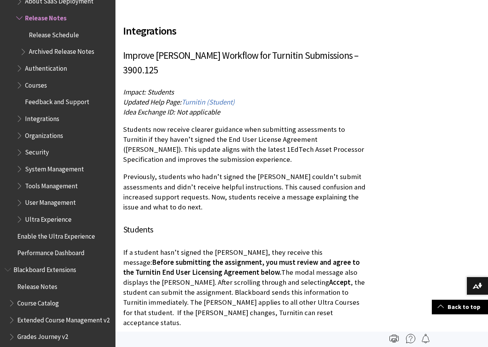
drag, startPoint x: 228, startPoint y: 90, endPoint x: 123, endPoint y: 91, distance: 105.1
click at [123, 91] on p "Impact: Students Updated Help Page: Turnitin (Student) Idea Exchange ID: Not ap…" at bounding box center [244, 102] width 243 height 30
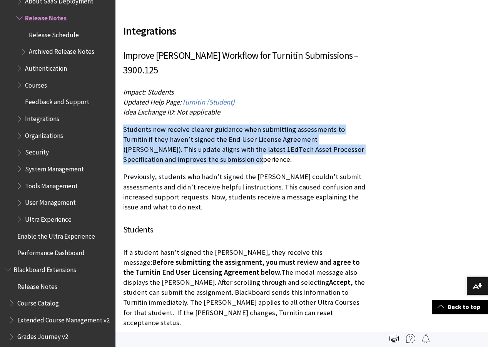
drag, startPoint x: 203, startPoint y: 137, endPoint x: 122, endPoint y: 109, distance: 85.8
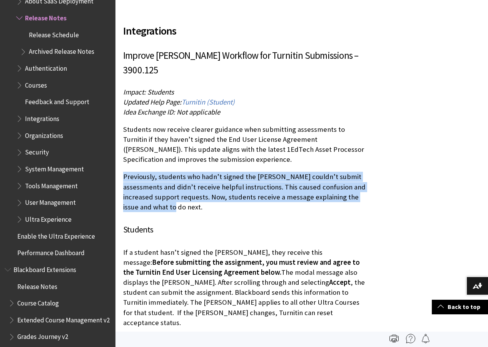
drag, startPoint x: 156, startPoint y: 184, endPoint x: 123, endPoint y: 157, distance: 42.7
click at [123, 172] on p "Previously, students who hadn’t signed the EULA couldn’t submit assessments and…" at bounding box center [244, 192] width 243 height 40
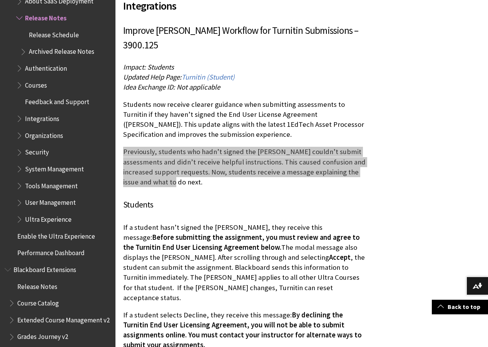
scroll to position [7733, 0]
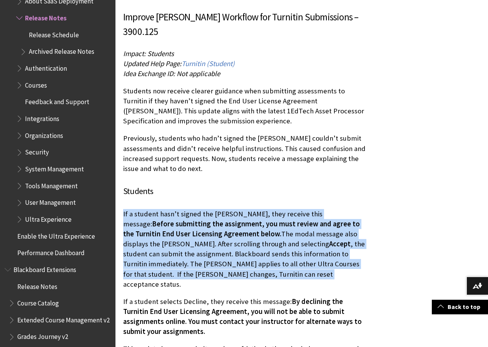
drag, startPoint x: 188, startPoint y: 251, endPoint x: 122, endPoint y: 191, distance: 88.8
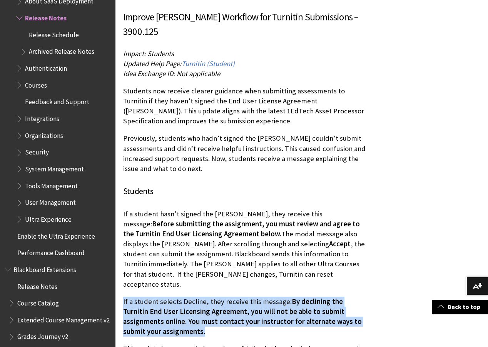
drag, startPoint x: 164, startPoint y: 297, endPoint x: 122, endPoint y: 269, distance: 50.5
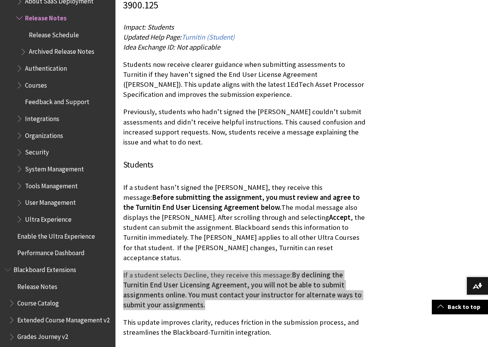
scroll to position [7771, 0]
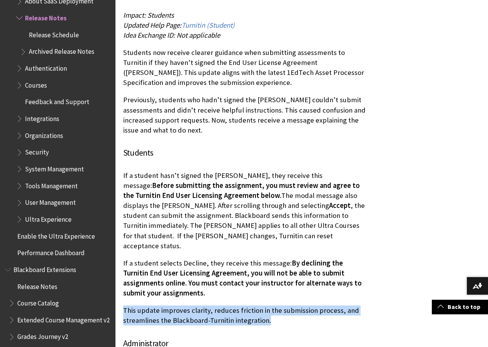
drag, startPoint x: 266, startPoint y: 287, endPoint x: 124, endPoint y: 276, distance: 142.4
click at [124, 306] on p "This update improves clarity, reduces friction in the submission process, and s…" at bounding box center [244, 316] width 243 height 20
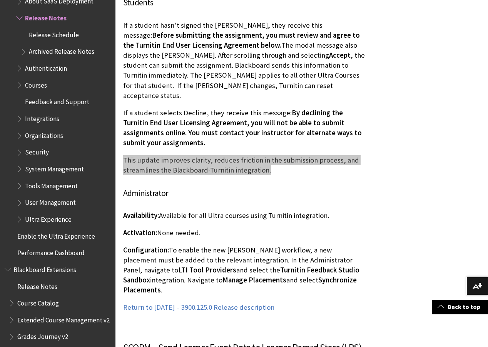
scroll to position [7925, 0]
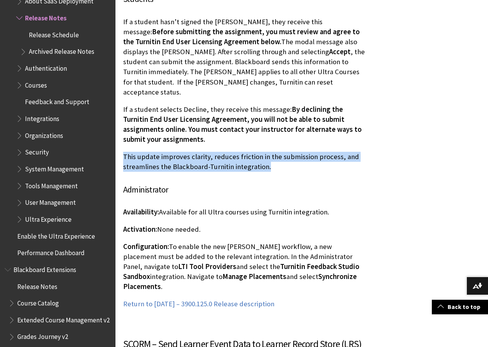
drag, startPoint x: 324, startPoint y: 178, endPoint x: 163, endPoint y: 182, distance: 161.3
click at [163, 207] on p "Availability: Available for all Ultra courses using Turnitin integration." at bounding box center [244, 212] width 243 height 10
drag, startPoint x: 329, startPoint y: 242, endPoint x: 171, endPoint y: 215, distance: 160.1
click at [171, 242] on p "Configuration: To enable the new EULA workflow, a new placement must be added t…" at bounding box center [244, 267] width 243 height 50
click at [167, 242] on p "Configuration: To enable the new EULA workflow, a new placement must be added t…" at bounding box center [244, 267] width 243 height 50
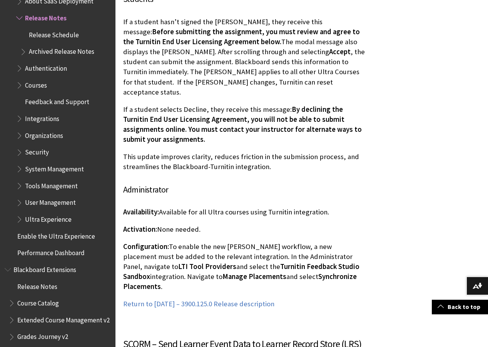
drag, startPoint x: 306, startPoint y: 240, endPoint x: 170, endPoint y: 215, distance: 138.1
click at [170, 242] on p "Configuration: To enable the new EULA workflow, a new placement must be added t…" at bounding box center [244, 267] width 243 height 50
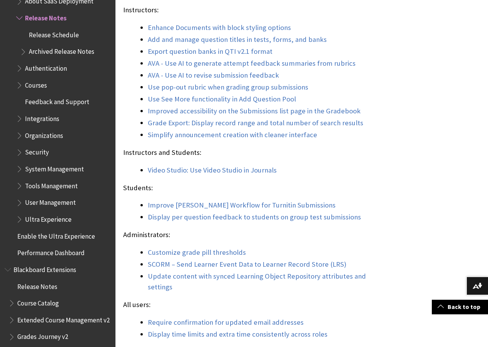
scroll to position [844, 0]
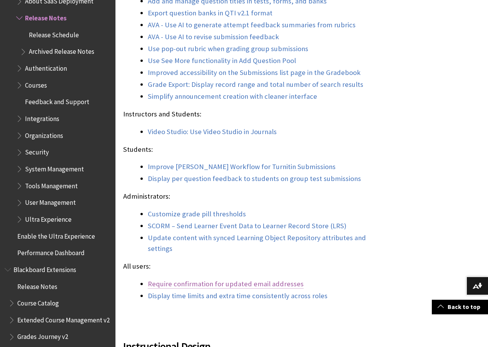
click at [224, 289] on link "Require confirmation for updated email addresses" at bounding box center [226, 284] width 156 height 9
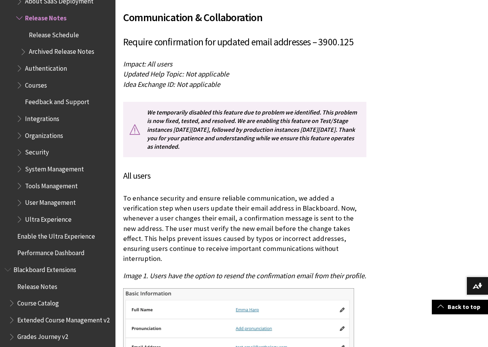
drag, startPoint x: 185, startPoint y: 63, endPoint x: 122, endPoint y: 63, distance: 63.5
drag, startPoint x: 233, startPoint y: 77, endPoint x: 124, endPoint y: 76, distance: 108.9
click at [124, 76] on p "Impact: All users Updated Help Topic: Not applicable Idea Exchange ID: Not appl…" at bounding box center [244, 74] width 243 height 30
drag, startPoint x: 226, startPoint y: 87, endPoint x: 122, endPoint y: 87, distance: 103.5
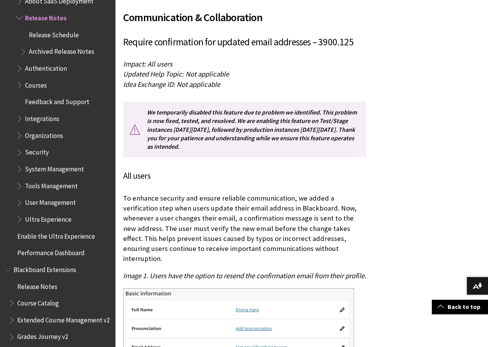
drag, startPoint x: 277, startPoint y: 250, endPoint x: 122, endPoint y: 202, distance: 162.6
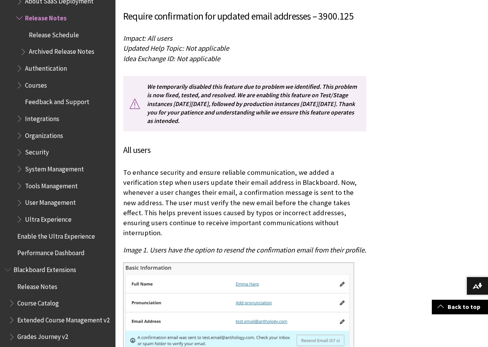
scroll to position [4205, 0]
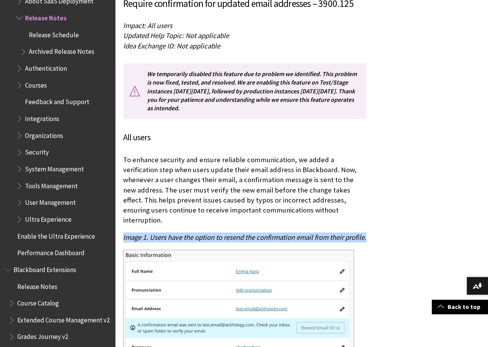
drag, startPoint x: 145, startPoint y: 238, endPoint x: 121, endPoint y: 229, distance: 25.7
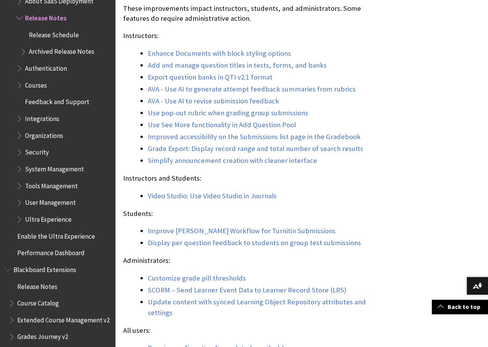
scroll to position [819, 0]
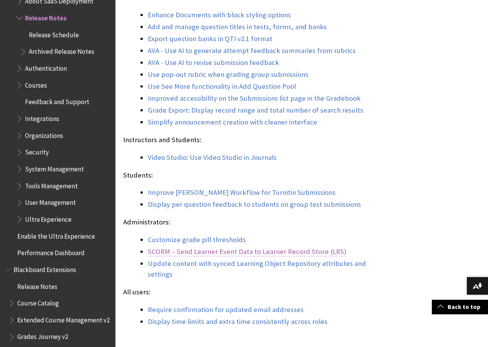
click at [247, 257] on link "SCORM – Send Learner Event Data to Learner Record Store (LRS)" at bounding box center [247, 251] width 199 height 9
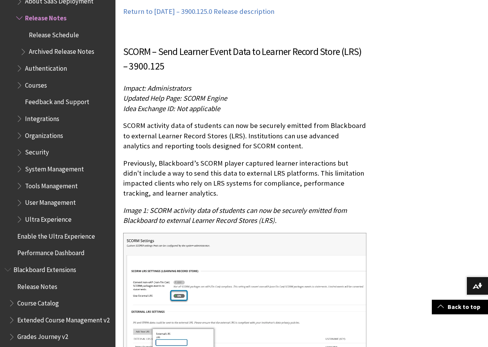
drag, startPoint x: 205, startPoint y: 42, endPoint x: 120, endPoint y: 47, distance: 85.6
drag, startPoint x: 232, startPoint y: 53, endPoint x: 124, endPoint y: 55, distance: 107.8
click at [124, 84] on p "Impact: Administrators Updated Help Page: SCORM Engine Idea Exchange ID: Not ap…" at bounding box center [244, 99] width 243 height 30
drag, startPoint x: 205, startPoint y: 65, endPoint x: 121, endPoint y: 68, distance: 84.3
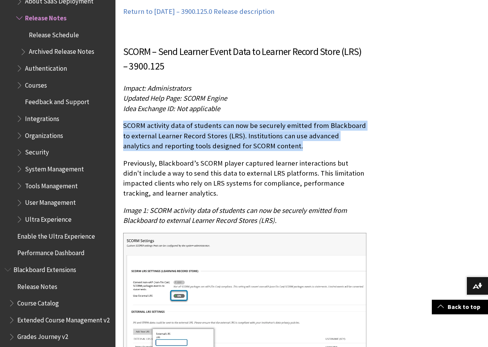
drag, startPoint x: 272, startPoint y: 99, endPoint x: 122, endPoint y: 83, distance: 150.6
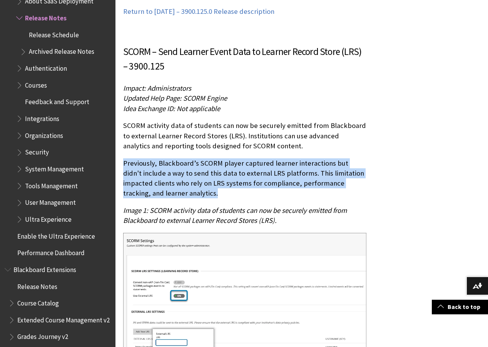
drag, startPoint x: 176, startPoint y: 144, endPoint x: 122, endPoint y: 121, distance: 58.3
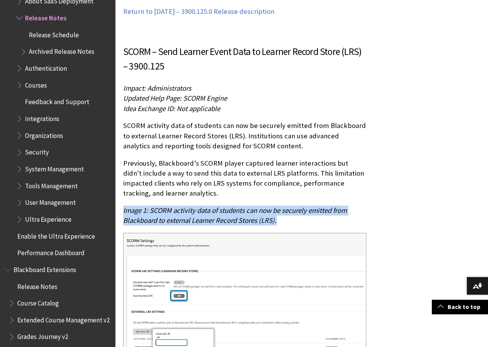
drag, startPoint x: 283, startPoint y: 177, endPoint x: 118, endPoint y: 169, distance: 165.2
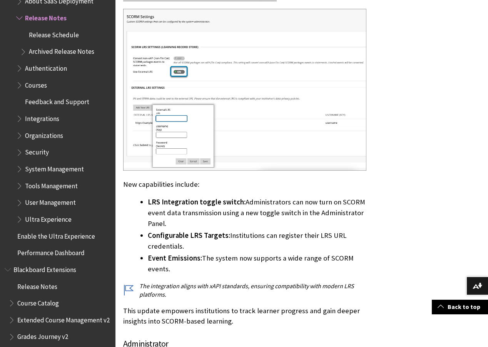
scroll to position [8449, 0]
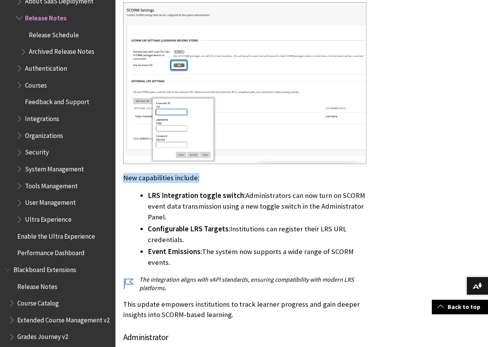
drag, startPoint x: 215, startPoint y: 134, endPoint x: 121, endPoint y: 135, distance: 93.5
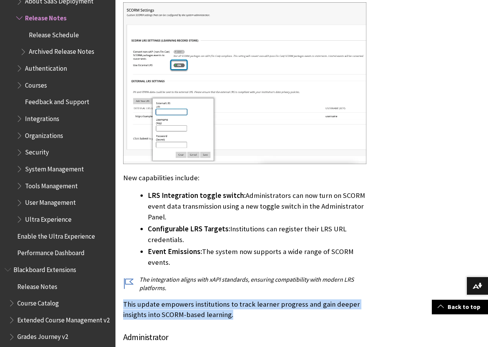
drag, startPoint x: 241, startPoint y: 272, endPoint x: 121, endPoint y: 261, distance: 121.0
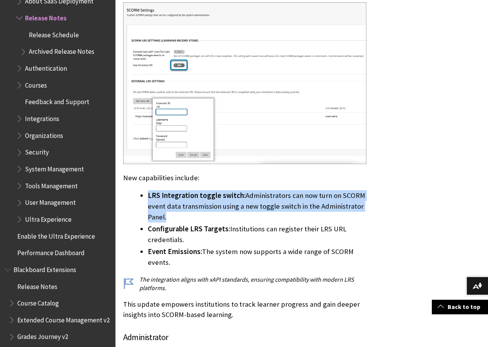
drag, startPoint x: 180, startPoint y: 170, endPoint x: 145, endPoint y: 153, distance: 38.2
click at [145, 190] on ul "LRS Integration toggle switch: Administrators can now turn on SCORM event data …" at bounding box center [244, 229] width 243 height 78
drag, startPoint x: 180, startPoint y: 195, endPoint x: 147, endPoint y: 188, distance: 33.6
click at [147, 190] on ul "LRS Integration toggle switch: Administrators can now turn on SCORM event data …" at bounding box center [244, 229] width 243 height 78
drag, startPoint x: 181, startPoint y: 215, endPoint x: 149, endPoint y: 210, distance: 32.7
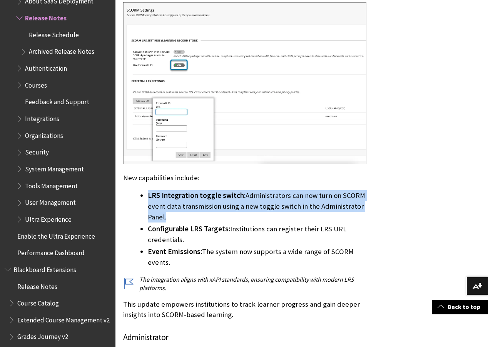
click at [149, 247] on li "Event Emissions: The system now supports a wide range of SCORM events." at bounding box center [257, 258] width 219 height 22
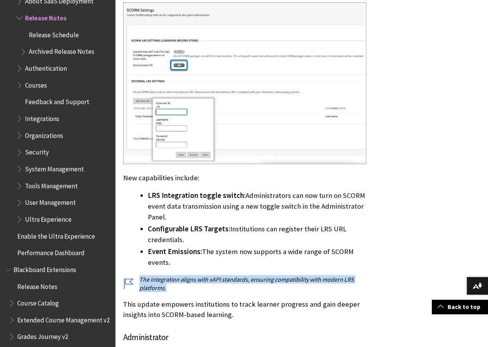
drag, startPoint x: 152, startPoint y: 242, endPoint x: 140, endPoint y: 237, distance: 12.7
click at [140, 276] on p "The integration aligns with xAPI standards, ensuring compatibility with modern …" at bounding box center [244, 284] width 243 height 17
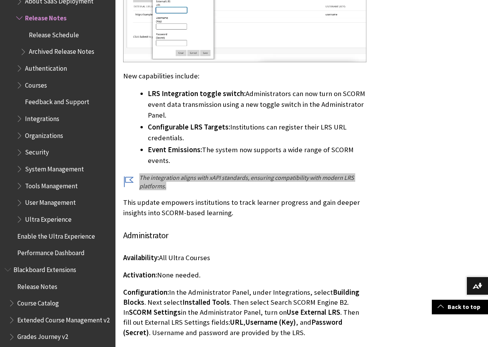
scroll to position [8564, 0]
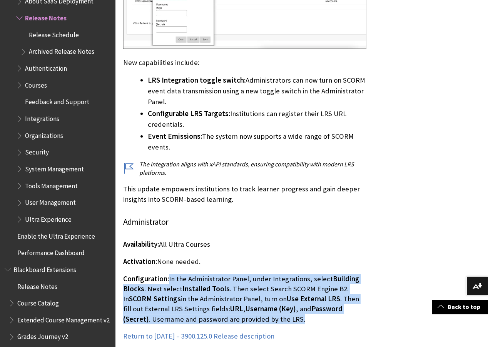
drag, startPoint x: 277, startPoint y: 275, endPoint x: 168, endPoint y: 237, distance: 115.5
click at [168, 274] on p "Configuration: In the Administrator Panel, under Integrations, select Building …" at bounding box center [244, 299] width 243 height 50
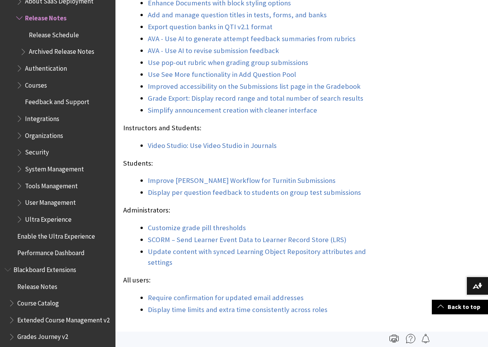
scroll to position [791, 0]
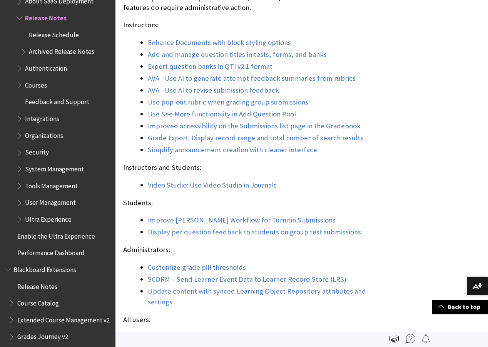
click at [205, 155] on link "Simplify announcement creation with cleaner interface" at bounding box center [232, 149] width 169 height 9
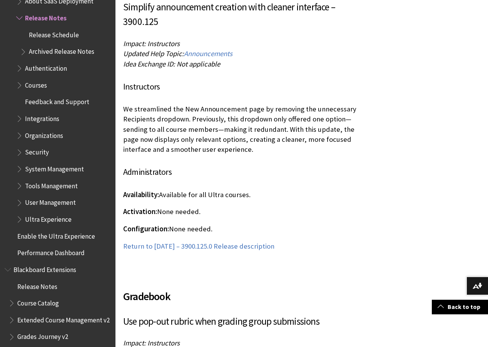
drag, startPoint x: 197, startPoint y: 45, endPoint x: 123, endPoint y: 45, distance: 74.3
drag, startPoint x: 242, startPoint y: 52, endPoint x: 121, endPoint y: 53, distance: 121.2
drag, startPoint x: 225, startPoint y: 61, endPoint x: 122, endPoint y: 63, distance: 102.8
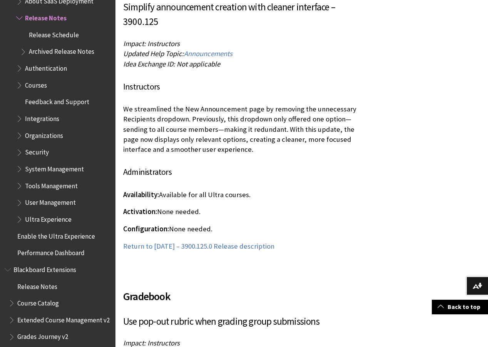
drag, startPoint x: 220, startPoint y: 148, endPoint x: 120, endPoint y: 113, distance: 105.4
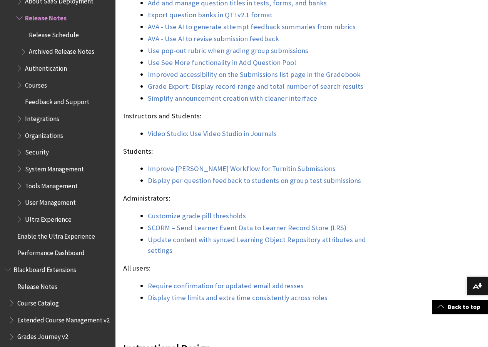
scroll to position [843, 0]
click at [206, 248] on link "Update content with synced Learning Object Repository attributes and settings" at bounding box center [257, 245] width 218 height 20
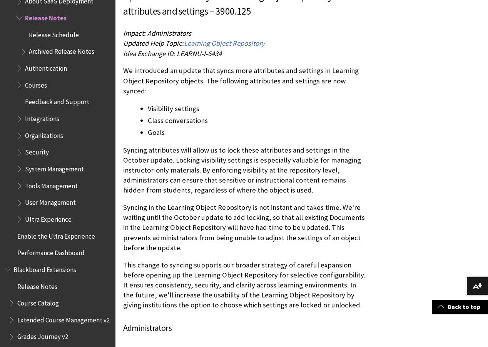
drag, startPoint x: 196, startPoint y: 42, endPoint x: 122, endPoint y: 44, distance: 73.9
drag, startPoint x: 223, startPoint y: 54, endPoint x: 121, endPoint y: 54, distance: 102.4
drag, startPoint x: 205, startPoint y: 63, endPoint x: 119, endPoint y: 63, distance: 86.2
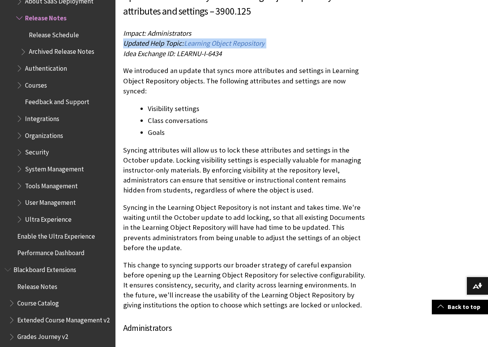
drag, startPoint x: 352, startPoint y: 90, endPoint x: 122, endPoint y: 83, distance: 229.5
drag, startPoint x: 294, startPoint y: 187, endPoint x: 123, endPoint y: 153, distance: 174.6
click at [123, 153] on p "Syncing attributes will allow us to lock these attributes and settings in the O…" at bounding box center [244, 170] width 243 height 50
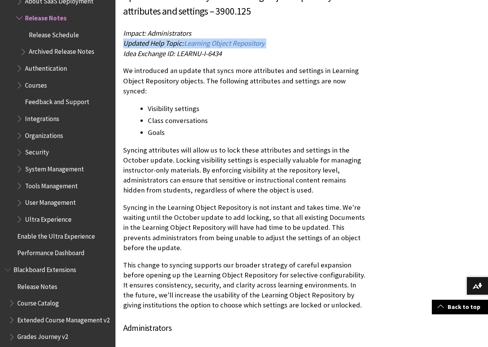
drag, startPoint x: 139, startPoint y: 237, endPoint x: 124, endPoint y: 211, distance: 29.8
click at [124, 211] on p "Syncing in the Learning Object Repository is not instant and takes time. We're …" at bounding box center [244, 228] width 243 height 50
drag, startPoint x: 339, startPoint y: 306, endPoint x: 122, endPoint y: 268, distance: 220.6
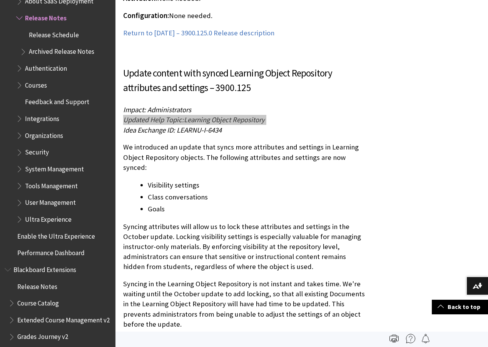
scroll to position [1834, 0]
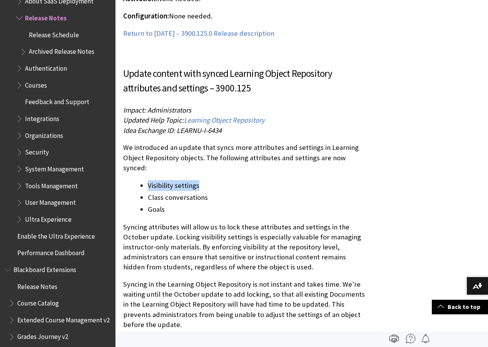
drag, startPoint x: 212, startPoint y: 186, endPoint x: 139, endPoint y: 188, distance: 73.1
click at [139, 188] on ul "Visibility settings Class conversations Goals" at bounding box center [244, 197] width 243 height 35
